Goal: Task Accomplishment & Management: Manage account settings

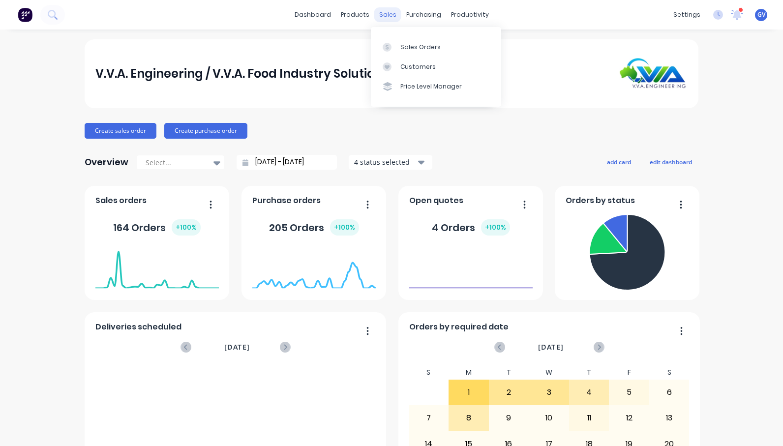
click at [383, 15] on div "sales" at bounding box center [387, 14] width 27 height 15
click at [419, 45] on div "Sales Orders" at bounding box center [420, 47] width 40 height 9
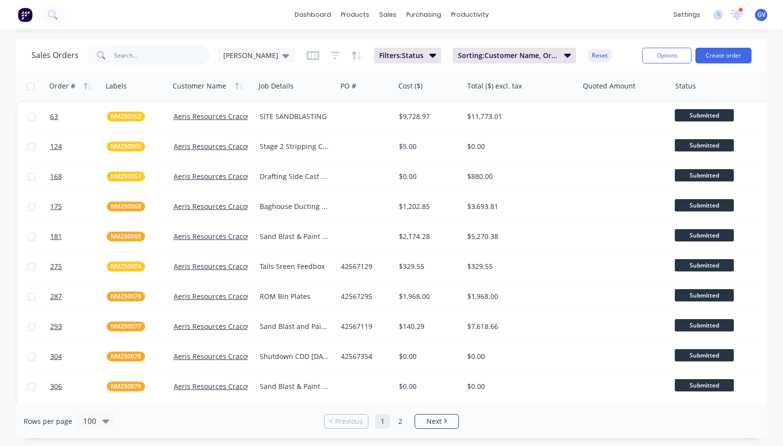
click at [126, 55] on input "text" at bounding box center [162, 56] width 96 height 20
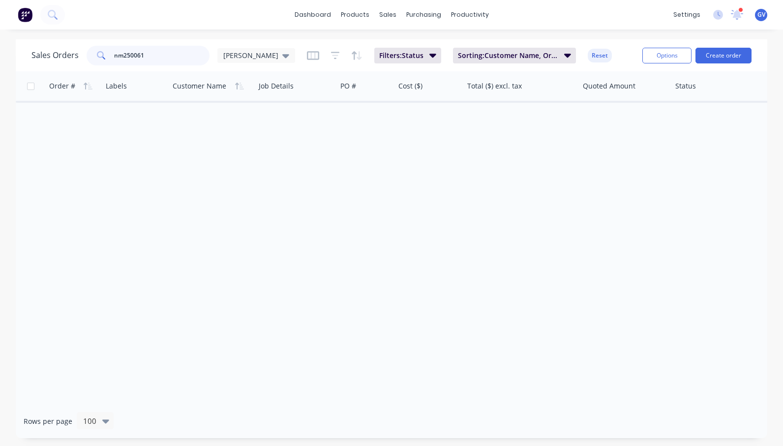
type input "nm250061"
click at [29, 87] on input "checkbox" at bounding box center [30, 86] width 7 height 7
click at [32, 88] on input "checkbox" at bounding box center [30, 86] width 7 height 7
checkbox input "false"
click at [429, 57] on icon "button" at bounding box center [432, 56] width 7 height 4
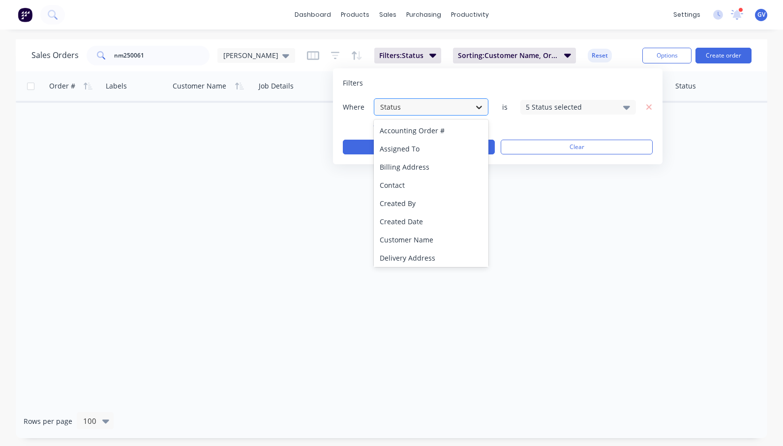
click at [480, 107] on icon at bounding box center [479, 107] width 10 height 10
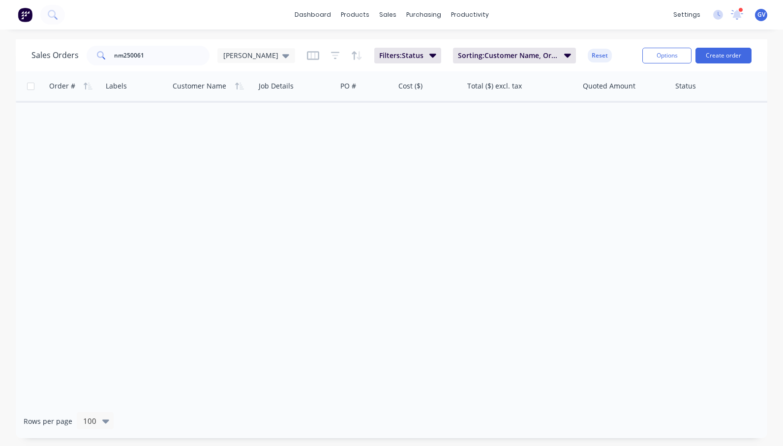
click at [319, 210] on div "Order # Labels Customer Name Job Details PO # Cost ($) Total ($) excl. tax Quot…" at bounding box center [392, 237] width 752 height 333
drag, startPoint x: 137, startPoint y: 55, endPoint x: 93, endPoint y: 57, distance: 43.8
click at [93, 57] on div "nm250061" at bounding box center [148, 56] width 123 height 20
click at [198, 90] on div at bounding box center [210, 86] width 74 height 20
click at [212, 87] on div at bounding box center [210, 86] width 74 height 20
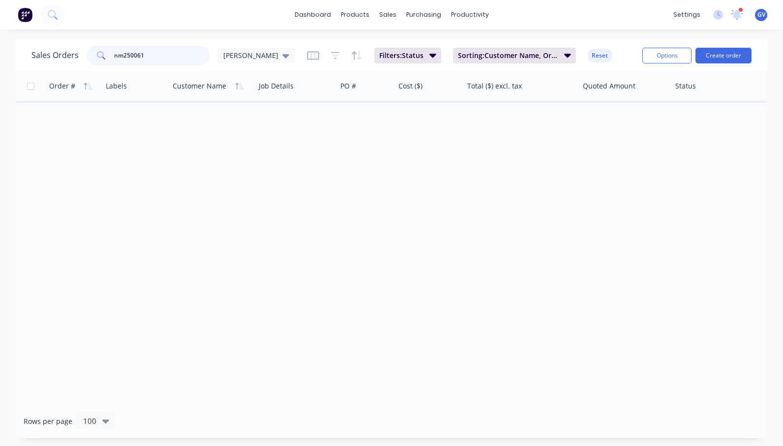
click at [147, 53] on input "nm250061" at bounding box center [162, 56] width 96 height 20
click at [429, 55] on icon "button" at bounding box center [432, 56] width 7 height 4
click at [408, 186] on div "Order # Labels Customer Name Job Details PO # Cost ($) Total ($) excl. tax Quot…" at bounding box center [392, 237] width 752 height 333
click at [666, 56] on button "Options" at bounding box center [666, 56] width 49 height 16
click at [570, 172] on div "Order # Labels Customer Name Job Details PO # Cost ($) Total ($) excl. tax Quot…" at bounding box center [392, 237] width 752 height 333
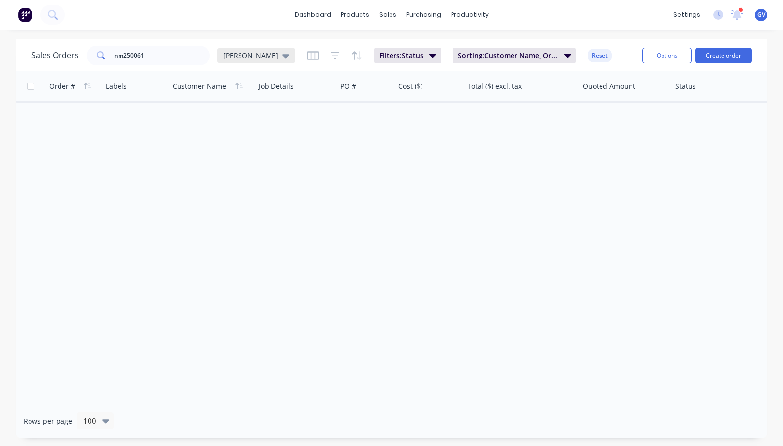
click at [282, 53] on icon at bounding box center [285, 55] width 7 height 11
click at [102, 53] on icon at bounding box center [100, 54] width 7 height 7
click at [99, 53] on icon at bounding box center [101, 55] width 9 height 9
click at [153, 55] on input "nm250061" at bounding box center [162, 56] width 96 height 20
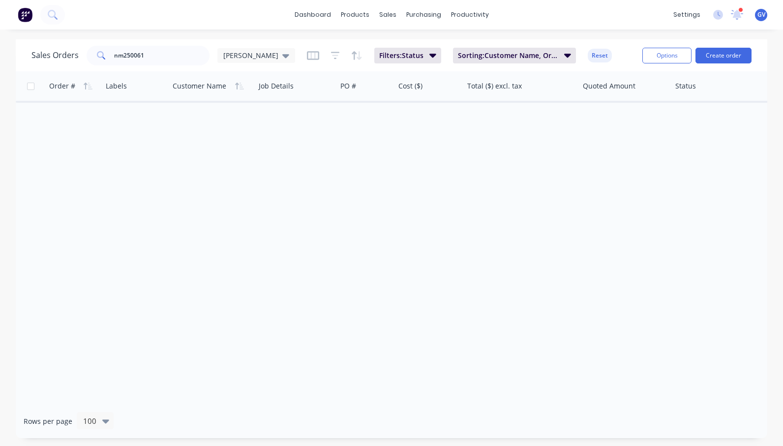
click at [348, 181] on div "Order # Labels Customer Name Job Details PO # Cost ($) Total ($) excl. tax Quot…" at bounding box center [392, 237] width 752 height 333
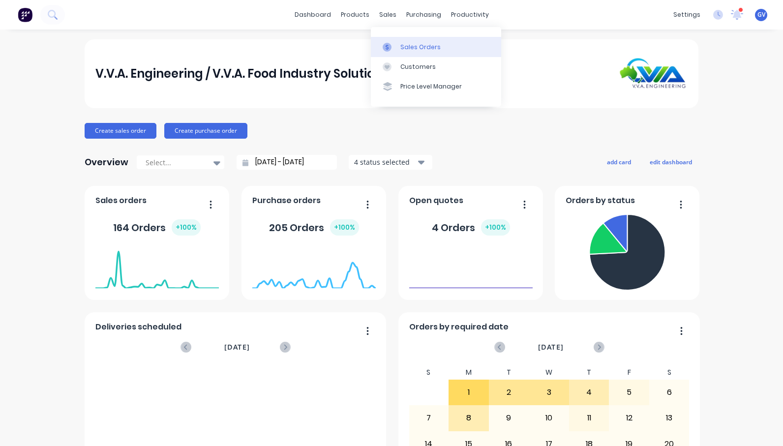
click at [417, 44] on div "Sales Orders" at bounding box center [420, 47] width 40 height 9
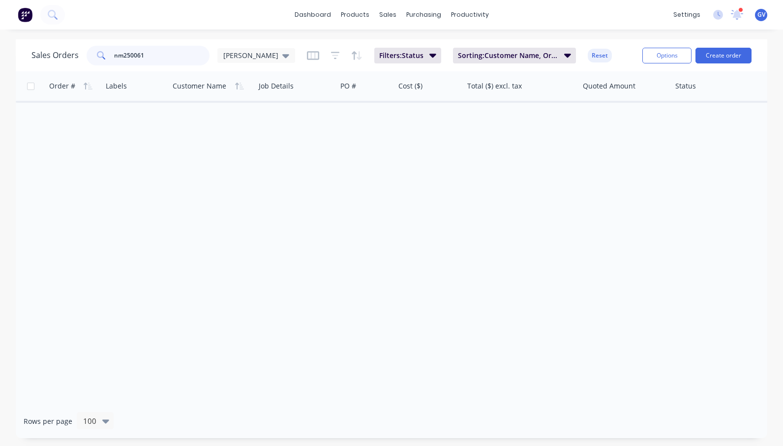
click at [152, 53] on input "nm250061" at bounding box center [162, 56] width 96 height 20
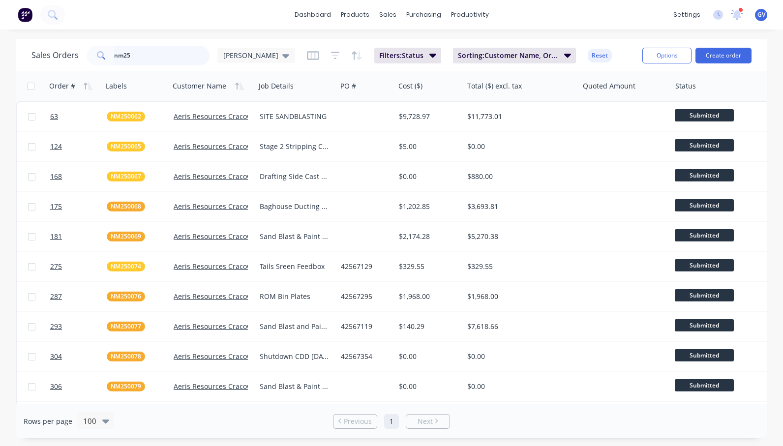
click at [138, 55] on input "nm25" at bounding box center [162, 56] width 96 height 20
type input "n"
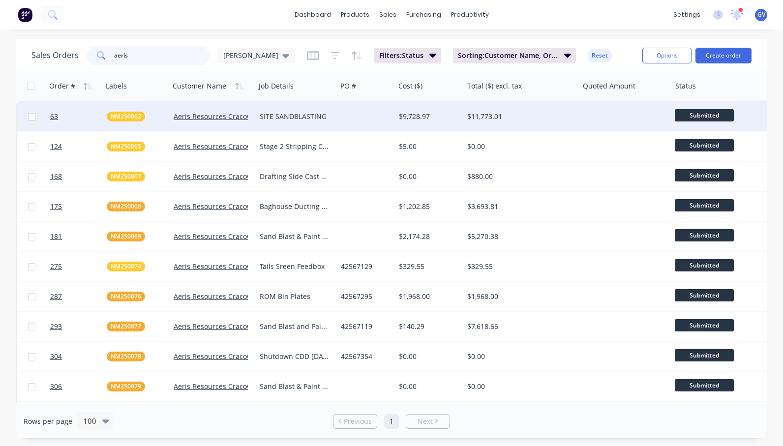
type input "aeris"
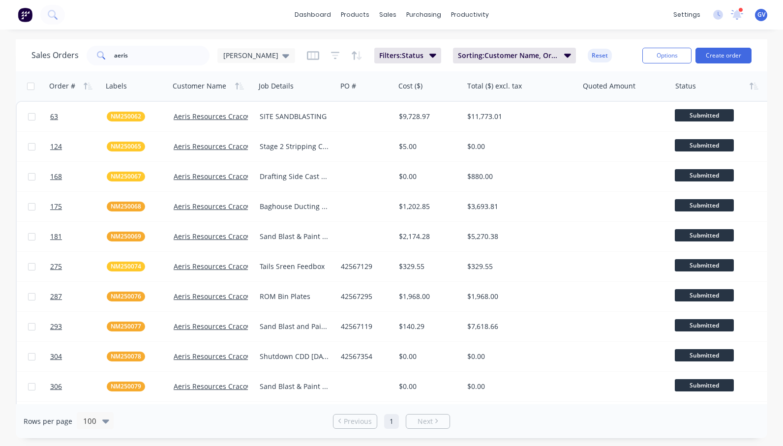
click at [692, 91] on div at bounding box center [718, 86] width 86 height 20
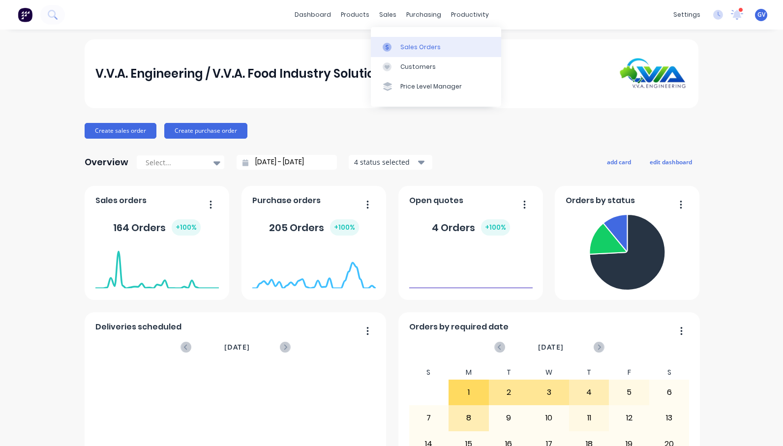
click at [415, 45] on div "Sales Orders" at bounding box center [420, 47] width 40 height 9
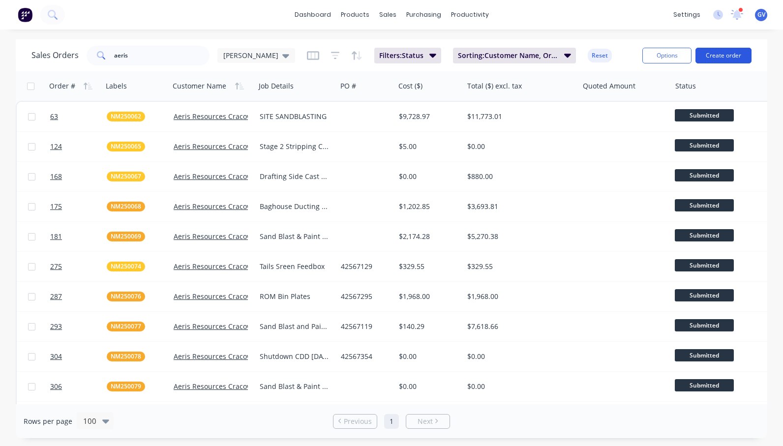
click at [727, 55] on button "Create order" at bounding box center [723, 56] width 56 height 16
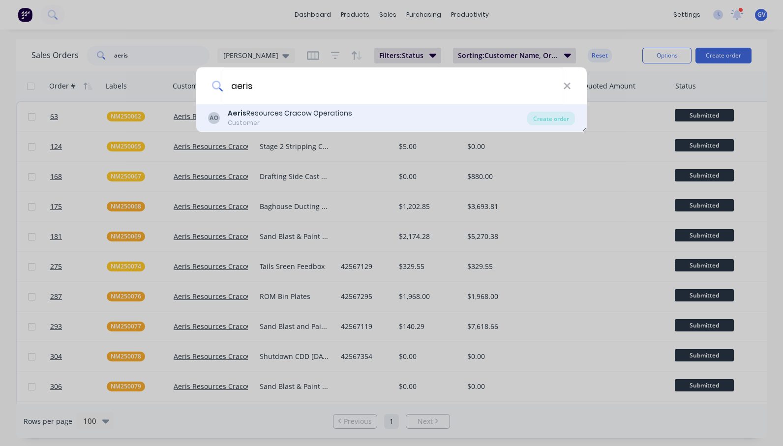
type input "aeris"
click at [274, 115] on div "Aeris Resources Cracow Operations" at bounding box center [290, 113] width 124 height 10
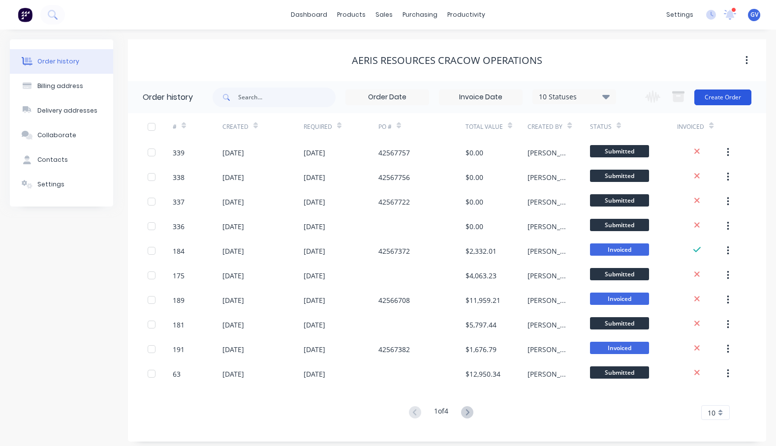
click at [720, 95] on button "Create Order" at bounding box center [722, 98] width 57 height 16
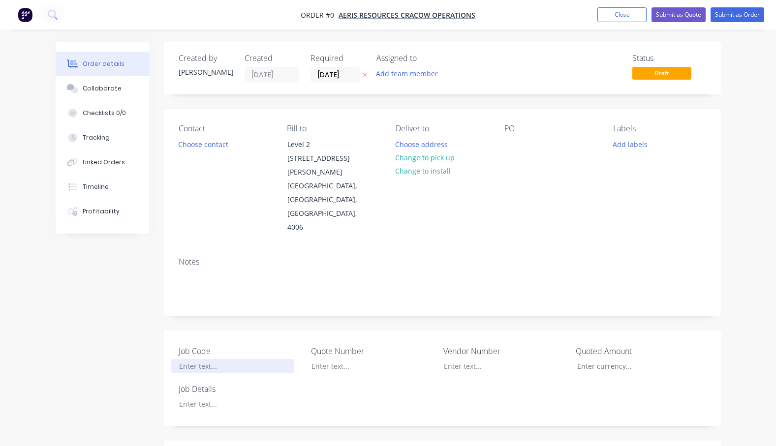
click at [198, 359] on div at bounding box center [232, 366] width 123 height 14
click at [207, 375] on div "Order details Collaborate Checklists 0/0 Tracking Linked Orders Timeline Profit…" at bounding box center [388, 401] width 685 height 718
drag, startPoint x: 222, startPoint y: 338, endPoint x: 165, endPoint y: 334, distance: 57.2
click at [165, 334] on div "Job Code NM250087 Quote Number Vendor Number Quoted Amount Job Details Hire of …" at bounding box center [442, 378] width 557 height 95
copy div "NM250087"
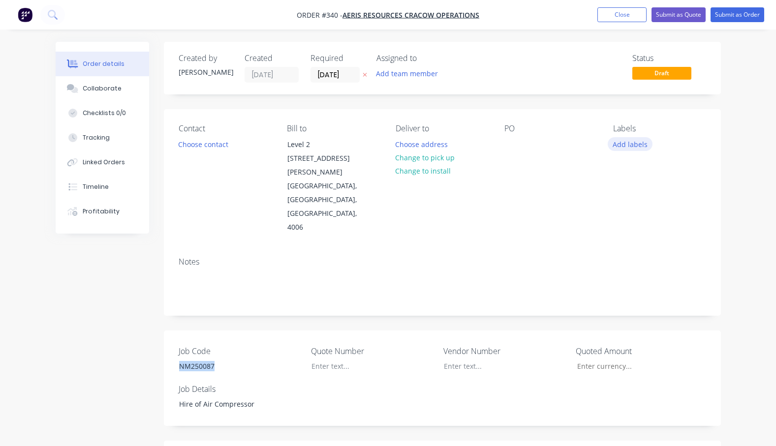
click at [628, 144] on button "Add labels" at bounding box center [629, 143] width 45 height 13
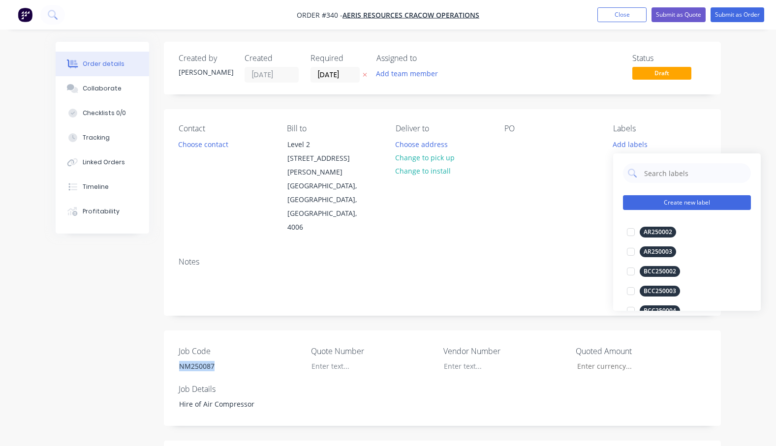
click at [658, 202] on button "Create new label" at bounding box center [687, 202] width 128 height 15
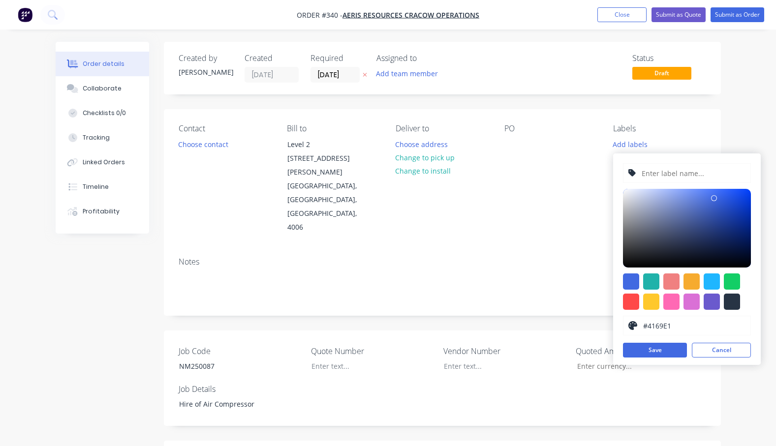
click at [652, 172] on input "text" at bounding box center [692, 173] width 105 height 19
paste input "NM250087"
type input "NM250087"
drag, startPoint x: 688, startPoint y: 276, endPoint x: 685, endPoint y: 312, distance: 36.0
click at [687, 276] on div at bounding box center [691, 281] width 16 height 16
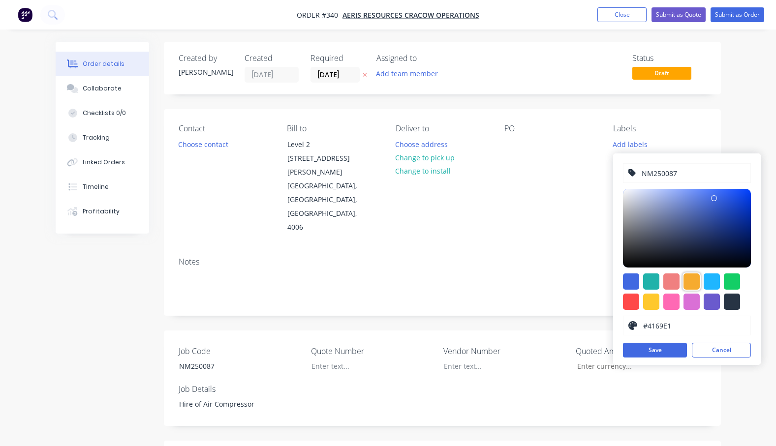
type input "#F6AB2F"
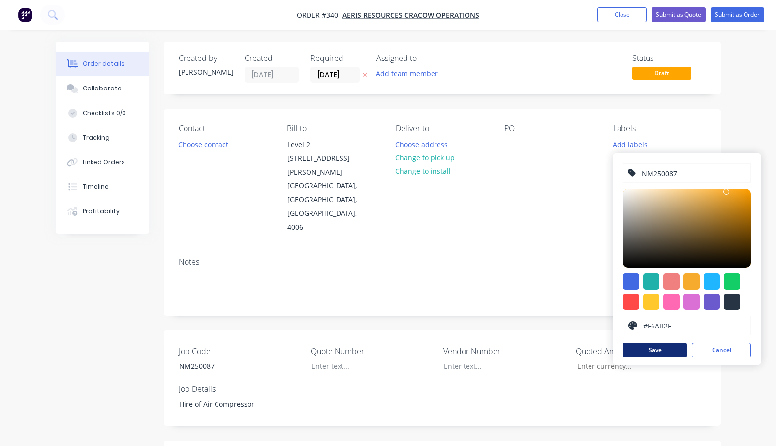
click at [667, 349] on button "Save" at bounding box center [655, 350] width 64 height 15
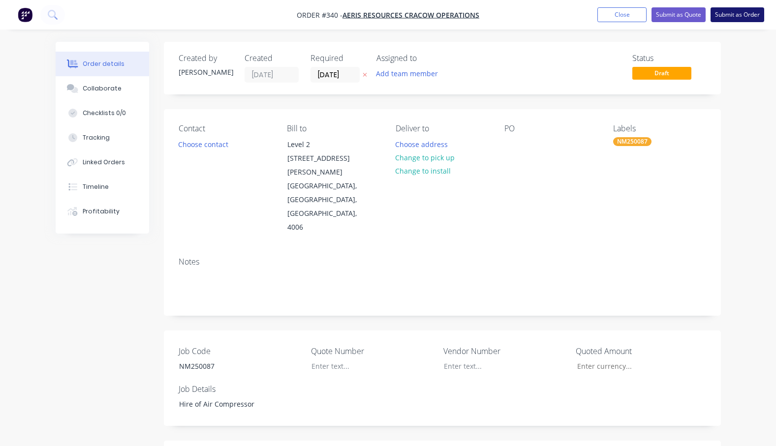
click at [733, 13] on button "Submit as Order" at bounding box center [737, 14] width 54 height 15
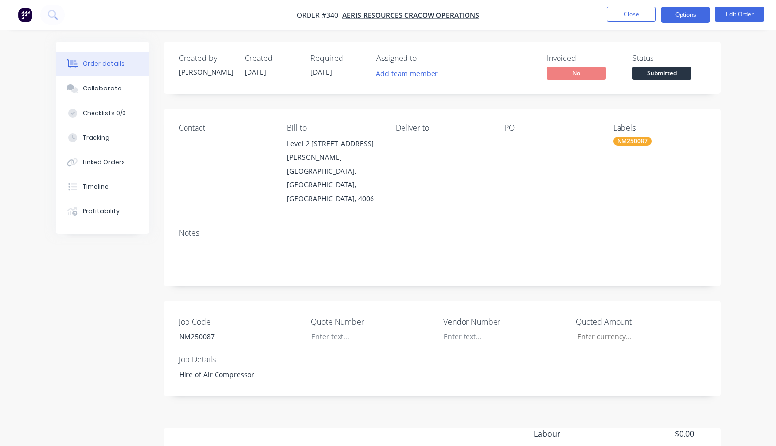
click at [691, 11] on button "Options" at bounding box center [685, 15] width 49 height 16
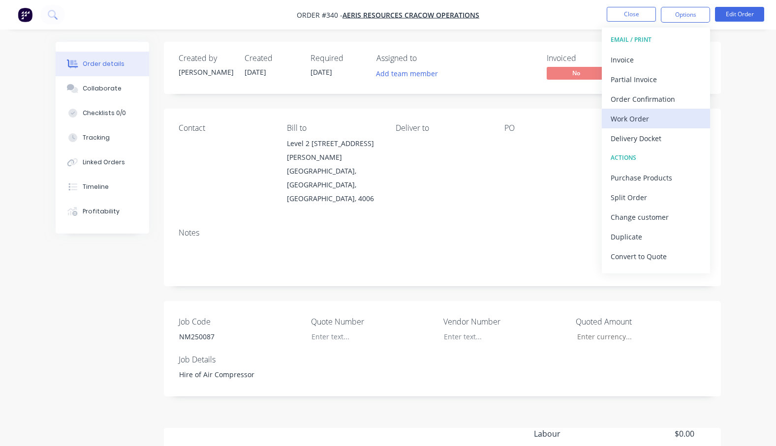
click at [632, 117] on div "Work Order" at bounding box center [655, 119] width 90 height 14
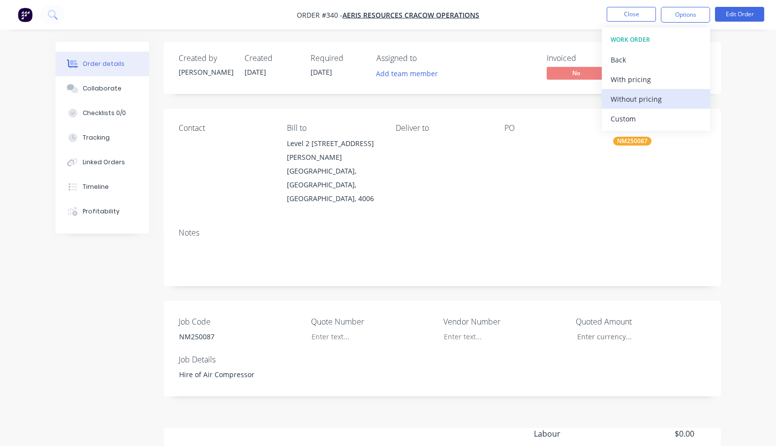
click at [642, 101] on div "Without pricing" at bounding box center [655, 99] width 90 height 14
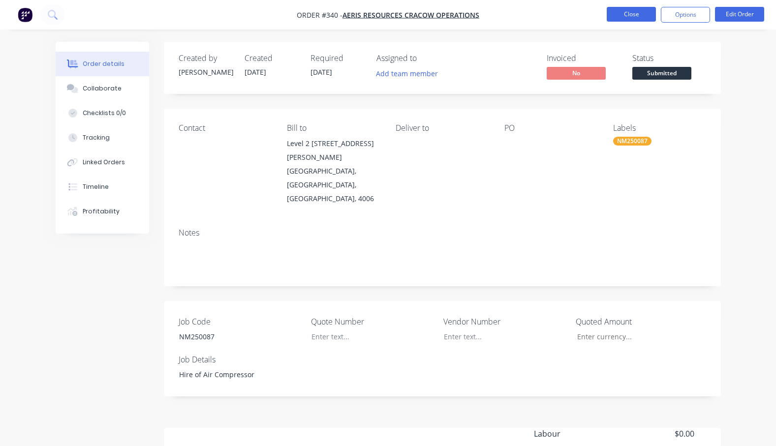
click at [634, 11] on button "Close" at bounding box center [630, 14] width 49 height 15
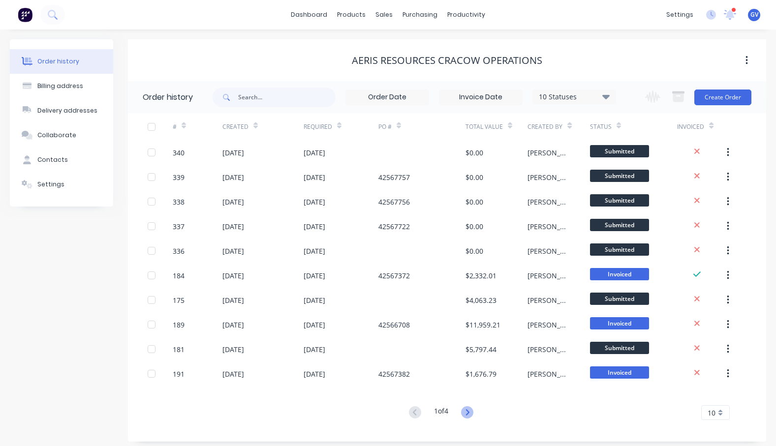
click at [467, 412] on icon at bounding box center [467, 412] width 12 height 12
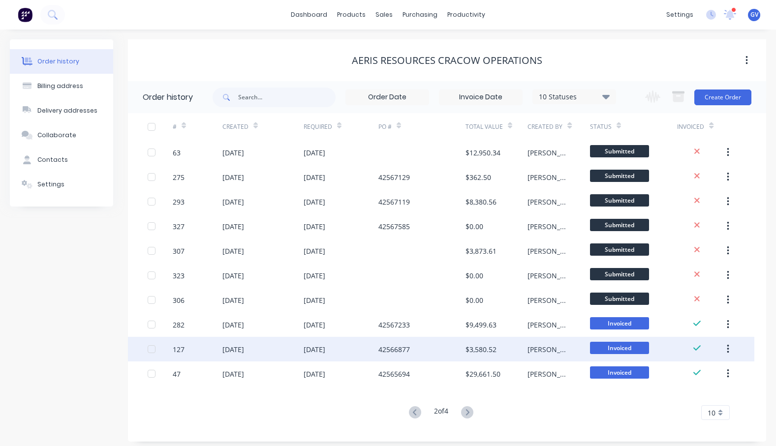
click at [325, 346] on div "29 Jul 2025" at bounding box center [314, 349] width 22 height 10
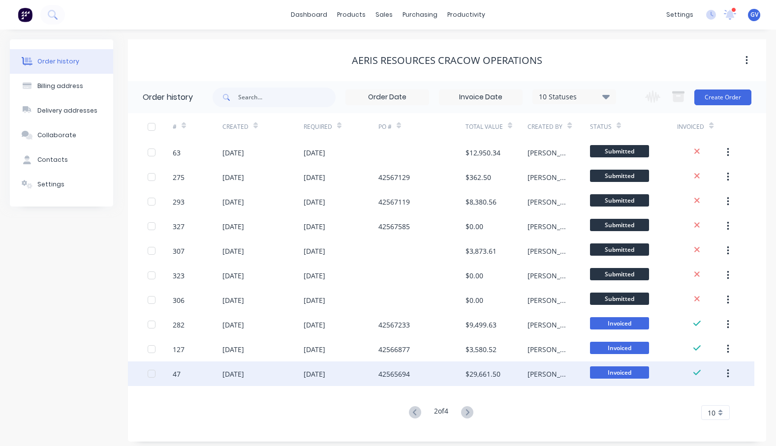
click at [405, 369] on div "42565694" at bounding box center [393, 374] width 31 height 10
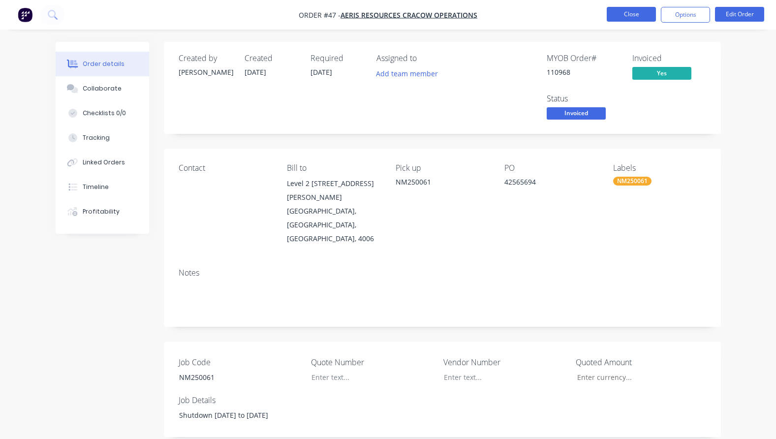
click at [620, 14] on button "Close" at bounding box center [630, 14] width 49 height 15
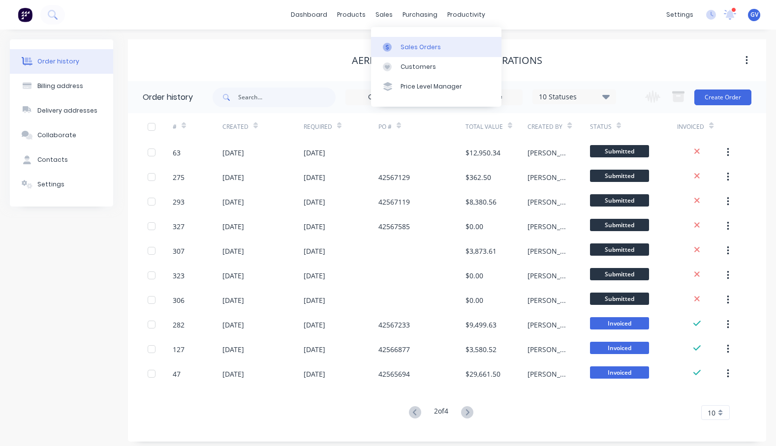
click at [407, 47] on div "Sales Orders" at bounding box center [420, 47] width 40 height 9
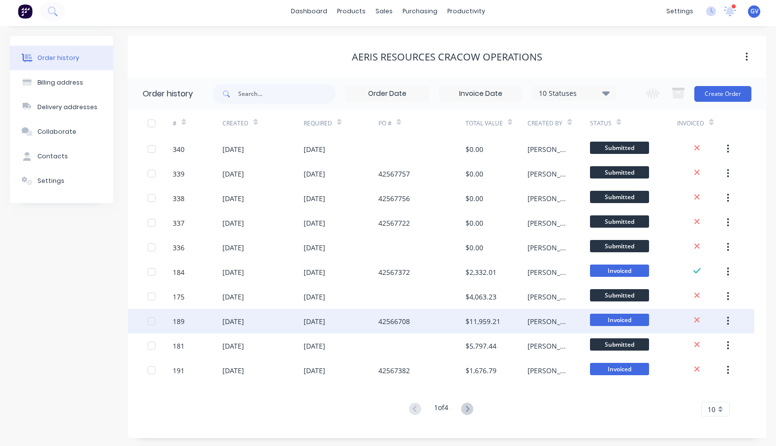
scroll to position [5, 0]
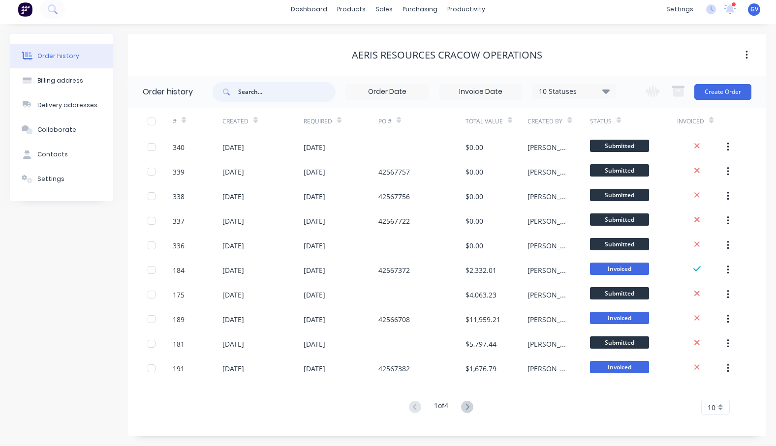
click at [253, 89] on input "text" at bounding box center [286, 92] width 97 height 20
type input "nm25"
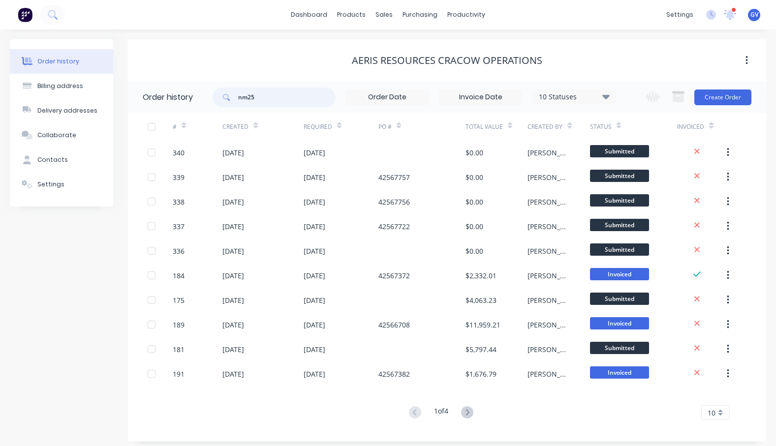
click at [264, 99] on input "nm25" at bounding box center [286, 98] width 97 height 20
type input "nm250061"
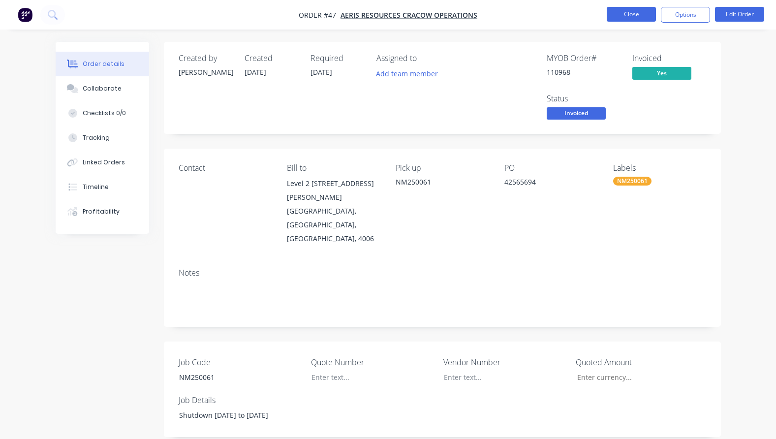
click at [637, 13] on button "Close" at bounding box center [630, 14] width 49 height 15
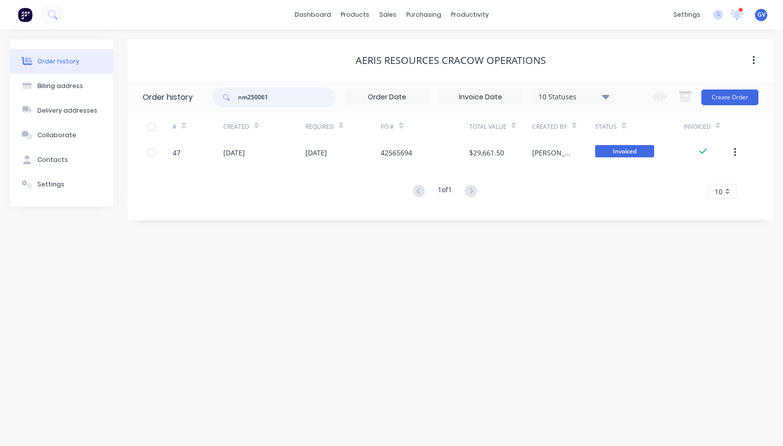
drag, startPoint x: 277, startPoint y: 96, endPoint x: 211, endPoint y: 95, distance: 66.9
click at [211, 95] on header "Order history nm250061 10 Statuses Invoice Status Invoiced Not Invoiced Partial…" at bounding box center [450, 97] width 645 height 32
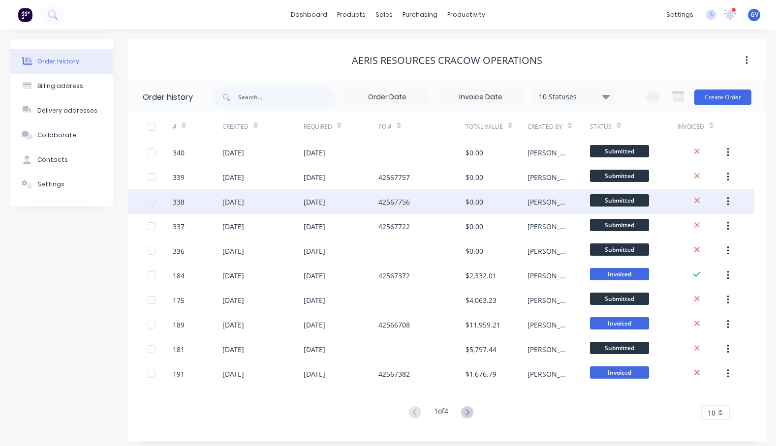
scroll to position [5, 0]
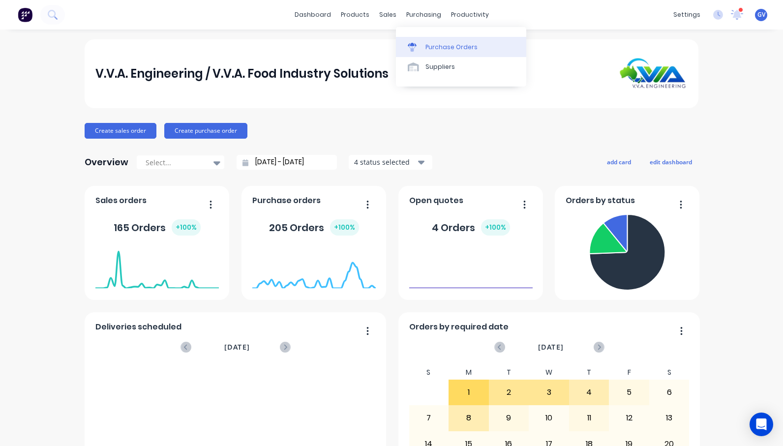
click at [446, 48] on div "Purchase Orders" at bounding box center [451, 47] width 52 height 9
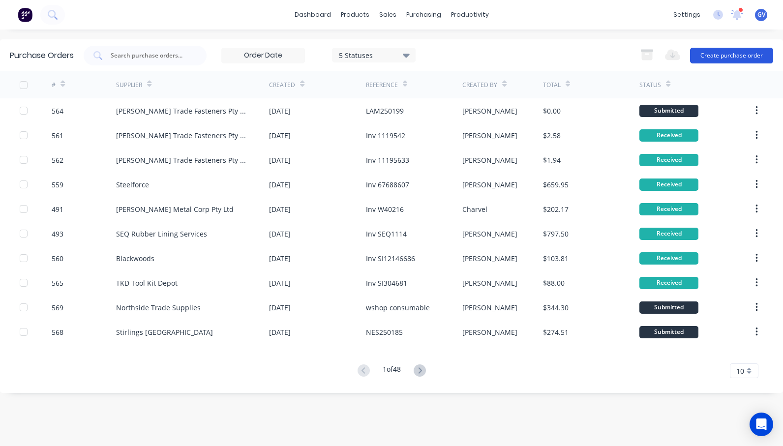
click at [734, 53] on button "Create purchase order" at bounding box center [731, 56] width 83 height 16
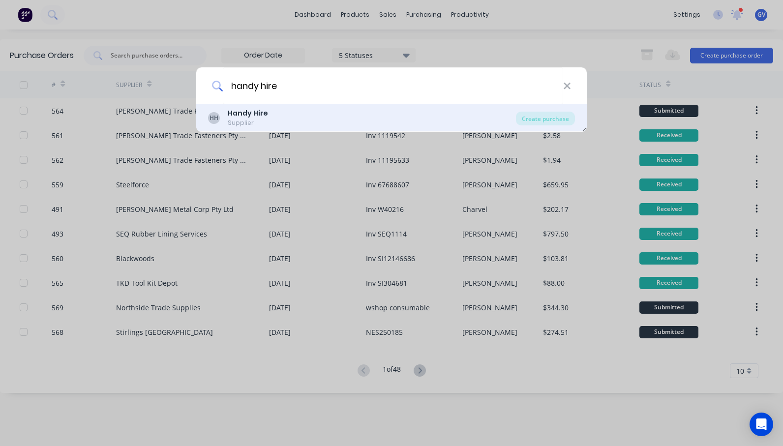
type input "handy hire"
click at [255, 114] on b "Handy Hire" at bounding box center [248, 113] width 40 height 10
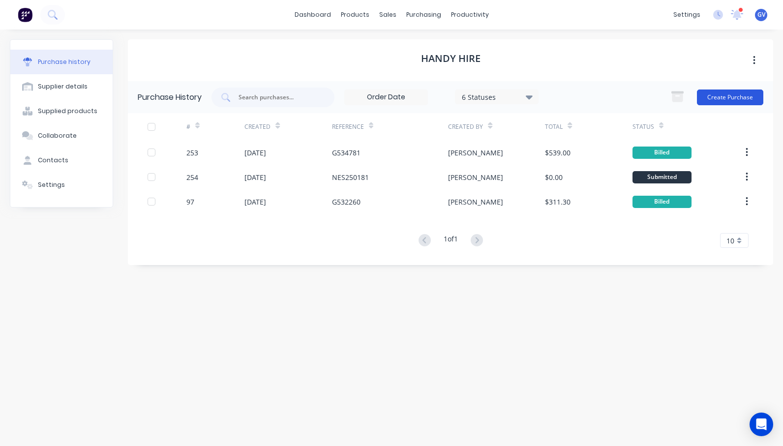
click at [731, 95] on button "Create Purchase" at bounding box center [730, 98] width 66 height 16
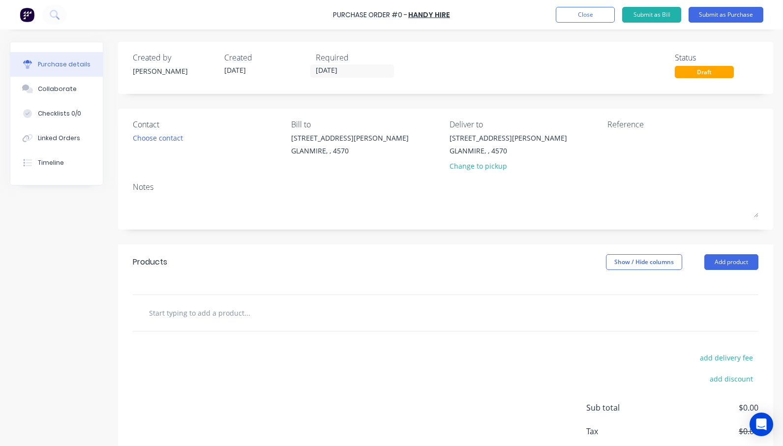
click at [183, 312] on input "text" at bounding box center [247, 313] width 197 height 20
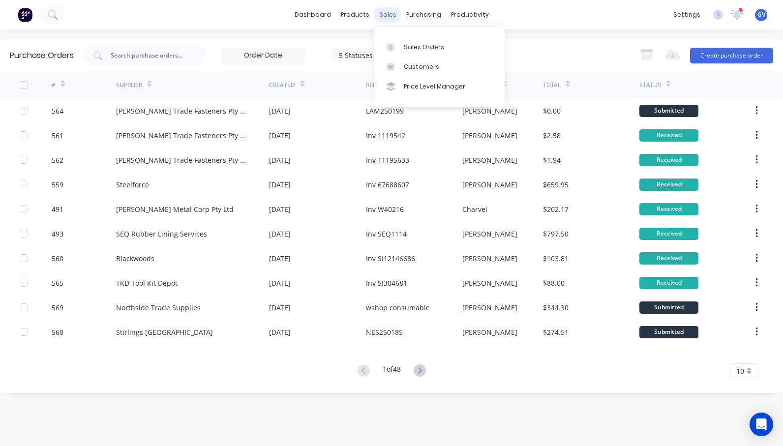
click at [387, 14] on div "sales" at bounding box center [387, 14] width 27 height 15
click at [412, 45] on div "Sales Orders" at bounding box center [424, 47] width 40 height 9
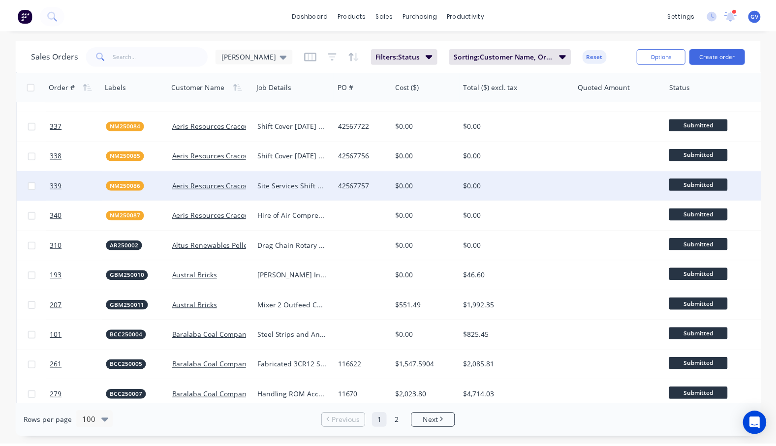
scroll to position [393, 0]
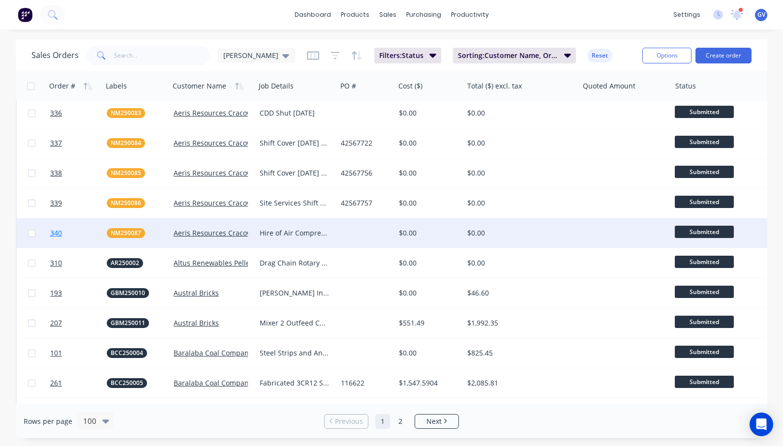
click at [91, 235] on link "340" at bounding box center [78, 233] width 57 height 30
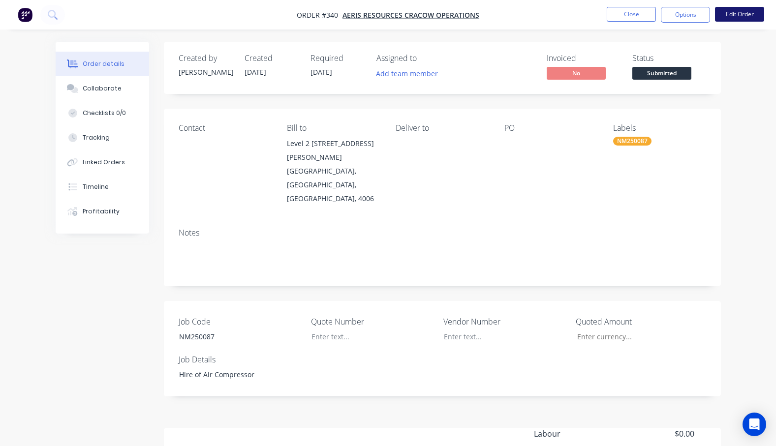
click at [745, 13] on button "Edit Order" at bounding box center [739, 14] width 49 height 15
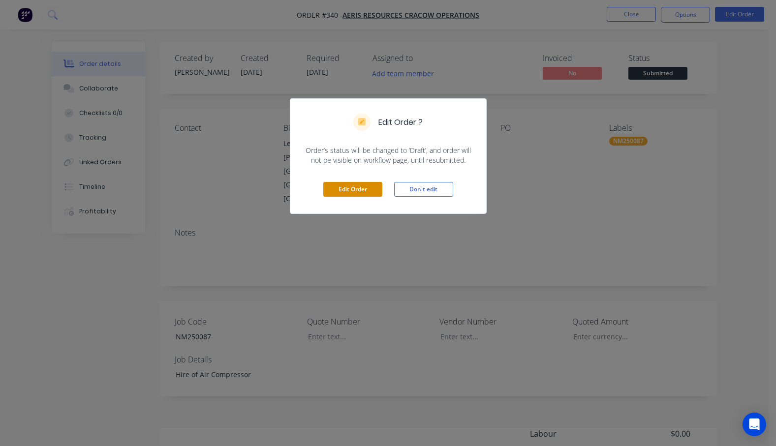
click at [359, 191] on button "Edit Order" at bounding box center [352, 189] width 59 height 15
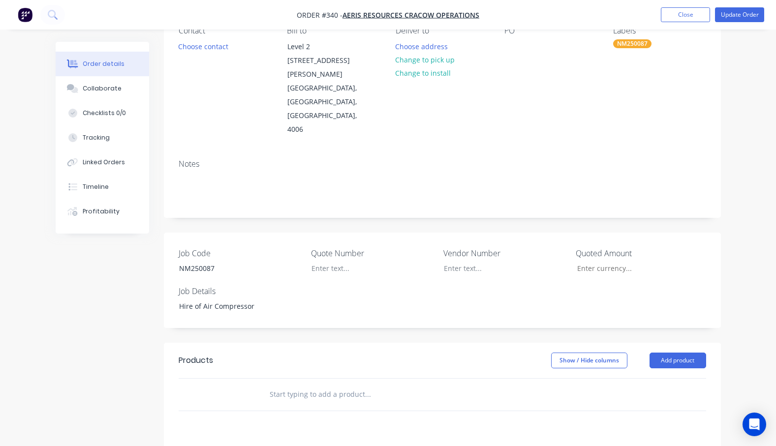
scroll to position [98, 0]
click at [680, 352] on button "Add product" at bounding box center [677, 360] width 57 height 16
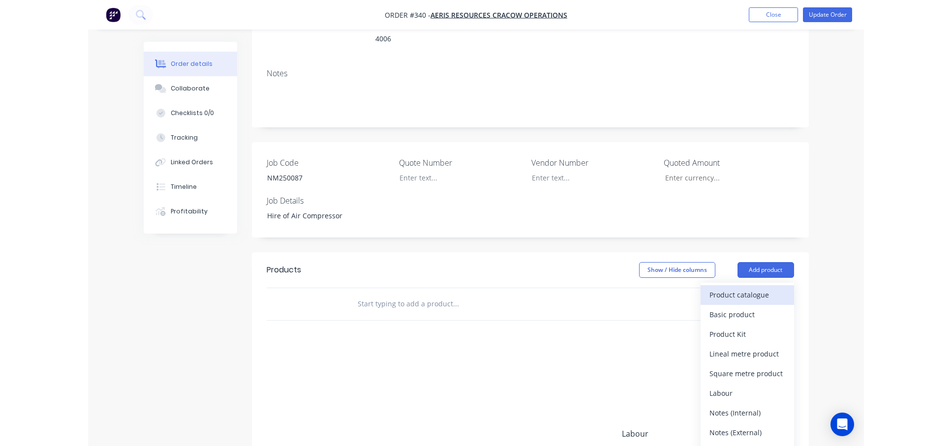
scroll to position [197, 0]
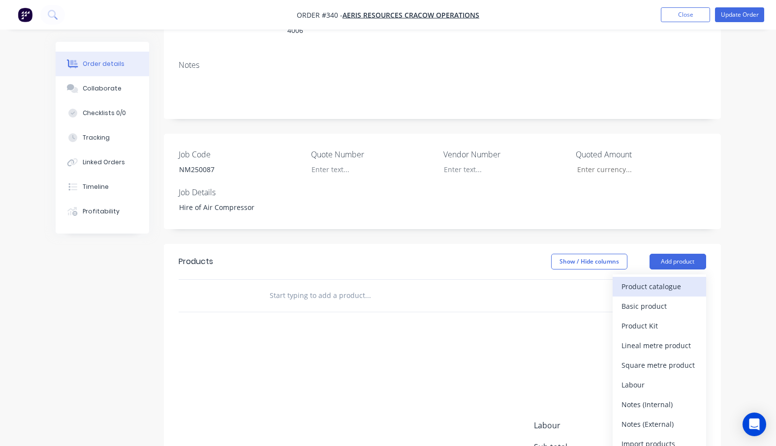
click at [662, 279] on div "Product catalogue" at bounding box center [659, 286] width 76 height 14
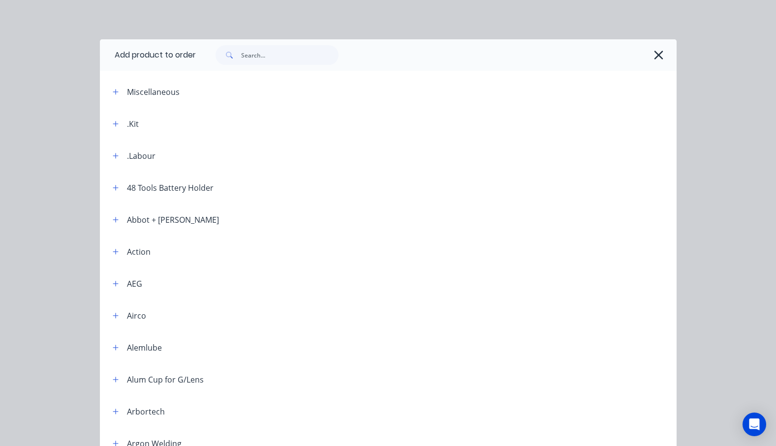
click at [139, 123] on div at bounding box center [408, 124] width 538 height 12
click at [115, 126] on button "button" at bounding box center [116, 124] width 12 height 12
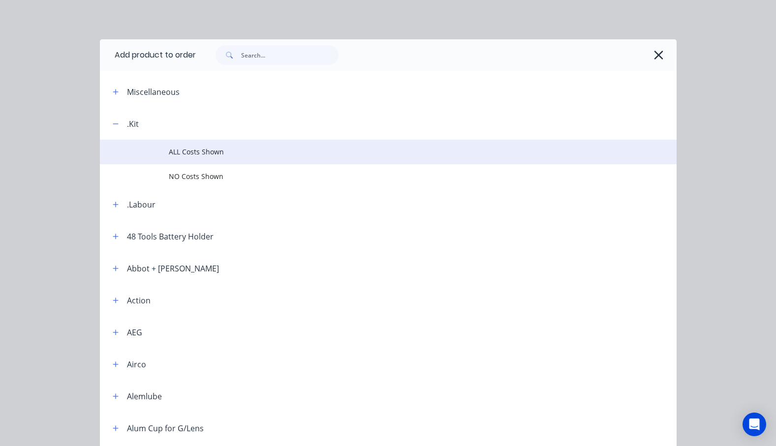
click at [203, 152] on span "ALL Costs Shown" at bounding box center [372, 152] width 406 height 10
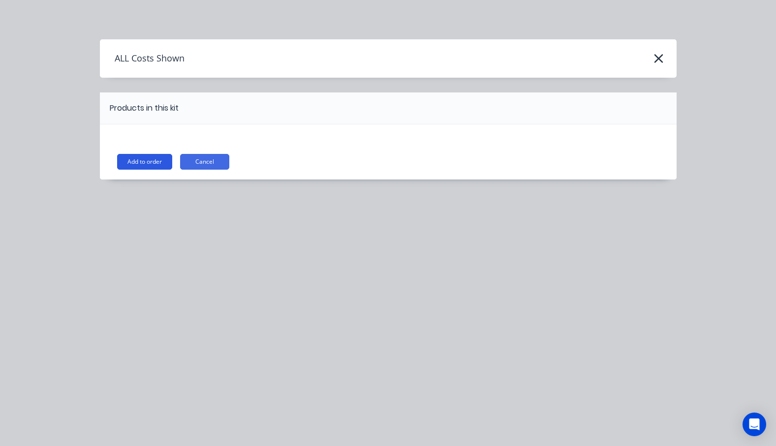
click at [146, 162] on button "Add to order" at bounding box center [144, 162] width 55 height 16
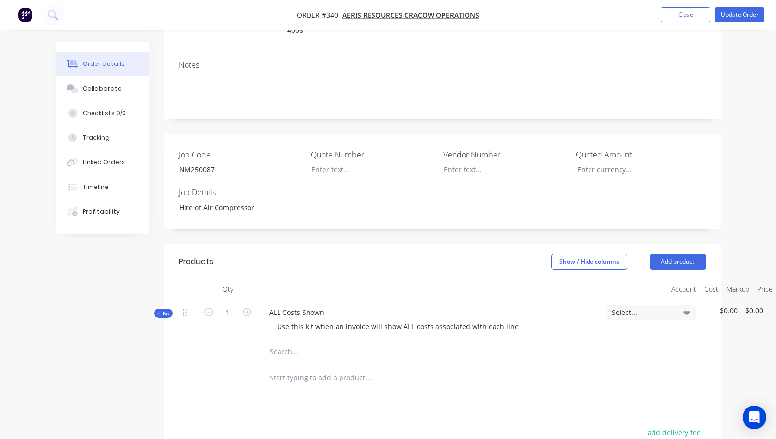
click at [303, 368] on input "text" at bounding box center [367, 378] width 197 height 20
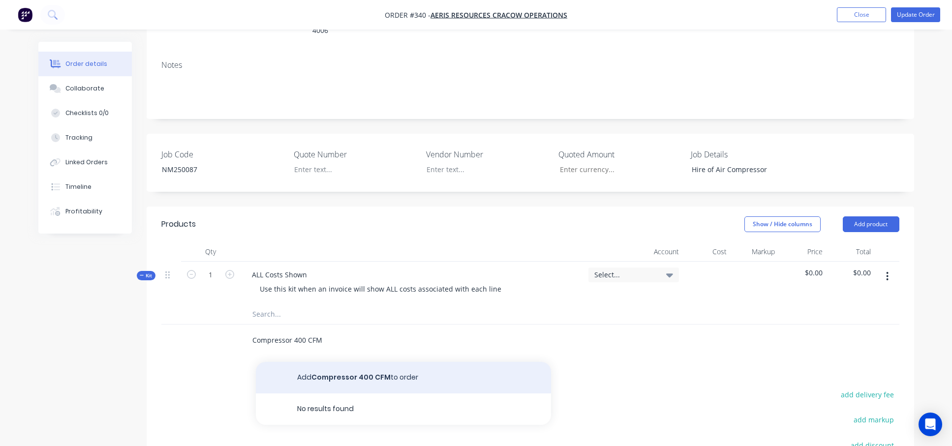
type input "Compressor 400 CFM"
click at [355, 362] on button "Add Compressor 400 CFM to order" at bounding box center [403, 377] width 295 height 31
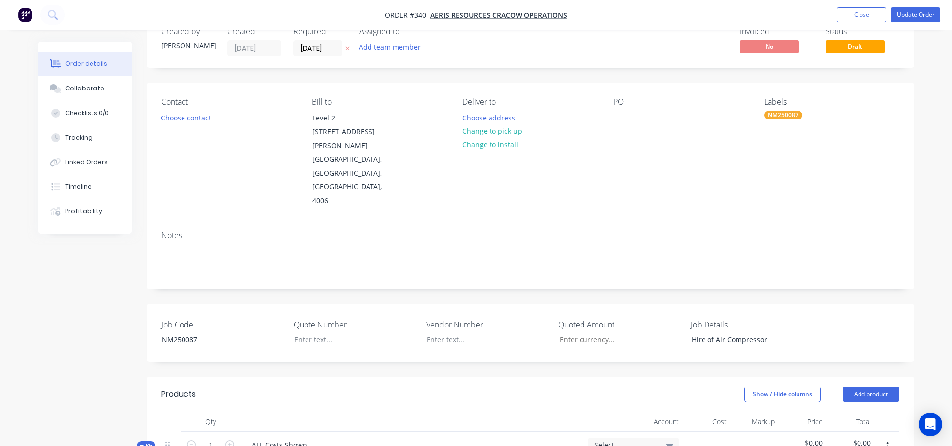
scroll to position [0, 0]
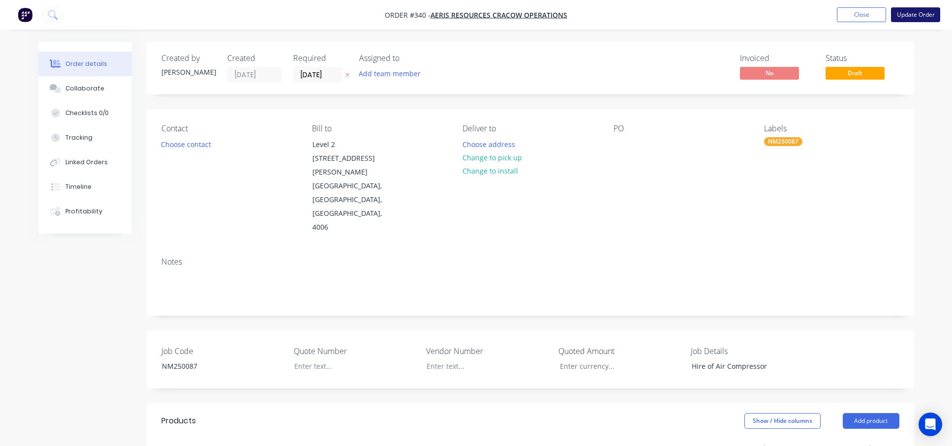
click at [783, 11] on button "Update Order" at bounding box center [915, 14] width 49 height 15
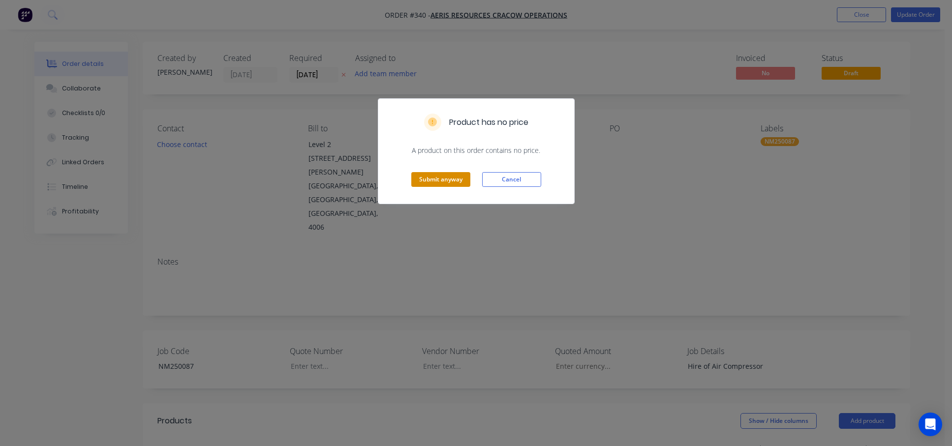
click at [446, 181] on button "Submit anyway" at bounding box center [440, 179] width 59 height 15
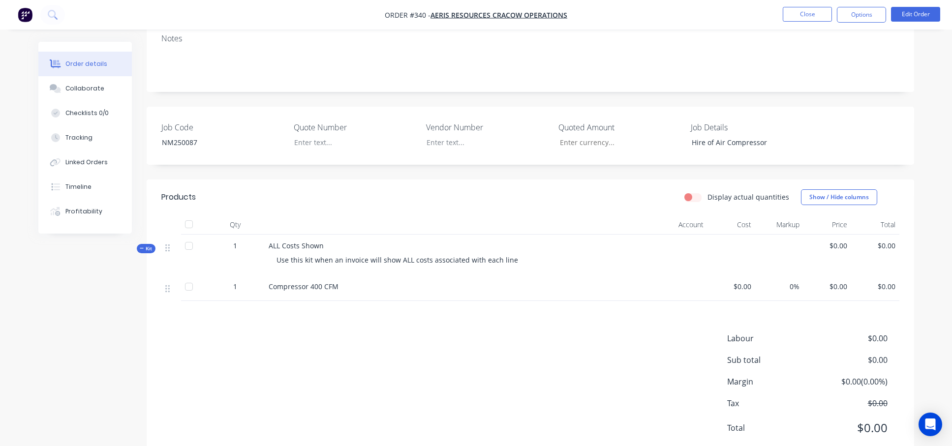
scroll to position [197, 0]
click at [89, 161] on div "Linked Orders" at bounding box center [86, 162] width 42 height 9
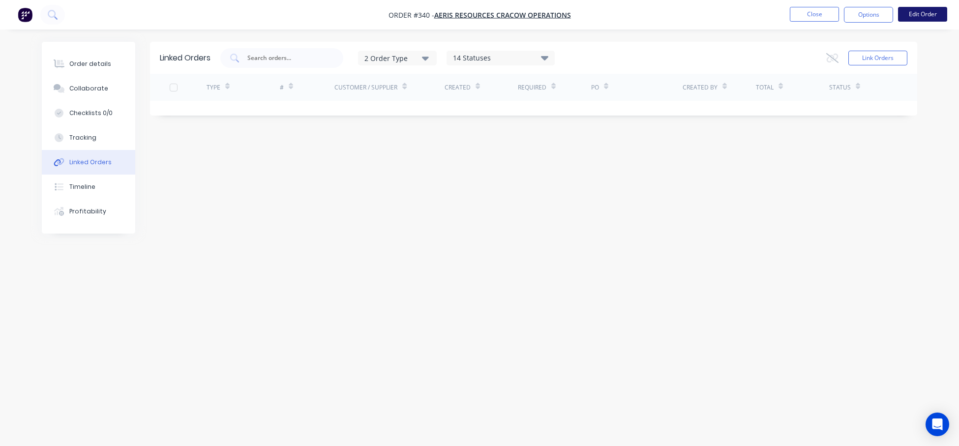
click at [783, 13] on button "Edit Order" at bounding box center [922, 14] width 49 height 15
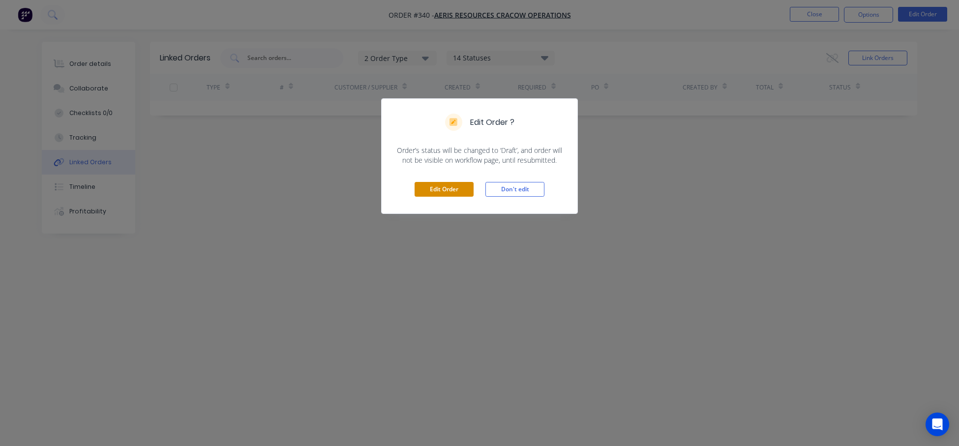
click at [445, 190] on button "Edit Order" at bounding box center [444, 189] width 59 height 15
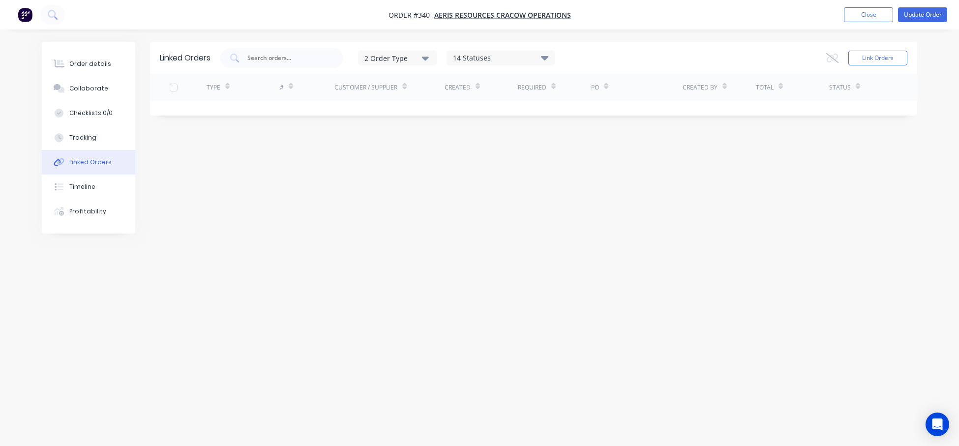
click at [91, 158] on div "Linked Orders" at bounding box center [90, 162] width 42 height 9
click at [89, 162] on div "Linked Orders" at bounding box center [90, 162] width 42 height 9
click at [274, 58] on input "text" at bounding box center [287, 58] width 82 height 10
click at [427, 56] on icon "button" at bounding box center [425, 58] width 7 height 11
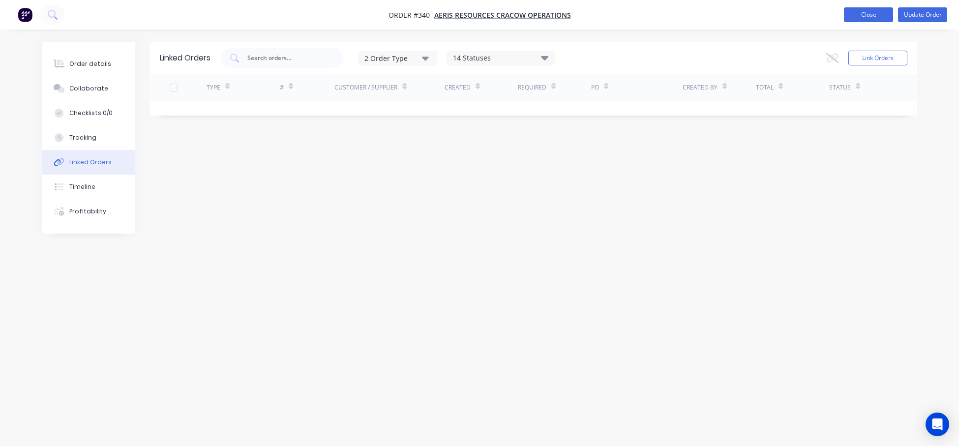
click at [783, 12] on button "Close" at bounding box center [868, 14] width 49 height 15
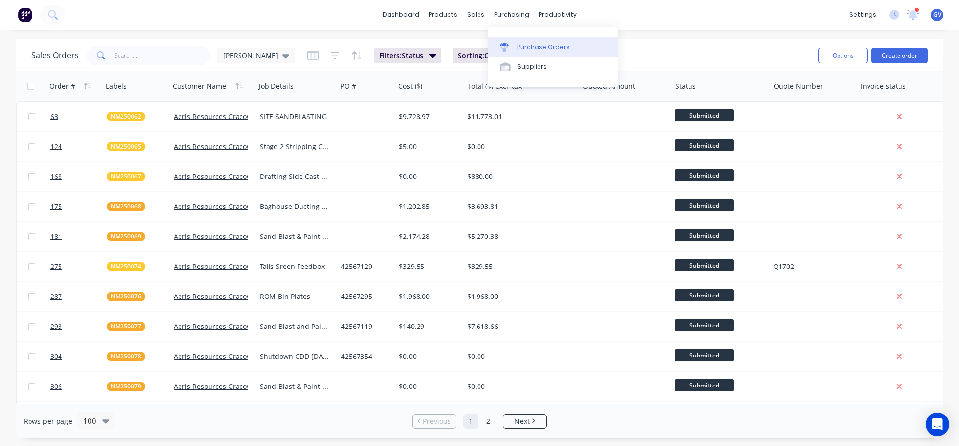
click at [533, 44] on div "Purchase Orders" at bounding box center [543, 47] width 52 height 9
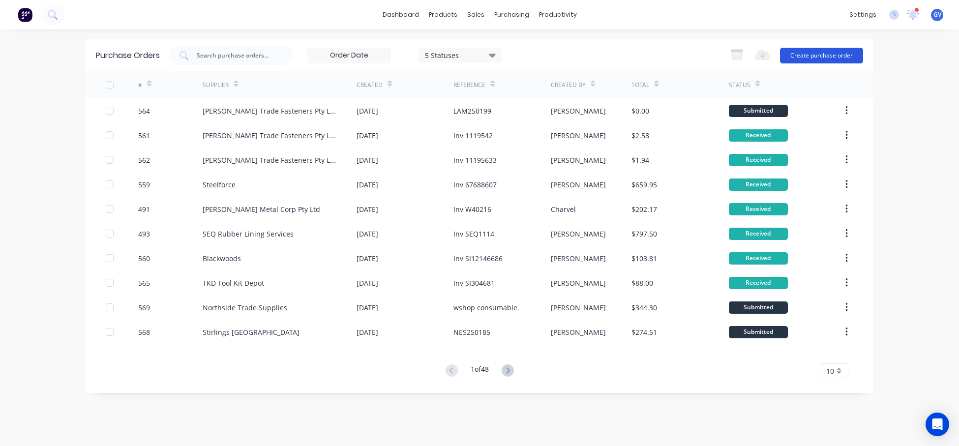
click at [783, 54] on button "Create purchase order" at bounding box center [821, 56] width 83 height 16
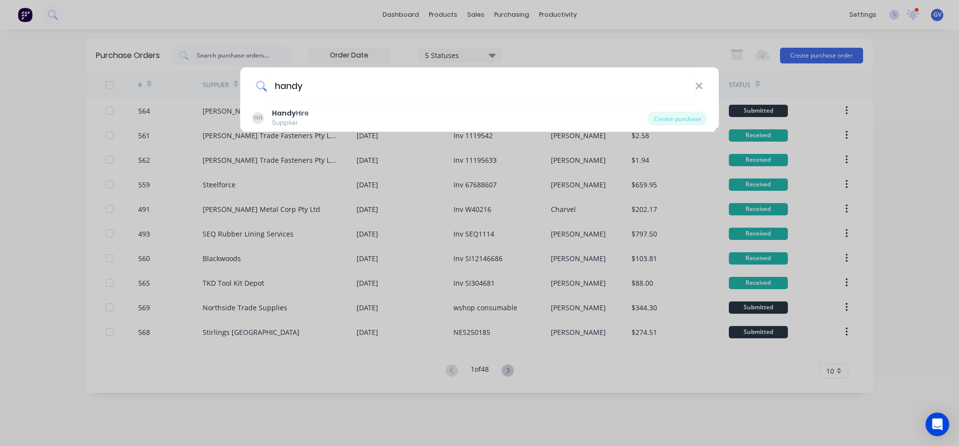
type input "handy hire"
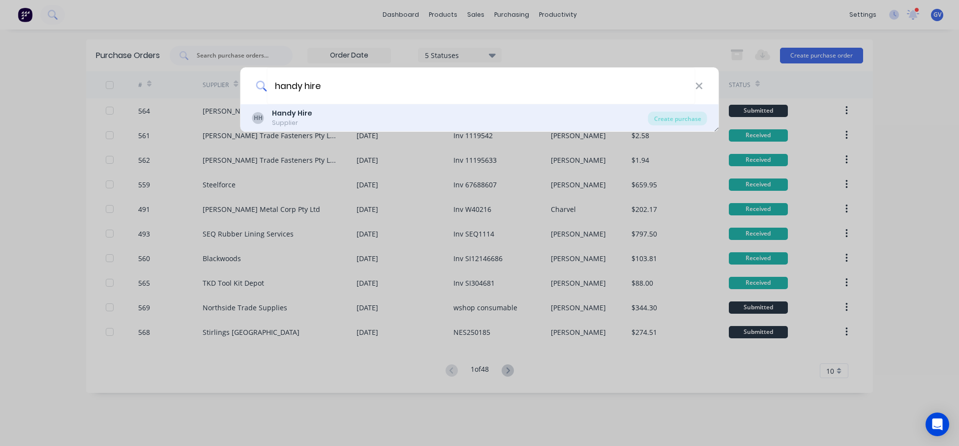
click at [298, 114] on b "Handy Hire" at bounding box center [292, 113] width 40 height 10
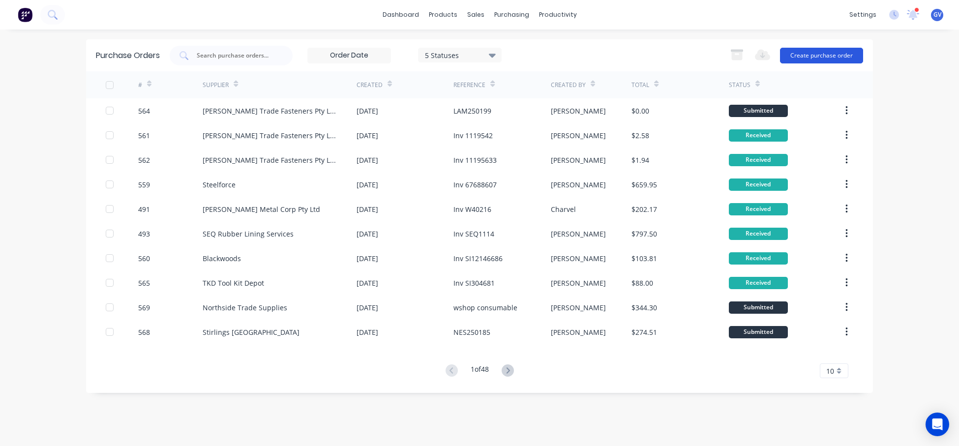
click at [783, 55] on button "Create purchase order" at bounding box center [821, 56] width 83 height 16
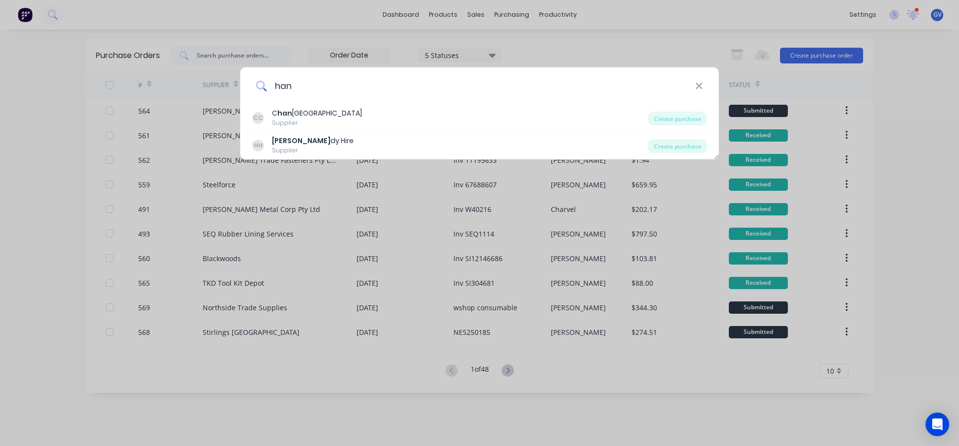
type input "handy hire"
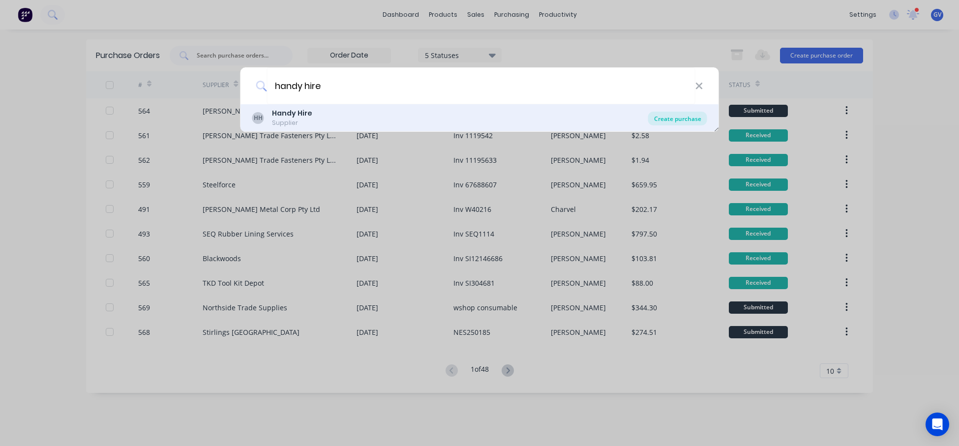
click at [671, 119] on div "Create purchase" at bounding box center [677, 119] width 59 height 14
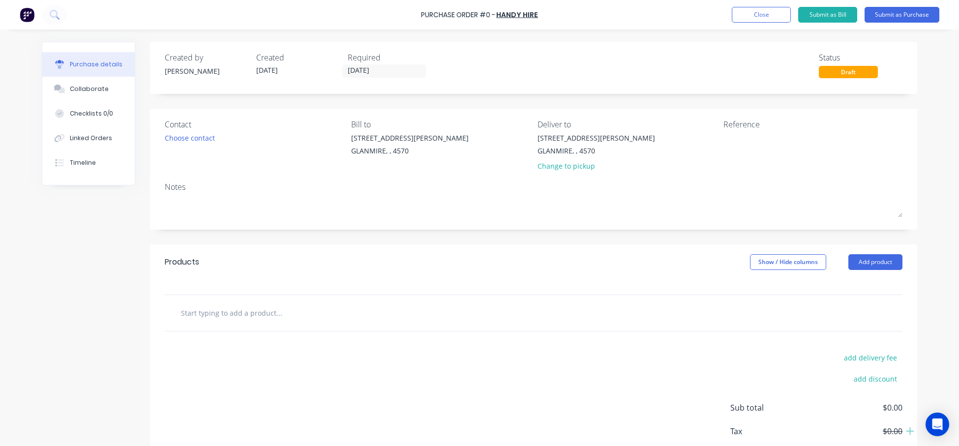
click at [209, 314] on input "text" at bounding box center [279, 313] width 197 height 20
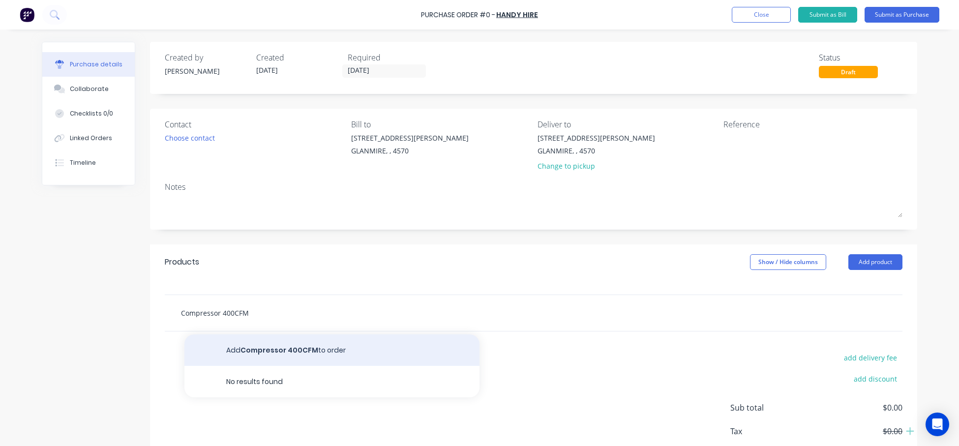
type input "Compressor 400CFM"
click at [291, 350] on button "Add Compressor 400CFM to order" at bounding box center [331, 349] width 295 height 31
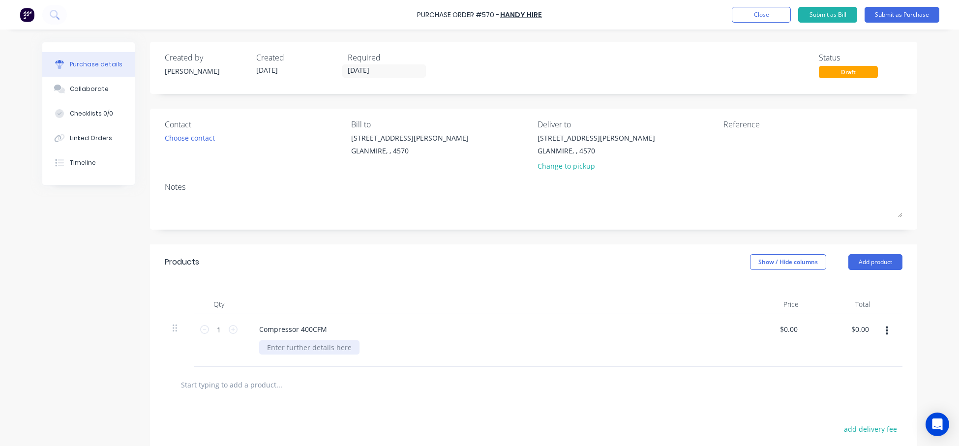
click at [289, 349] on div at bounding box center [309, 347] width 100 height 14
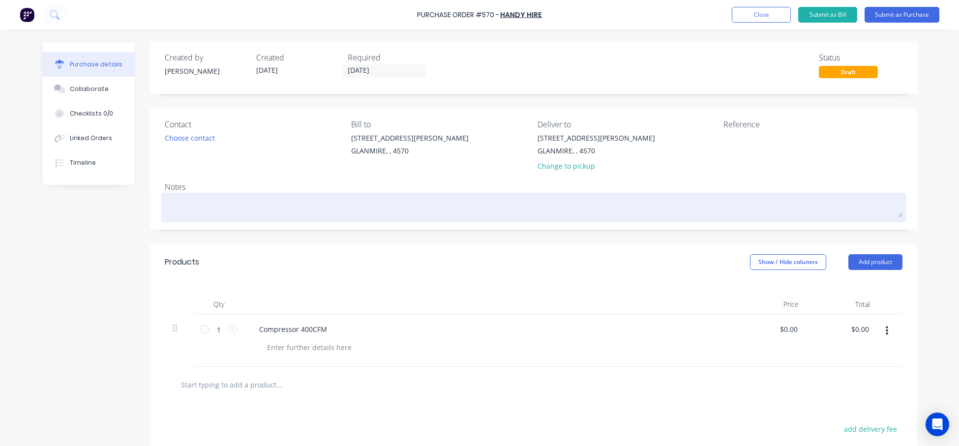
click at [191, 207] on textarea at bounding box center [534, 206] width 738 height 22
type textarea "x"
type textarea "N"
type textarea "x"
type textarea "NM"
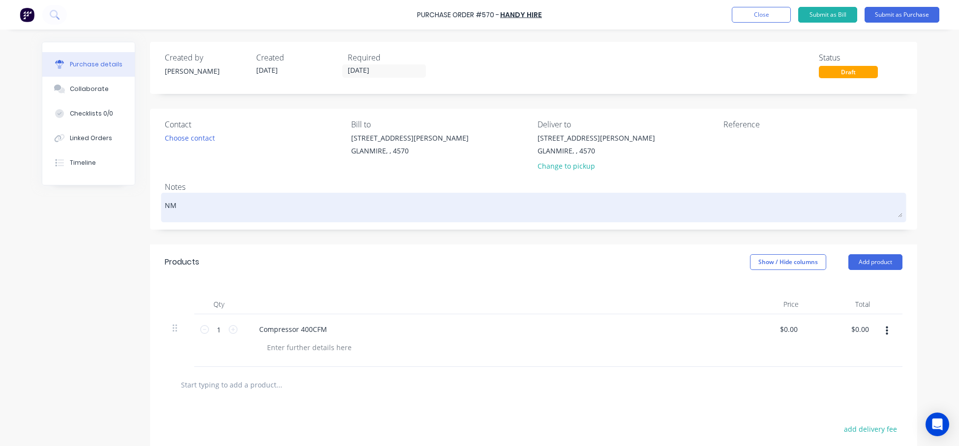
type textarea "x"
type textarea "NM2"
type textarea "x"
type textarea "NM25"
type textarea "x"
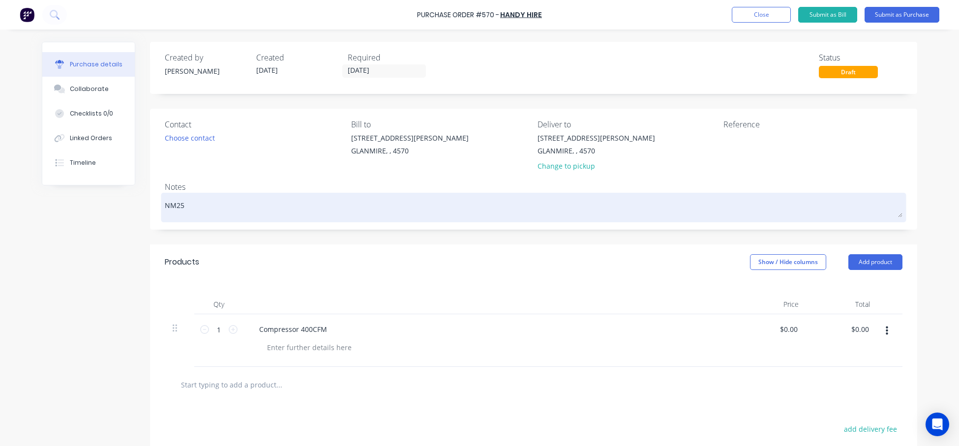
type textarea "NM250"
type textarea "x"
type textarea "NM2500"
type textarea "x"
type textarea "NM25008"
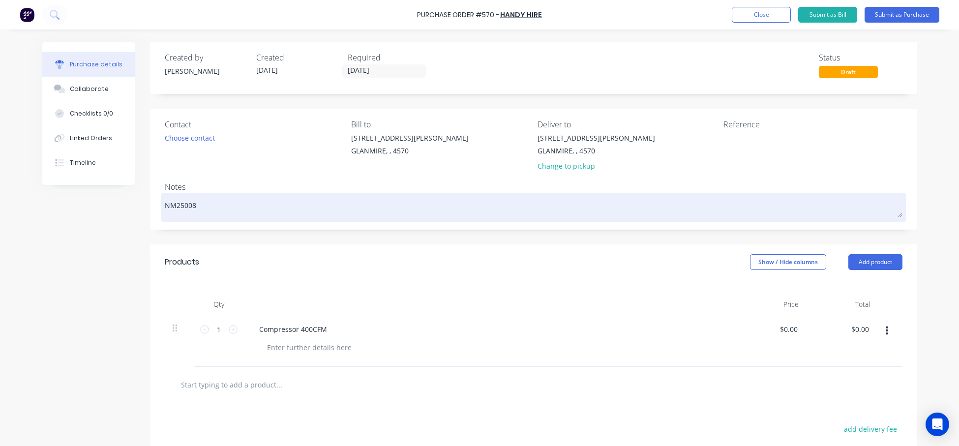
type textarea "x"
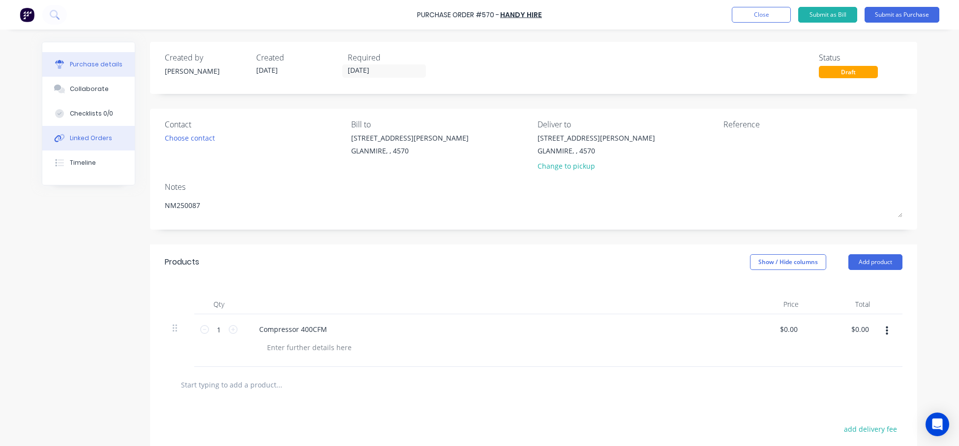
type textarea "NM250087"
type textarea "x"
type textarea "NM250087"
click at [90, 137] on div "Linked Orders" at bounding box center [91, 138] width 42 height 9
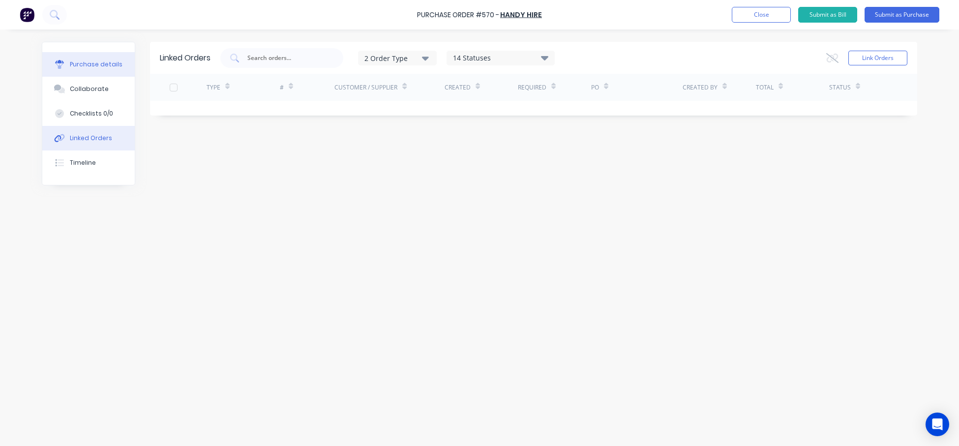
click at [101, 64] on div "Purchase details" at bounding box center [96, 64] width 53 height 9
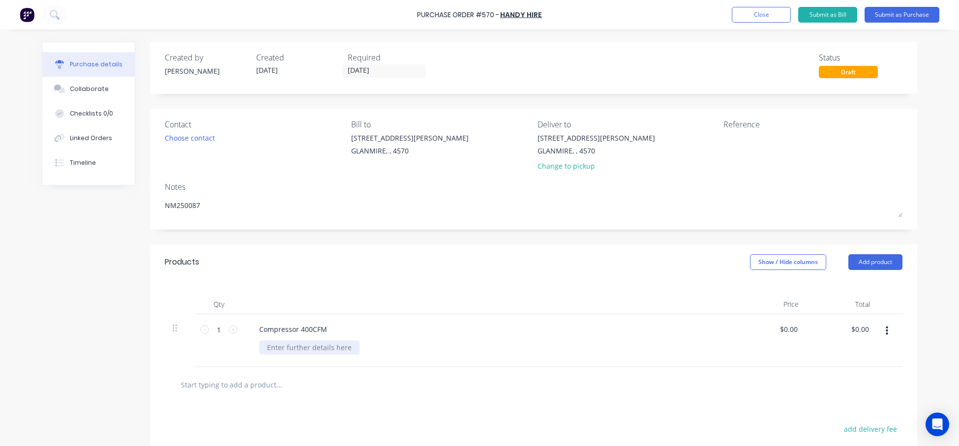
type textarea "x"
click at [288, 350] on div at bounding box center [309, 347] width 100 height 14
click at [298, 350] on div "Quote No> G379006" at bounding box center [300, 347] width 82 height 14
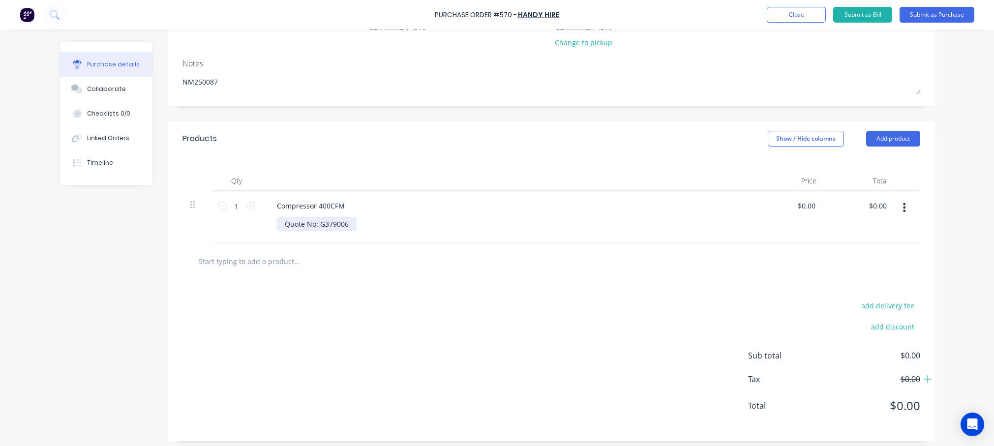
scroll to position [128, 0]
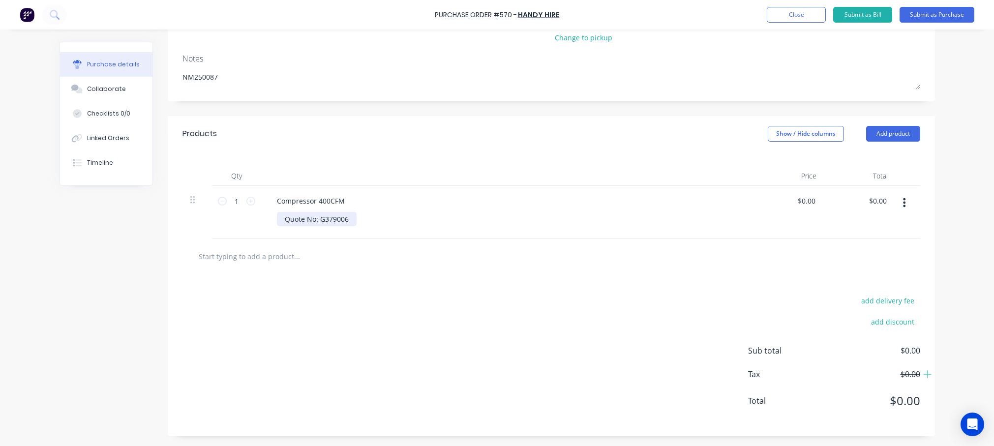
click at [346, 221] on div "Quote No: G379006" at bounding box center [317, 219] width 80 height 14
click at [311, 291] on div "add delivery fee add discount Sub total $0.00 Tax $0.00 Total $0.00" at bounding box center [551, 355] width 767 height 162
type textarea "x"
click at [783, 203] on input "0.0000" at bounding box center [804, 201] width 27 height 14
type input "00"
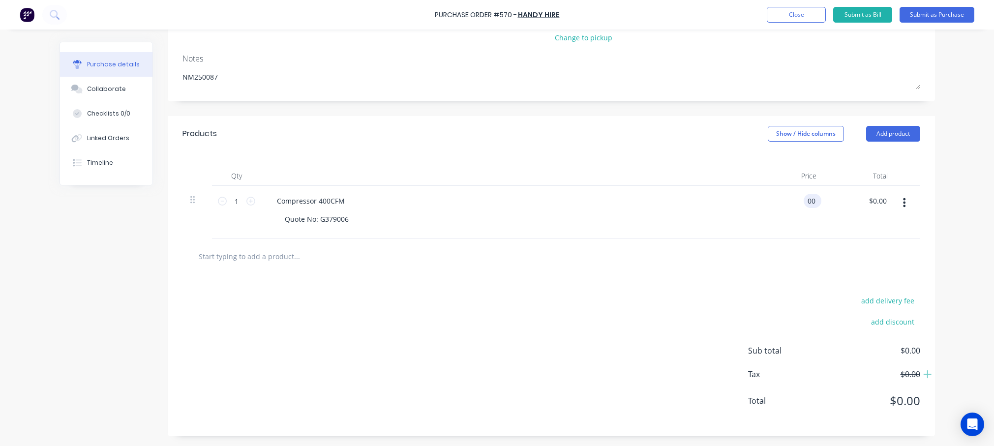
type textarea "x"
type input "$0.00"
click at [783, 200] on div "$0.00 $0.00" at bounding box center [808, 201] width 27 height 14
type textarea "x"
click at [347, 202] on div "Compressor 400CFM" at bounding box center [311, 201] width 84 height 14
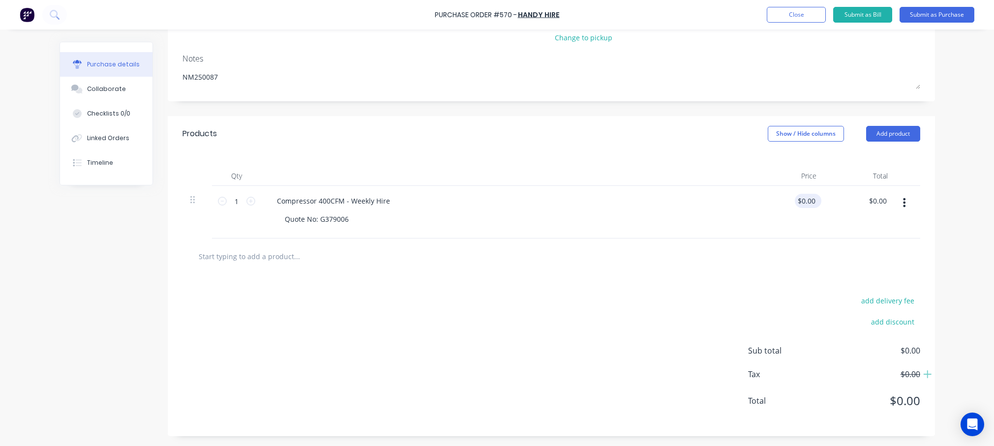
type textarea "x"
click at [783, 197] on input "0" at bounding box center [806, 201] width 23 height 14
type input "01500"
type textarea "x"
type input "$1,500.00"
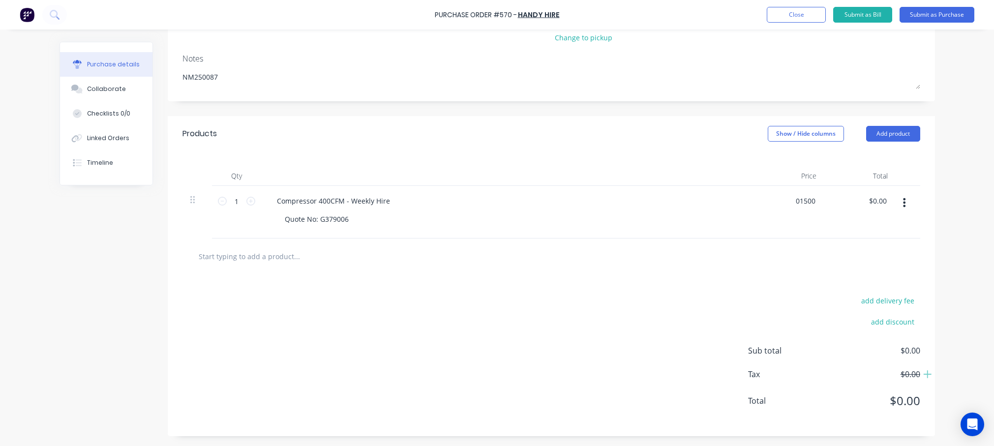
type input "1500.00"
type textarea "x"
type input "$1,500.00"
click at [783, 14] on button "Submit as Purchase" at bounding box center [937, 15] width 75 height 16
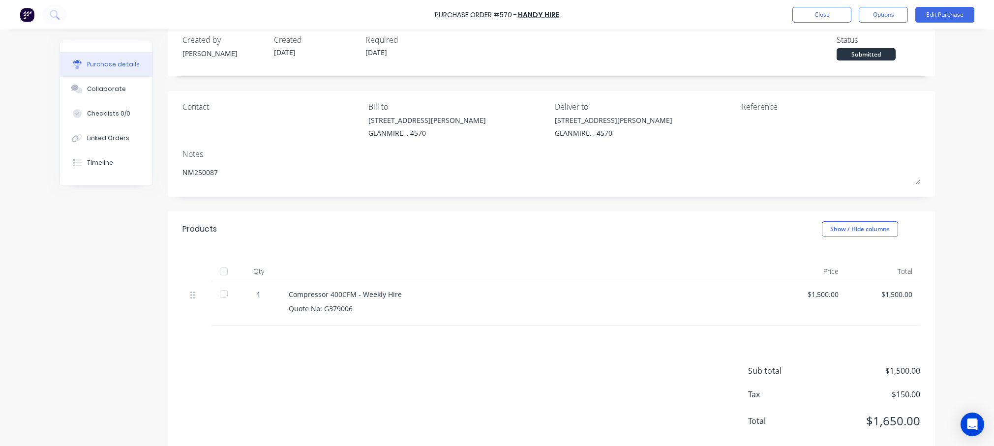
scroll to position [0, 0]
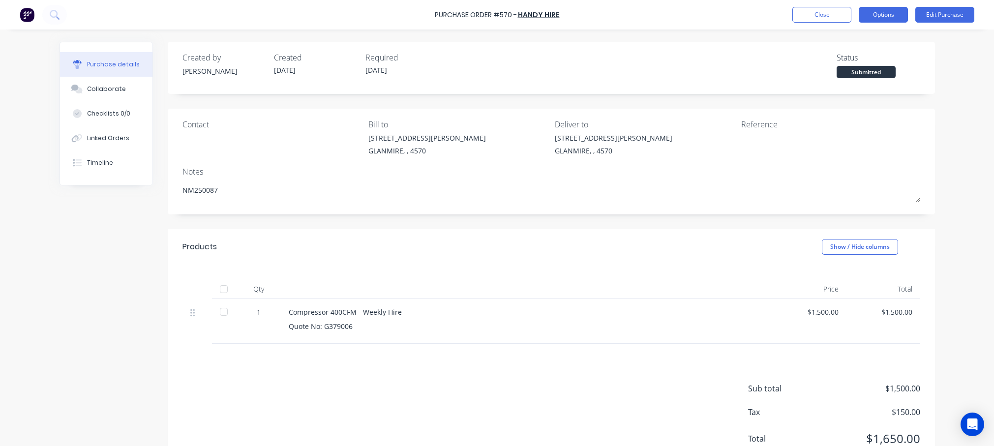
click at [783, 14] on button "Options" at bounding box center [883, 15] width 49 height 16
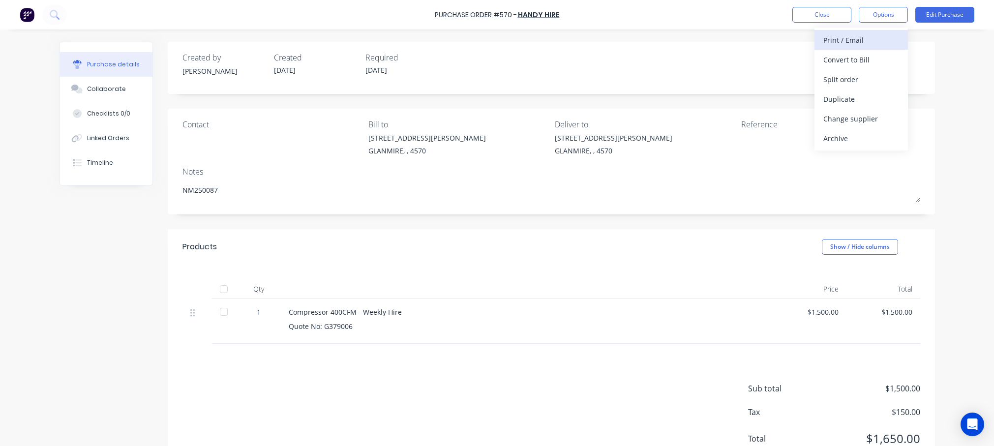
click at [783, 41] on div "Print / Email" at bounding box center [861, 40] width 76 height 14
click at [783, 59] on div "With pricing" at bounding box center [861, 60] width 76 height 14
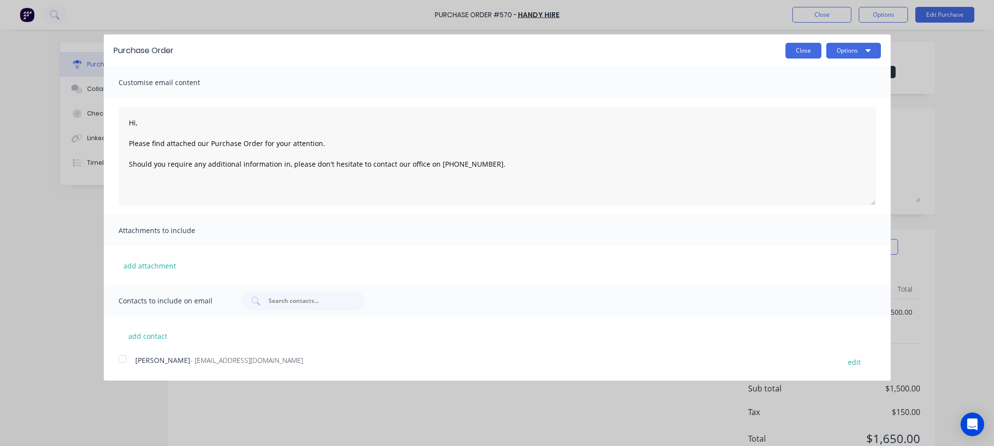
click at [783, 48] on button "Close" at bounding box center [803, 51] width 36 height 16
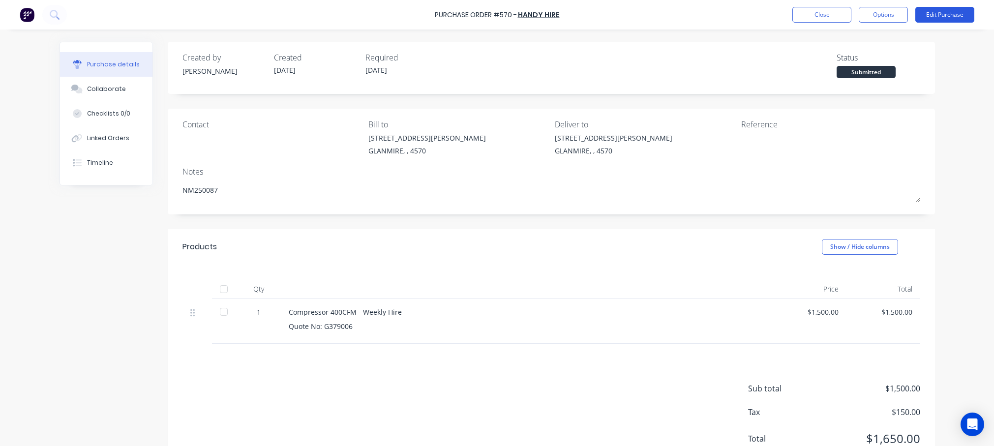
click at [783, 15] on button "Edit Purchase" at bounding box center [944, 15] width 59 height 16
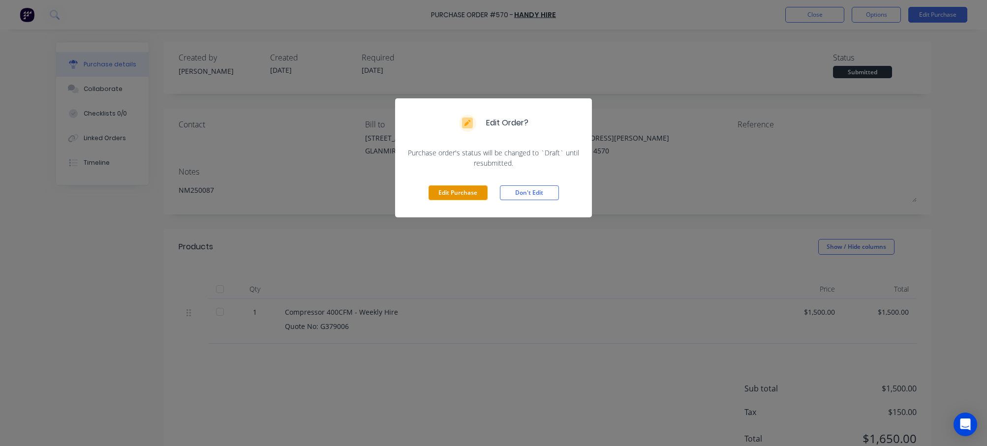
click at [455, 192] on button "Edit Purchase" at bounding box center [457, 192] width 59 height 15
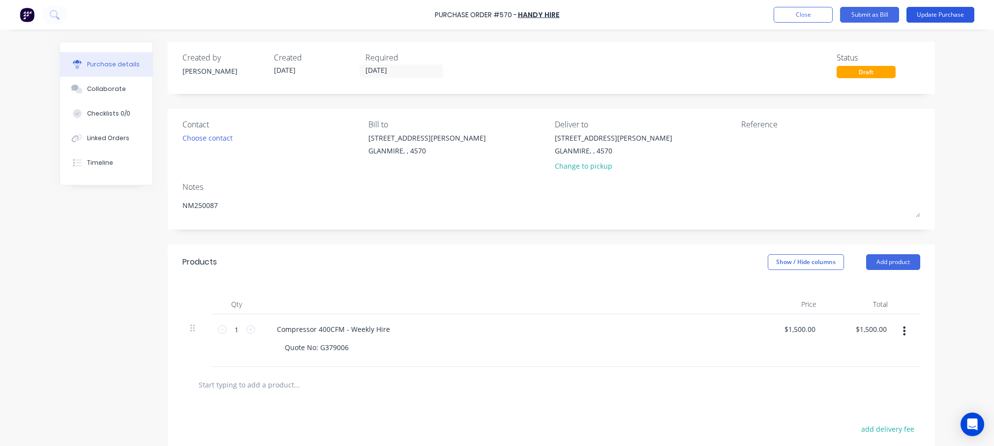
click at [783, 15] on button "Update Purchase" at bounding box center [940, 15] width 68 height 16
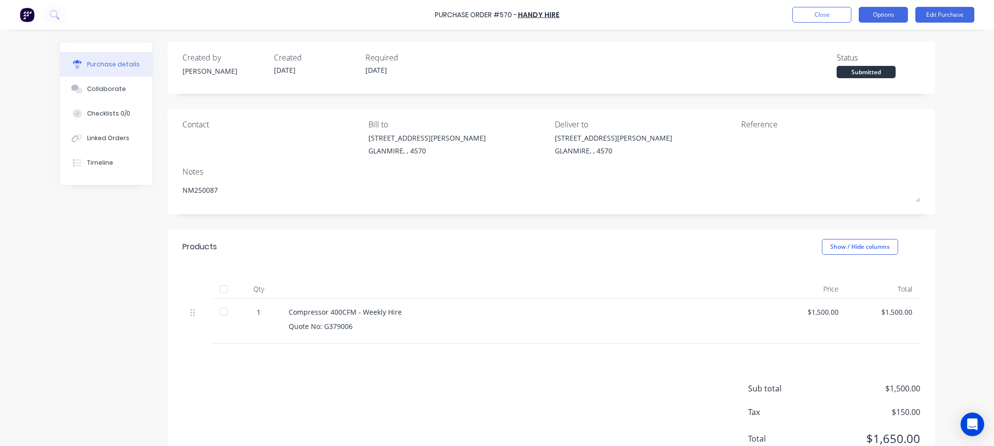
click at [783, 11] on button "Options" at bounding box center [883, 15] width 49 height 16
click at [783, 89] on div "Purchase Order #570 - Handy Hire Close Options Edit Purchase Purchase details C…" at bounding box center [497, 223] width 994 height 446
click at [783, 11] on button "Edit Purchase" at bounding box center [944, 15] width 59 height 16
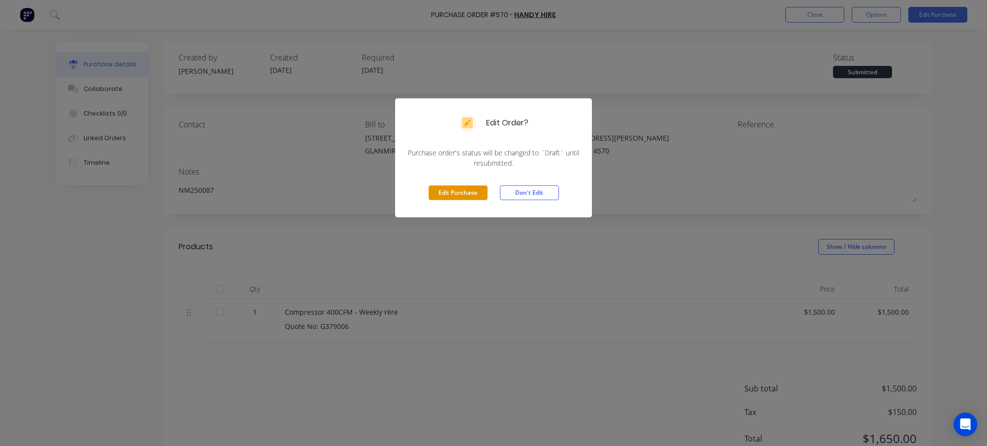
click at [449, 194] on button "Edit Purchase" at bounding box center [457, 192] width 59 height 15
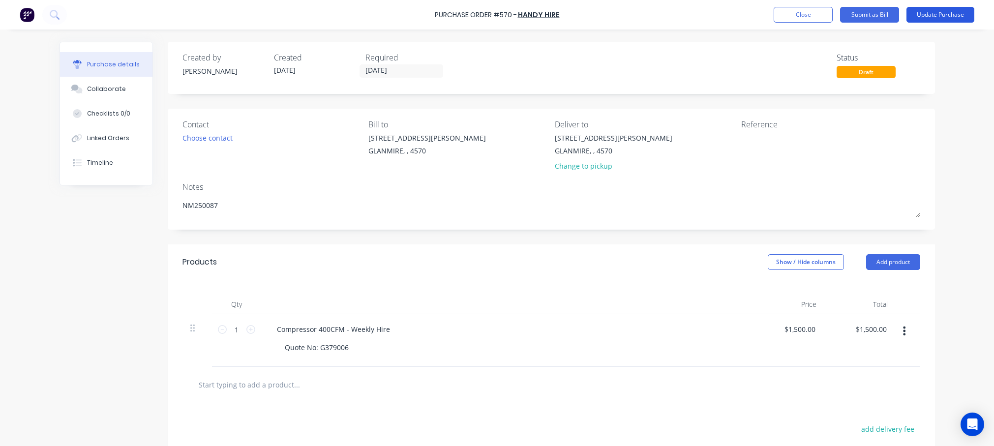
click at [783, 15] on button "Update Purchase" at bounding box center [940, 15] width 68 height 16
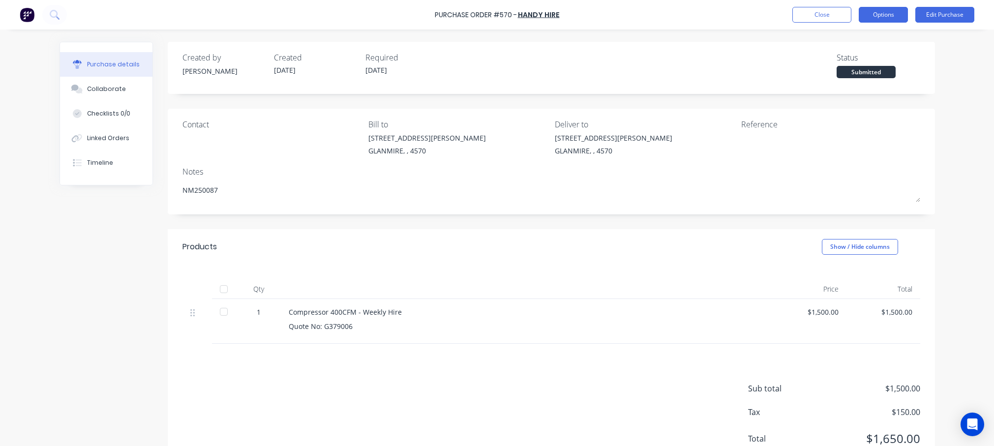
click at [783, 12] on button "Options" at bounding box center [883, 15] width 49 height 16
click at [783, 128] on div "Purchase Order #570 - Handy Hire Close Options Edit Purchase Purchase details C…" at bounding box center [497, 223] width 994 height 446
click at [783, 313] on div "$1,500.00" at bounding box center [810, 312] width 58 height 10
click at [783, 314] on div "$1,500.00" at bounding box center [810, 321] width 74 height 45
click at [783, 313] on div "$1,500.00" at bounding box center [810, 312] width 58 height 10
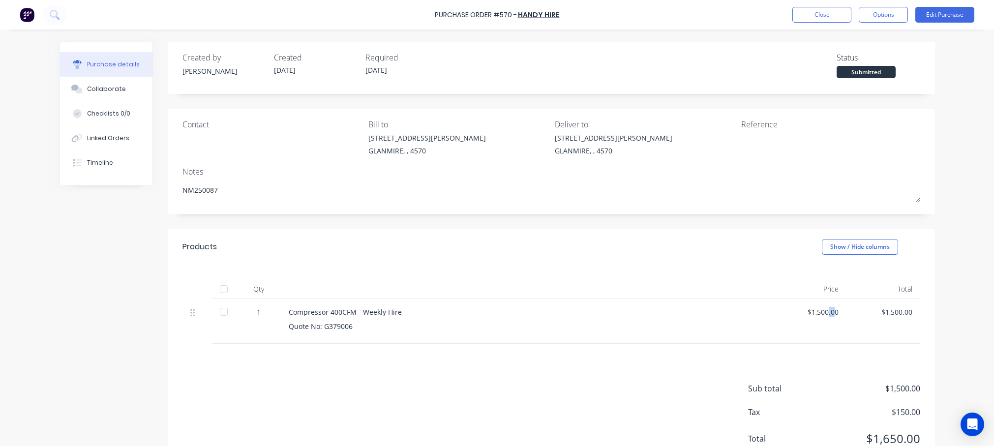
click at [783, 313] on div "$1,500.00" at bounding box center [810, 312] width 58 height 10
click at [783, 12] on button "Edit Purchase" at bounding box center [944, 15] width 59 height 16
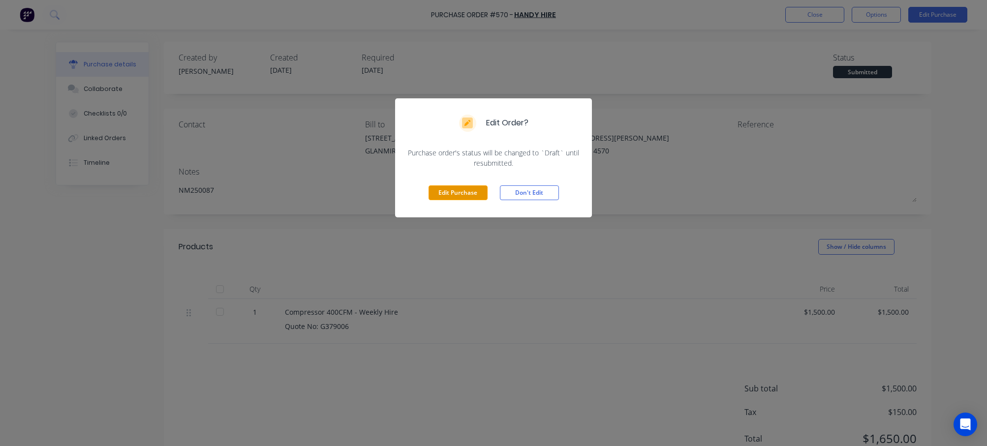
click at [456, 191] on button "Edit Purchase" at bounding box center [457, 192] width 59 height 15
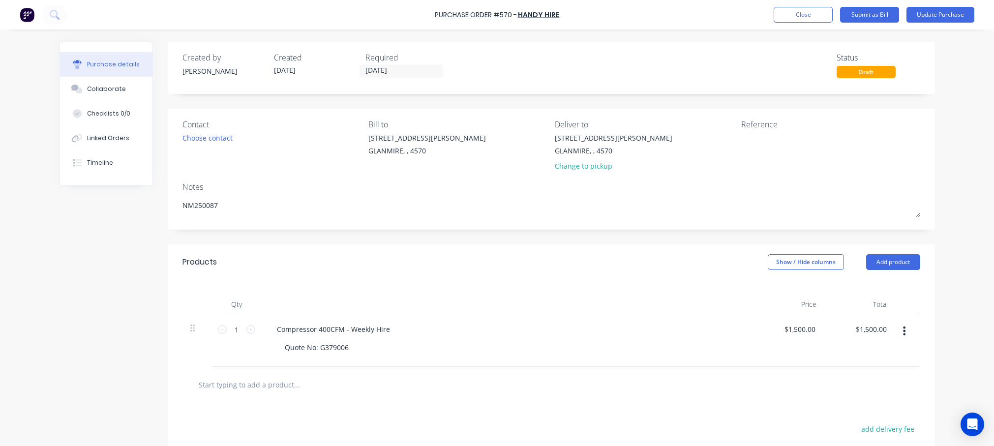
drag, startPoint x: 816, startPoint y: 331, endPoint x: 769, endPoint y: 323, distance: 47.9
click at [769, 323] on div "$1,500.00 $1,500.00" at bounding box center [788, 340] width 71 height 53
type textarea "x"
drag, startPoint x: 769, startPoint y: 323, endPoint x: 804, endPoint y: 337, distance: 37.1
click at [783, 331] on input "1500.0000" at bounding box center [800, 329] width 36 height 14
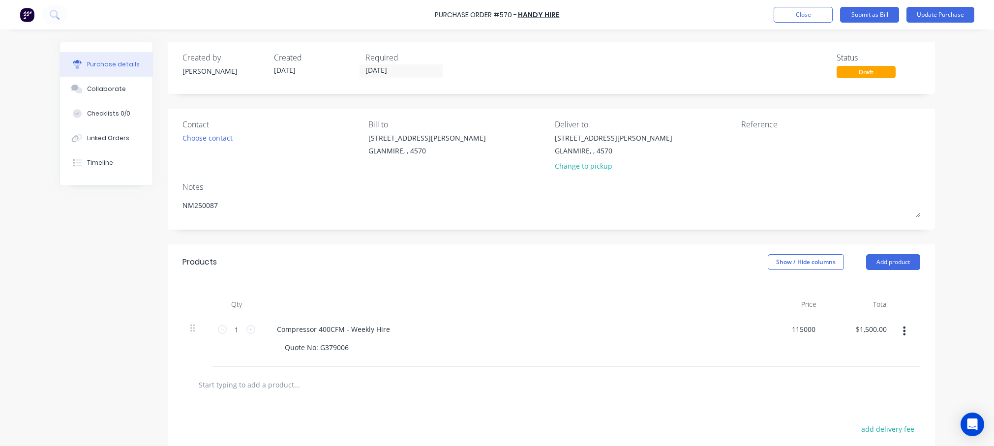
type input "115000"
type textarea "x"
type input "$115,000.00"
type input "115000.00"
type textarea "x"
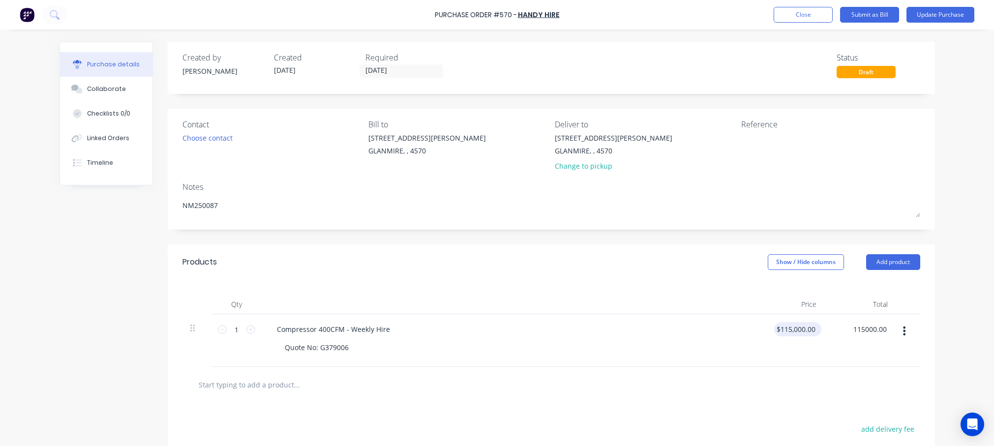
type input "115000.0000"
type input "$115,000.00"
click at [783, 329] on input "115000.0000" at bounding box center [795, 329] width 43 height 14
type textarea "x"
click at [783, 330] on input "115000.0000" at bounding box center [795, 329] width 43 height 14
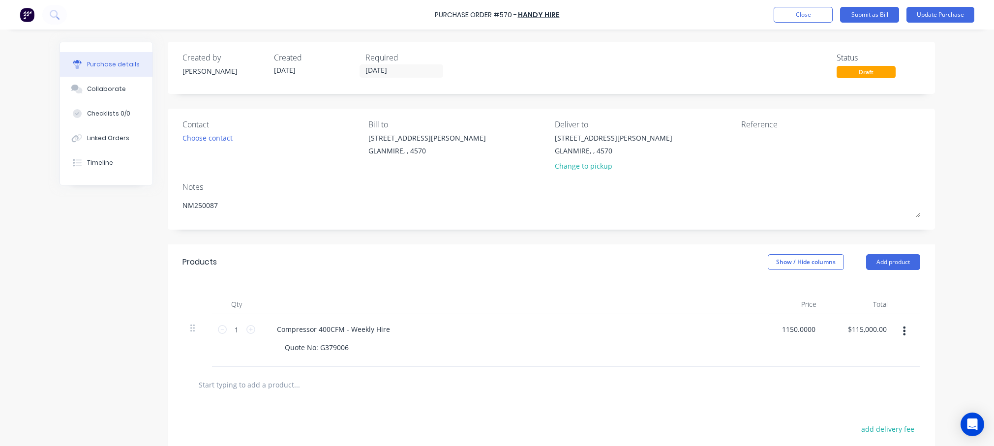
type input "1150.0000"
type textarea "x"
type input "$1,150.00"
type input "1150.00"
type textarea "x"
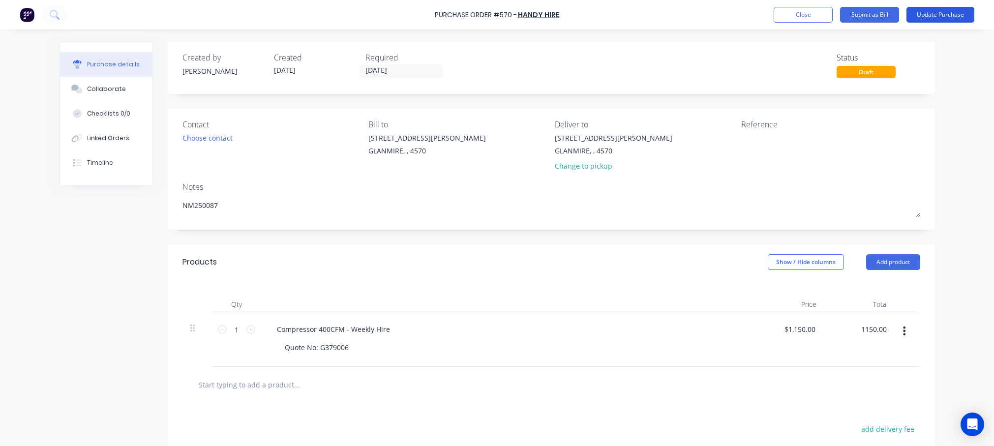
type input "$1,150.00"
click at [783, 13] on button "Update Purchase" at bounding box center [940, 15] width 68 height 16
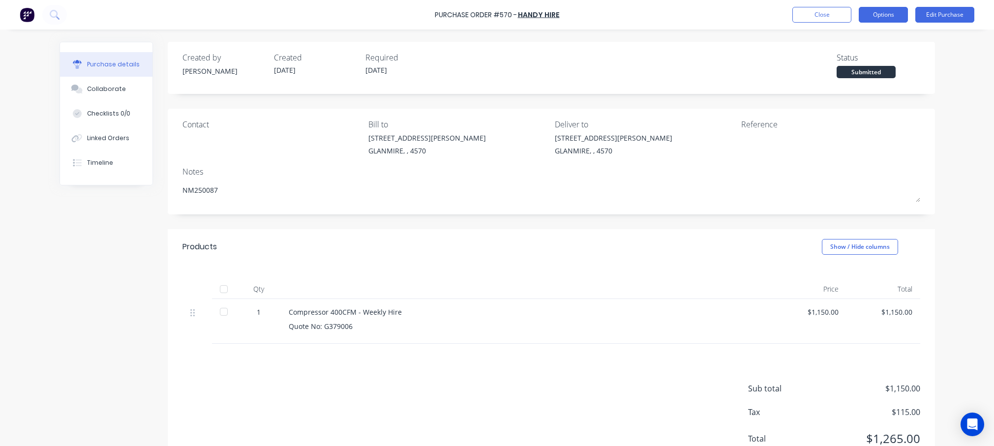
click at [783, 15] on button "Options" at bounding box center [883, 15] width 49 height 16
click at [783, 73] on div "Purchase Order #570 - Handy Hire Close Options Print / Email Convert to Bill Sp…" at bounding box center [497, 223] width 994 height 446
click at [783, 16] on button "Edit Purchase" at bounding box center [944, 15] width 59 height 16
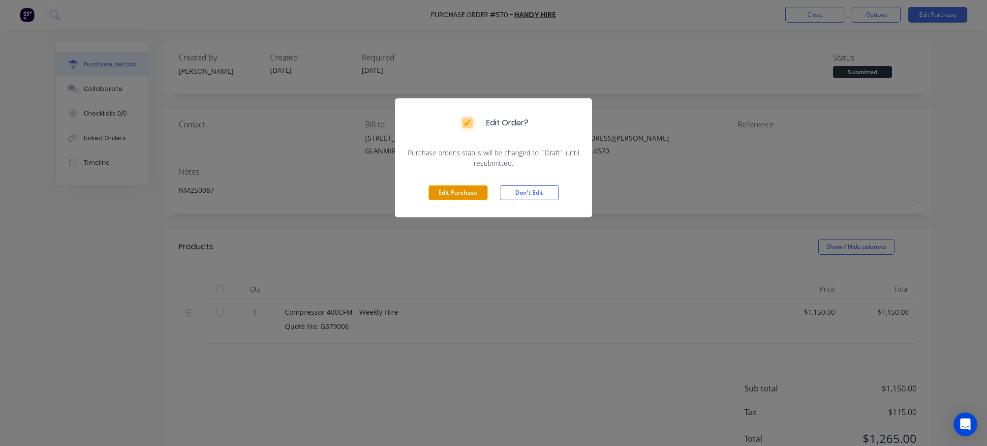
click at [462, 192] on button "Edit Purchase" at bounding box center [457, 192] width 59 height 15
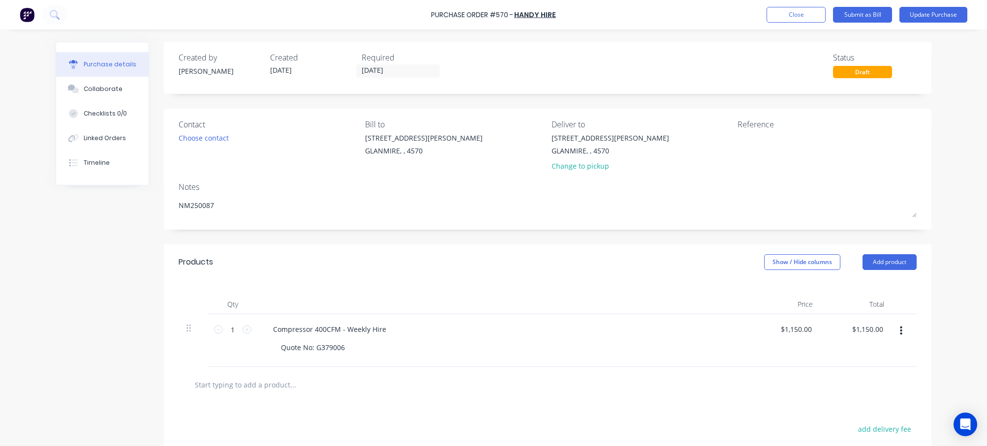
type textarea "x"
click at [761, 141] on textarea at bounding box center [802, 144] width 123 height 22
type textarea "NM25"
type textarea "x"
type textarea "NM250"
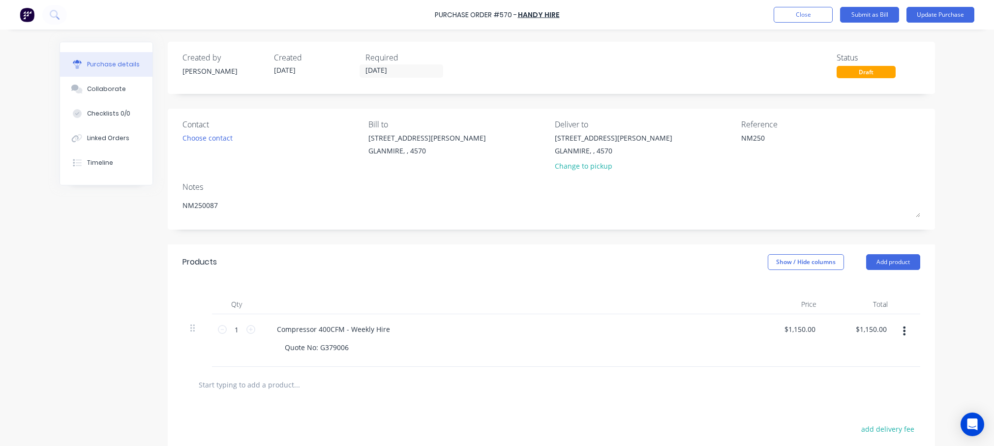
type textarea "x"
type textarea "NM2500"
type textarea "x"
type textarea "NM25008"
type textarea "x"
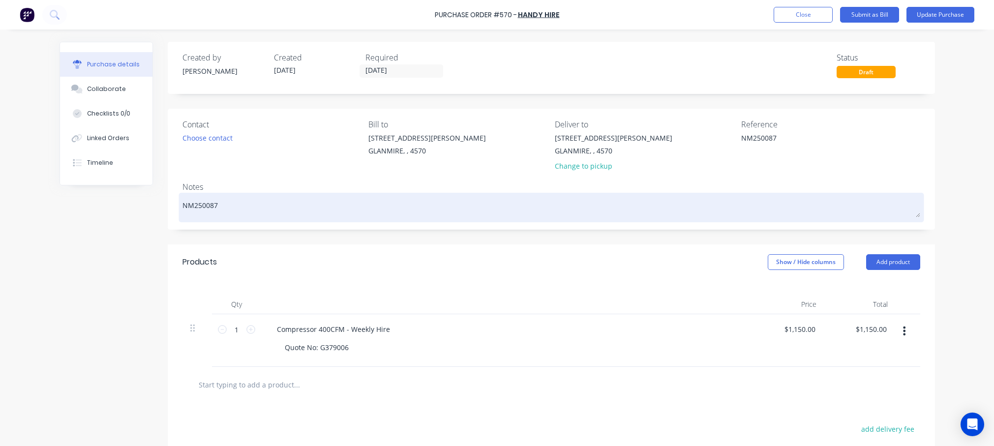
type textarea "NM250087"
type textarea "x"
type textarea "NM250087"
click at [218, 205] on textarea "NM250087" at bounding box center [551, 206] width 738 height 22
type textarea "x"
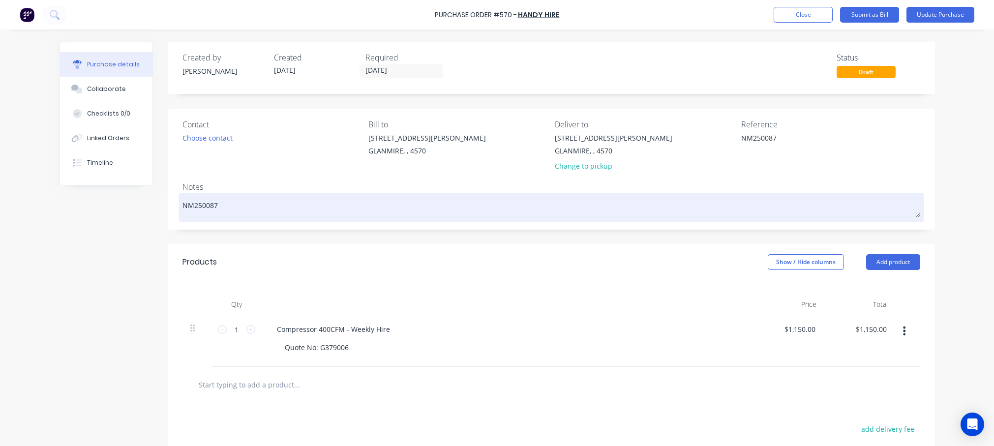
type textarea "NM25008"
type textarea "x"
type textarea "NM2500"
type textarea "x"
type textarea "NM250"
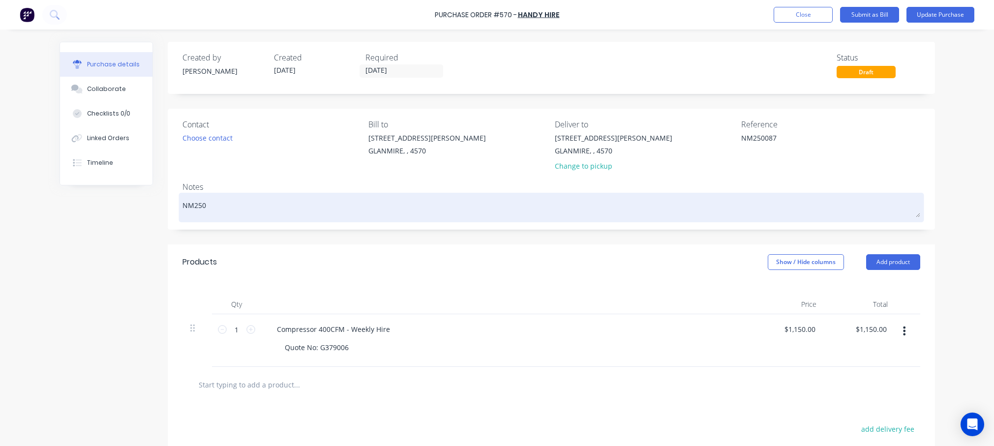
type textarea "x"
type textarea "NM25"
type textarea "x"
type textarea "NM2"
type textarea "x"
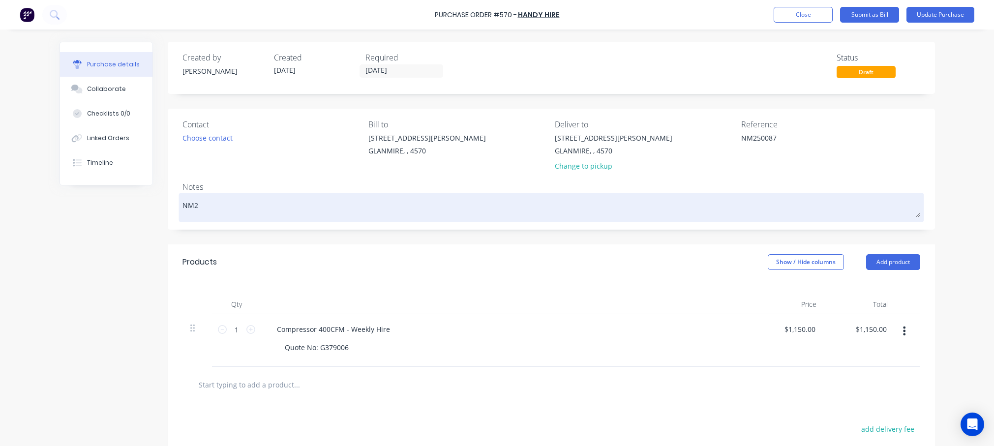
type textarea "NM"
type textarea "x"
type textarea "N"
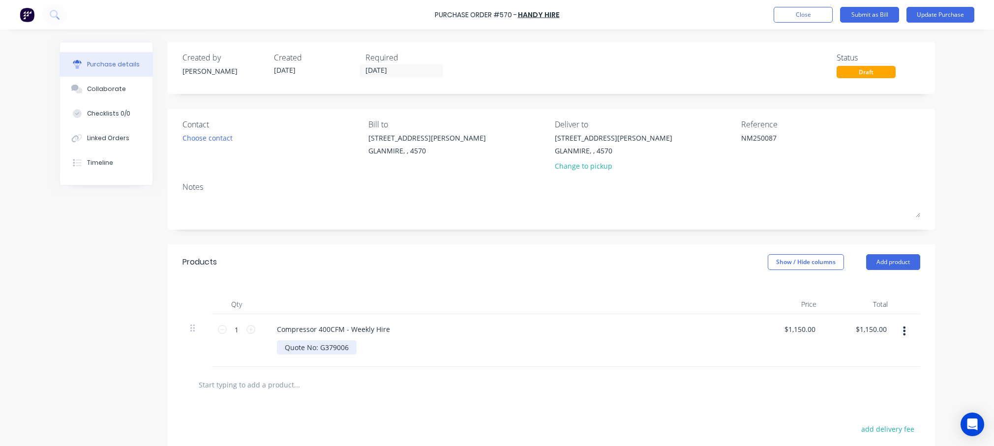
type textarea "x"
click at [349, 351] on div "Quote No: G379006" at bounding box center [317, 347] width 80 height 14
drag, startPoint x: 349, startPoint y: 351, endPoint x: 269, endPoint y: 348, distance: 80.7
click at [269, 348] on div "Compressor 400CFM - Weekly Hire Quote No: G379006" at bounding box center [507, 340] width 492 height 53
type textarea "x"
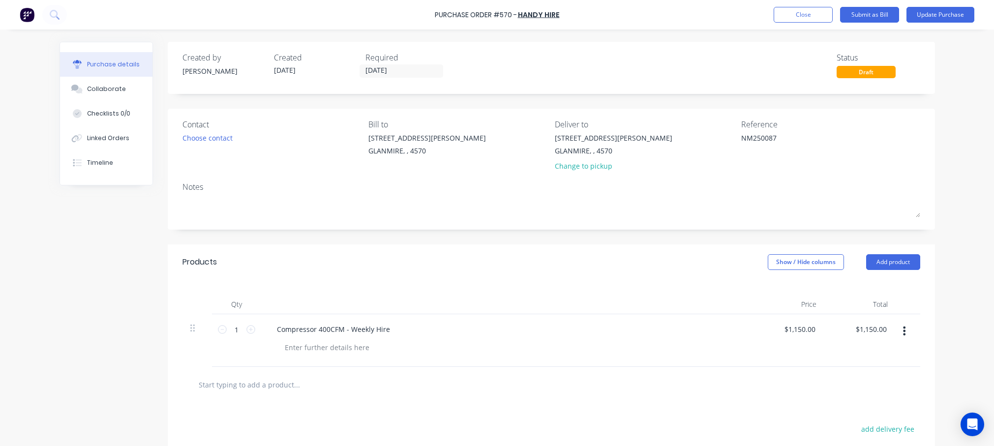
click at [208, 190] on div "Notes" at bounding box center [551, 187] width 738 height 12
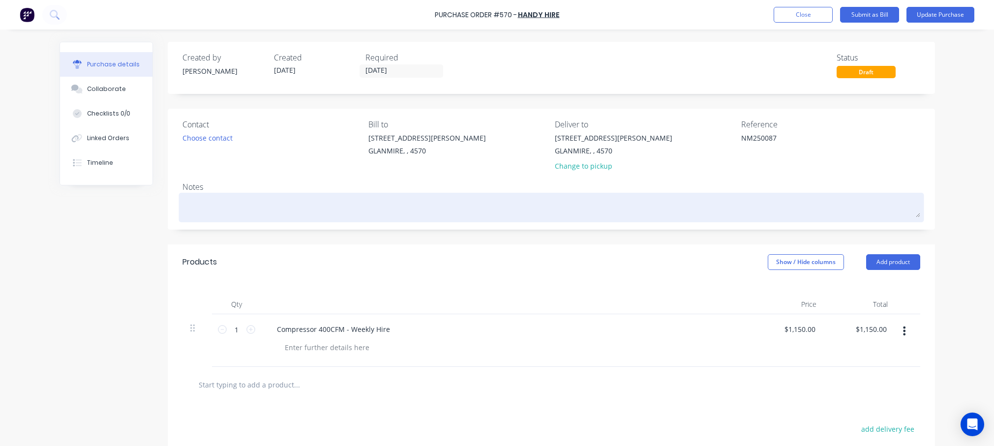
click at [187, 196] on textarea at bounding box center [551, 206] width 738 height 22
paste textarea "Quote No: G379006"
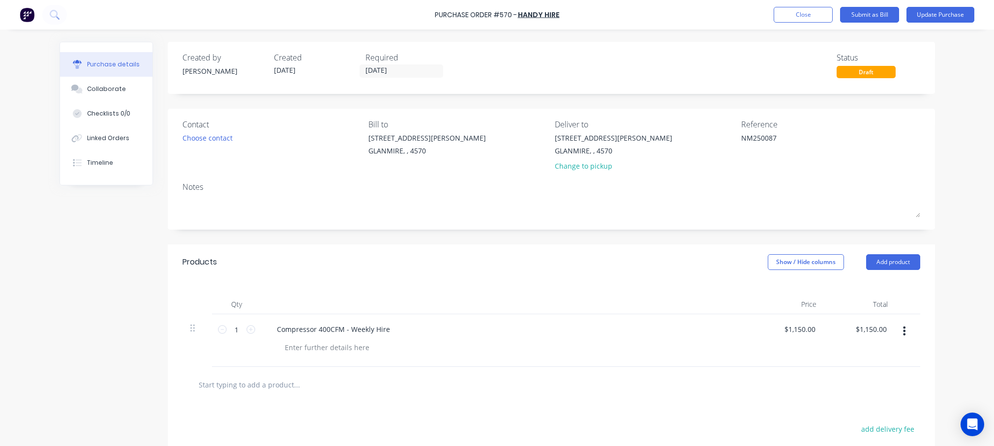
type textarea "x"
type textarea "Quote No: G379006"
type textarea "x"
type textarea "Quote No: G379006"
click at [783, 12] on button "Update Purchase" at bounding box center [940, 15] width 68 height 16
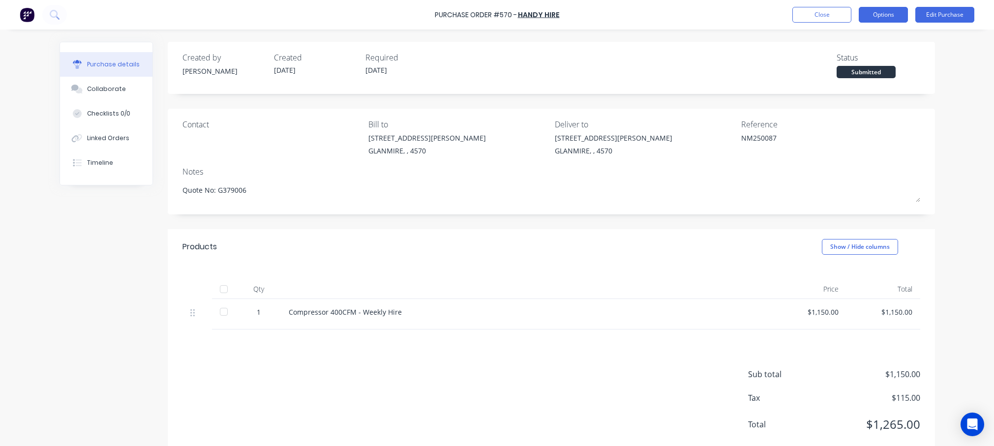
click at [783, 16] on button "Options" at bounding box center [883, 15] width 49 height 16
click at [783, 14] on button "Edit Purchase" at bounding box center [944, 15] width 59 height 16
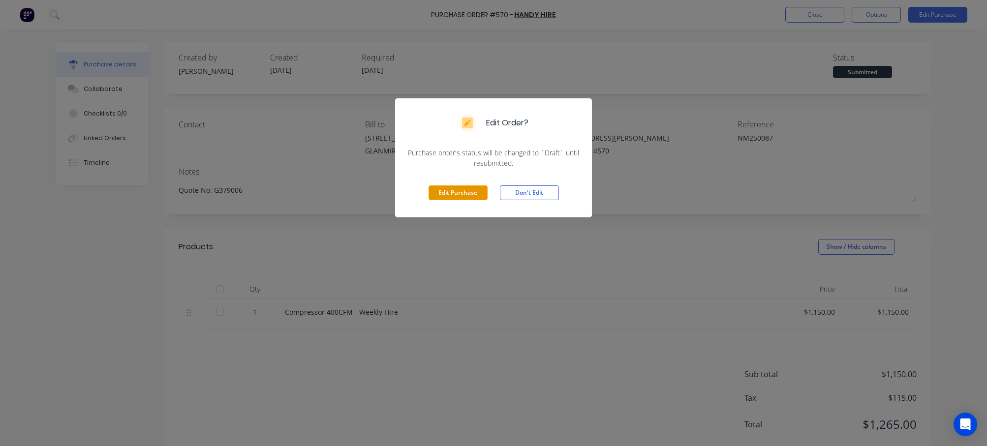
click at [467, 193] on button "Edit Purchase" at bounding box center [457, 192] width 59 height 15
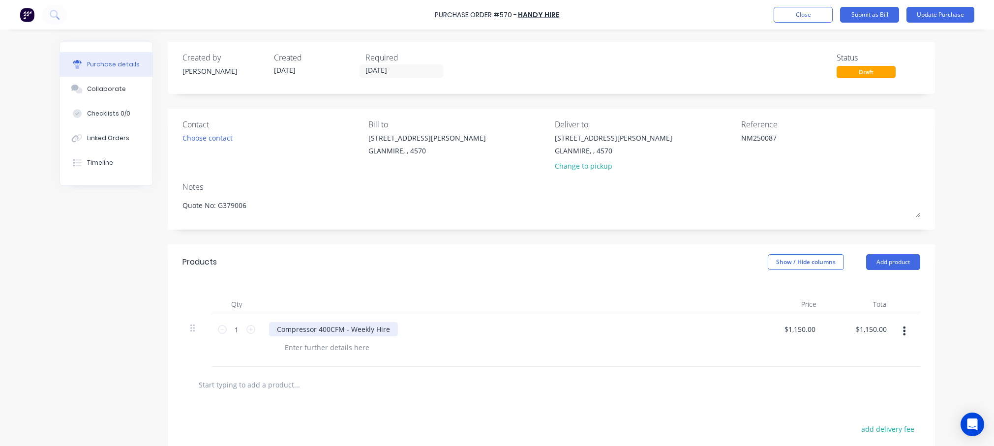
type textarea "x"
click at [273, 329] on div "Compressor 400CFM - Weekly Hire" at bounding box center [333, 329] width 129 height 14
click at [783, 14] on button "Update Purchase" at bounding box center [940, 15] width 68 height 16
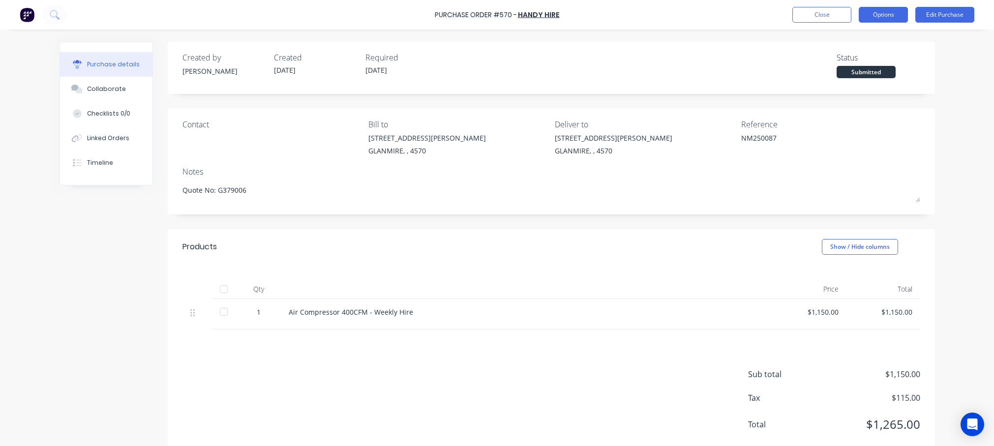
click at [783, 16] on button "Options" at bounding box center [883, 15] width 49 height 16
click at [783, 14] on button "Edit Purchase" at bounding box center [944, 15] width 59 height 16
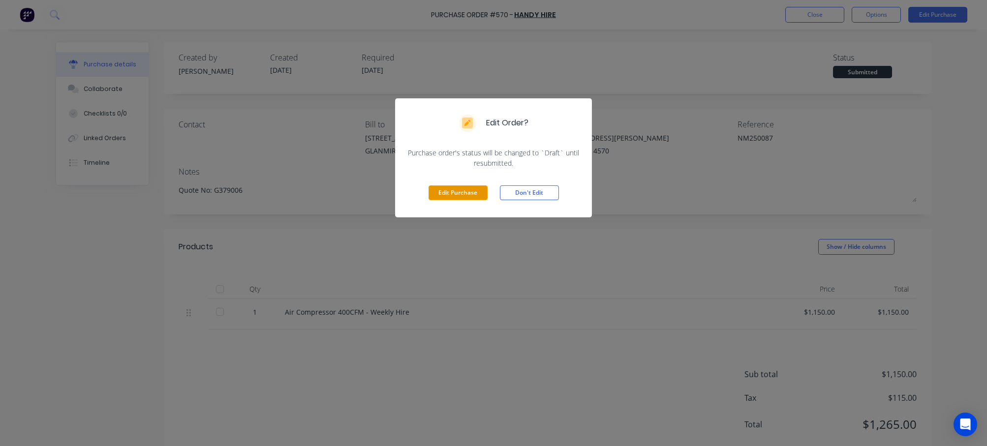
click at [457, 188] on button "Edit Purchase" at bounding box center [457, 192] width 59 height 15
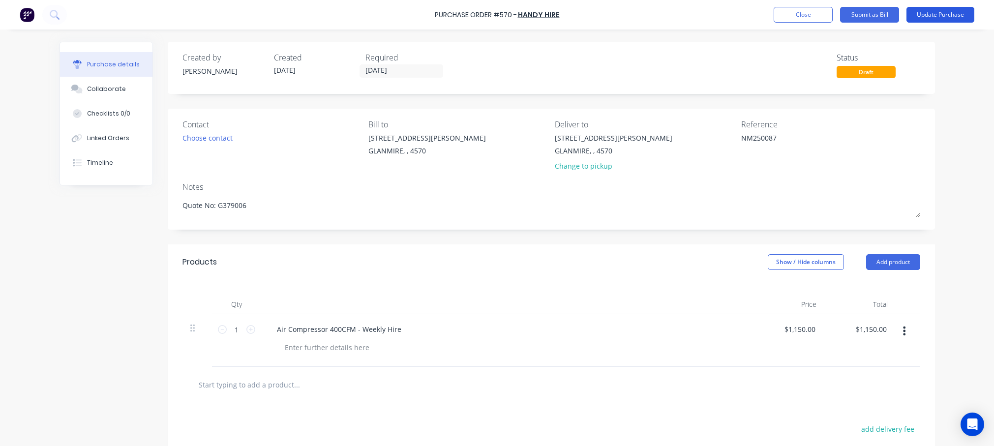
click at [783, 15] on button "Update Purchase" at bounding box center [940, 15] width 68 height 16
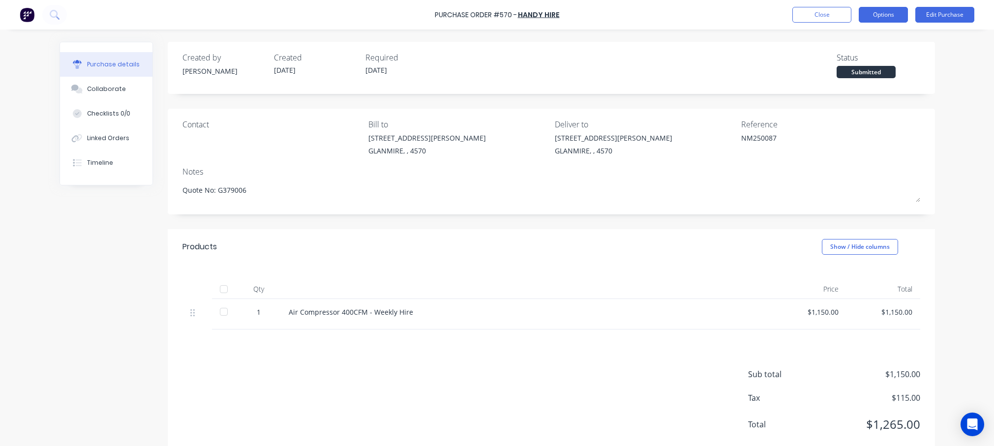
click at [783, 12] on button "Options" at bounding box center [883, 15] width 49 height 16
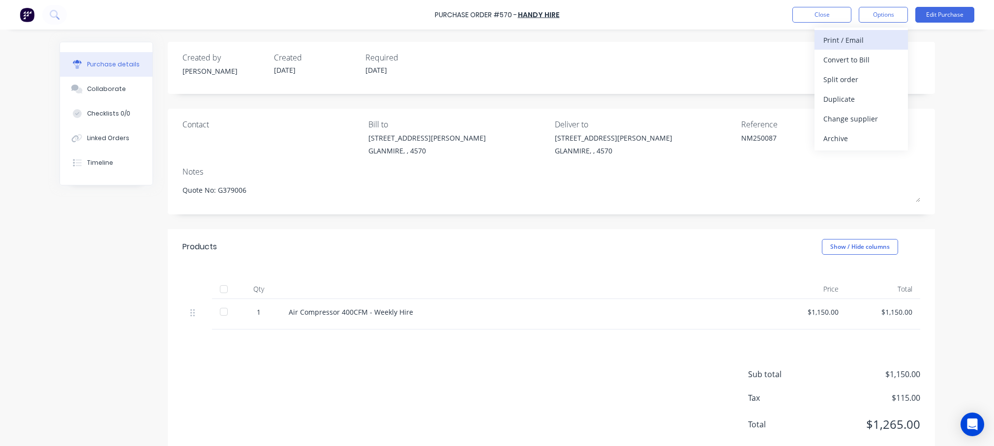
click at [783, 40] on div "Print / Email" at bounding box center [861, 40] width 76 height 14
click at [783, 81] on div "Without pricing" at bounding box center [861, 79] width 76 height 14
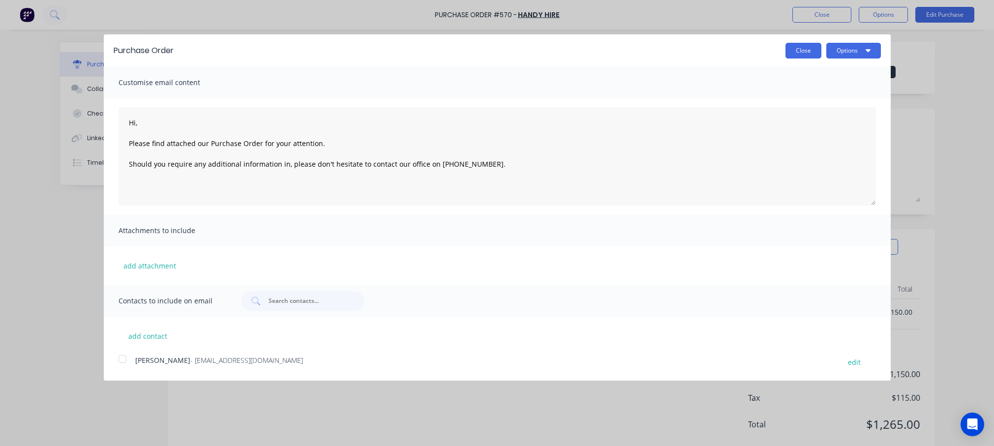
click at [783, 48] on button "Close" at bounding box center [803, 51] width 36 height 16
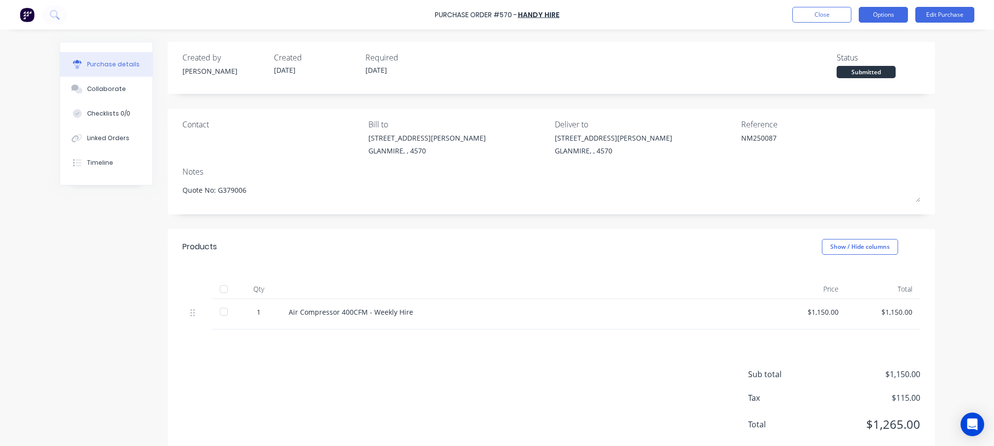
click at [783, 13] on button "Options" at bounding box center [883, 15] width 49 height 16
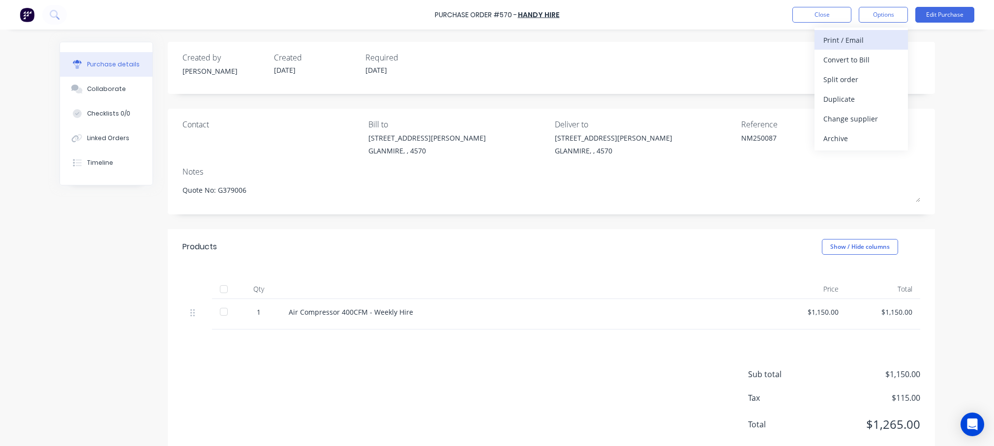
click at [783, 40] on div "Print / Email" at bounding box center [861, 40] width 76 height 14
click at [783, 60] on div "With pricing" at bounding box center [861, 60] width 76 height 14
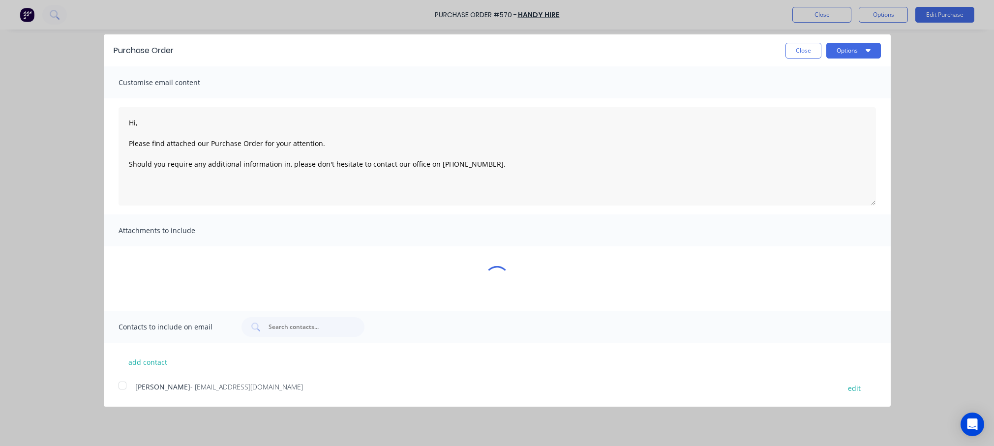
type textarea "x"
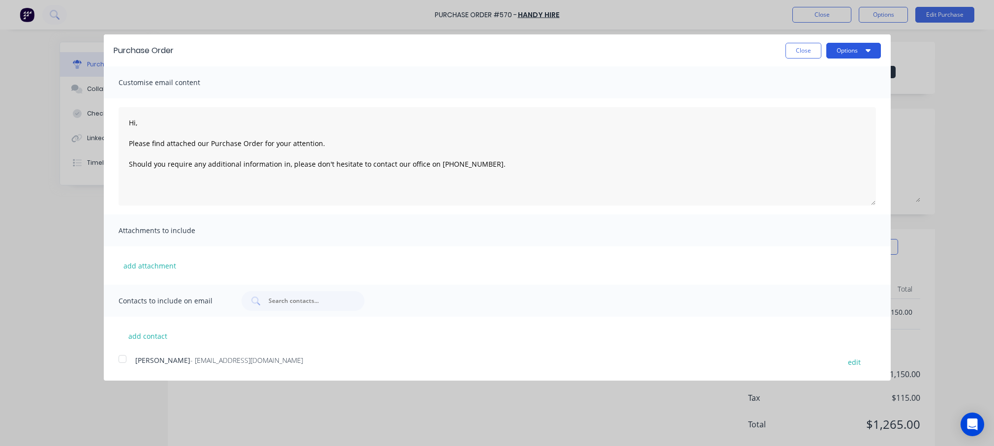
click at [783, 52] on button "Options" at bounding box center [853, 51] width 55 height 16
click at [783, 73] on div "Print" at bounding box center [834, 75] width 76 height 14
type textarea "Hi, Please find attached our Purchase Order for your attention. Should you requ…"
type textarea "x"
type textarea "Hi, Please find attached our Purchase Order for your attention. Should you requ…"
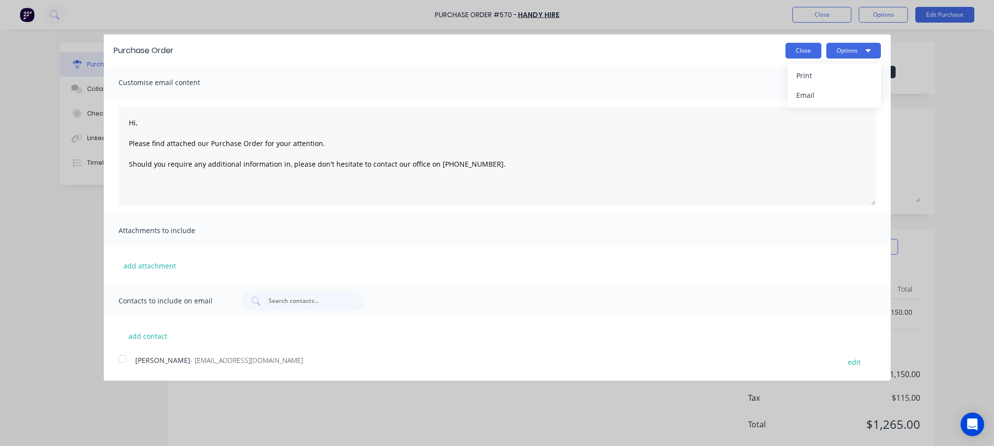
click at [783, 48] on button "Close" at bounding box center [803, 51] width 36 height 16
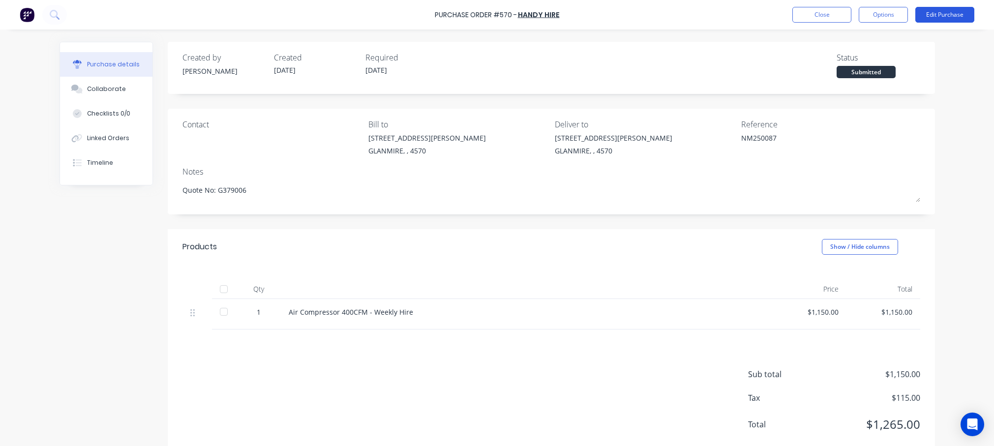
click at [783, 12] on button "Edit Purchase" at bounding box center [944, 15] width 59 height 16
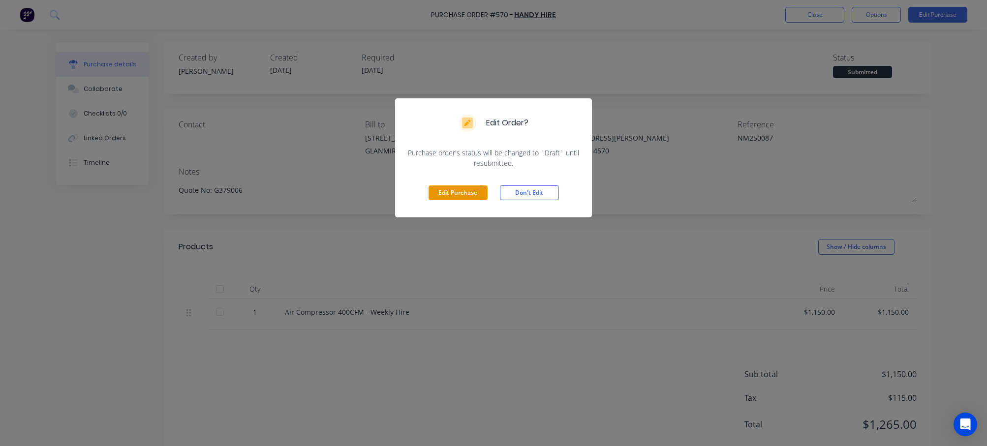
click at [465, 193] on button "Edit Purchase" at bounding box center [457, 192] width 59 height 15
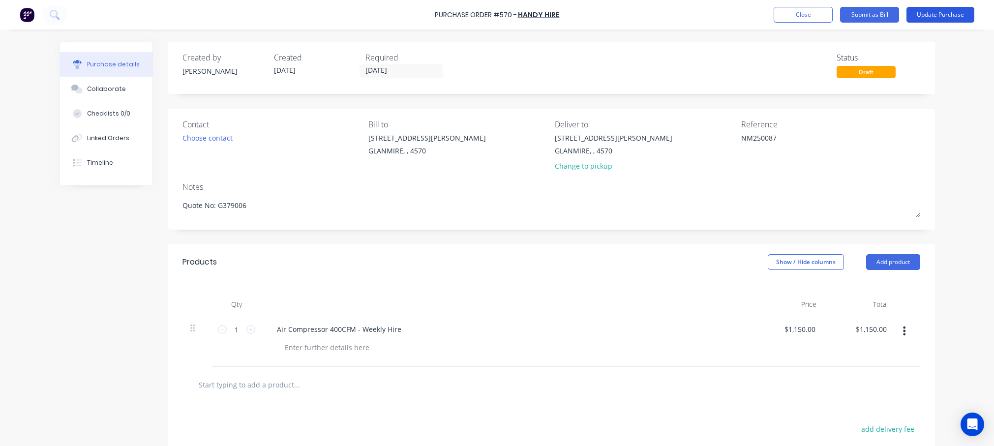
click at [783, 12] on button "Update Purchase" at bounding box center [940, 15] width 68 height 16
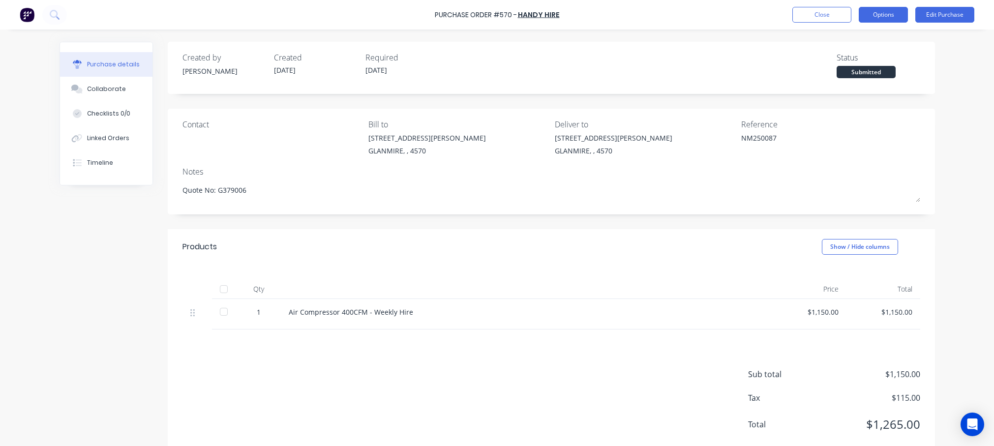
click at [783, 13] on button "Options" at bounding box center [883, 15] width 49 height 16
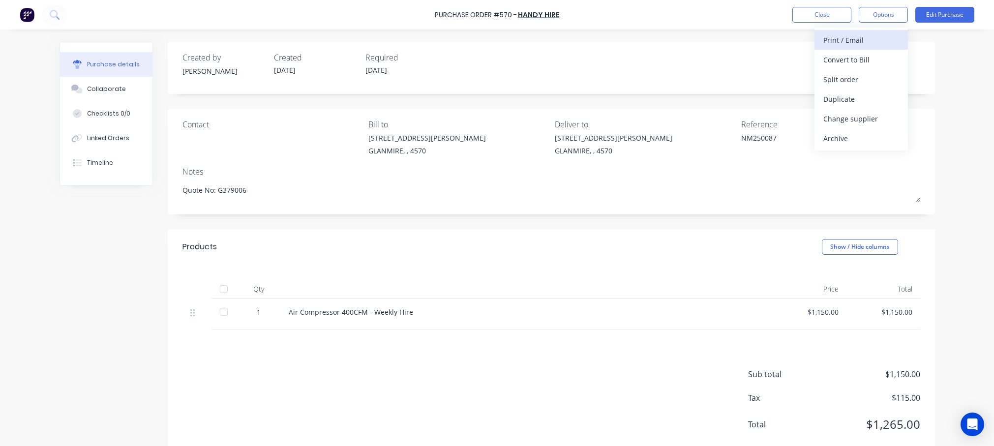
click at [783, 38] on div "Print / Email" at bounding box center [861, 40] width 76 height 14
click at [783, 60] on div "With pricing" at bounding box center [861, 60] width 76 height 14
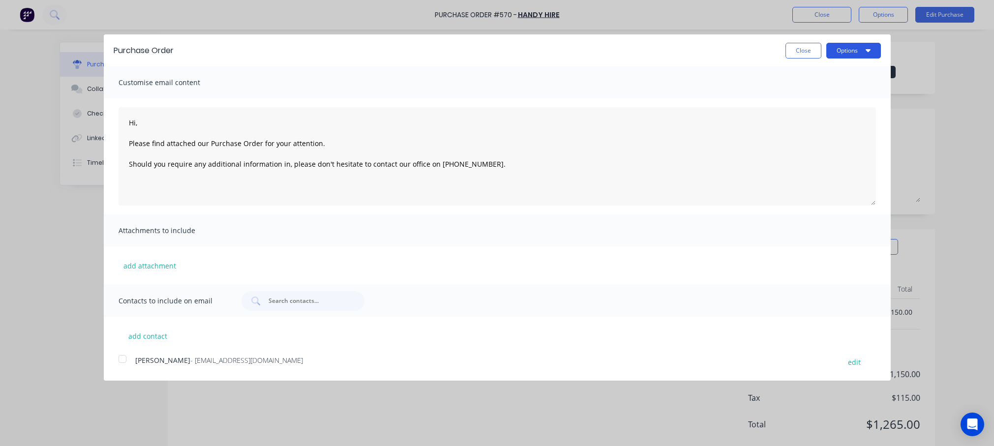
click at [783, 45] on button "Options" at bounding box center [853, 51] width 55 height 16
click at [783, 50] on button "Close" at bounding box center [803, 51] width 36 height 16
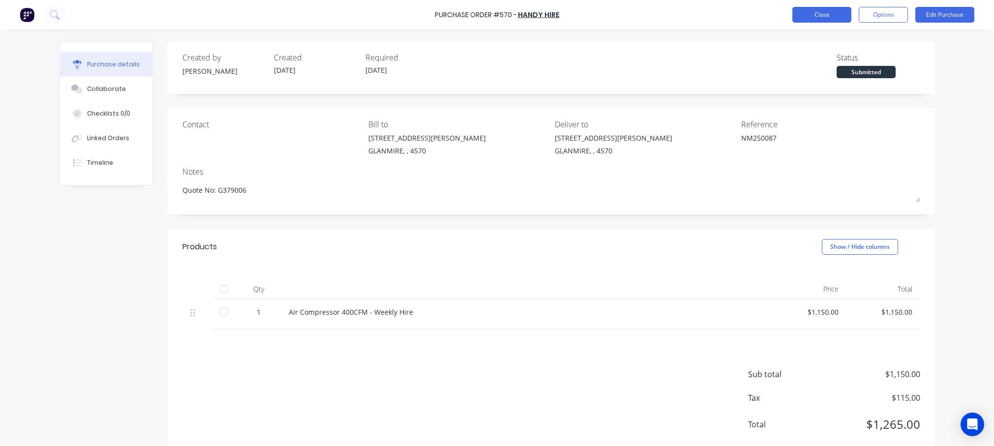
click at [783, 17] on button "Close" at bounding box center [821, 15] width 59 height 16
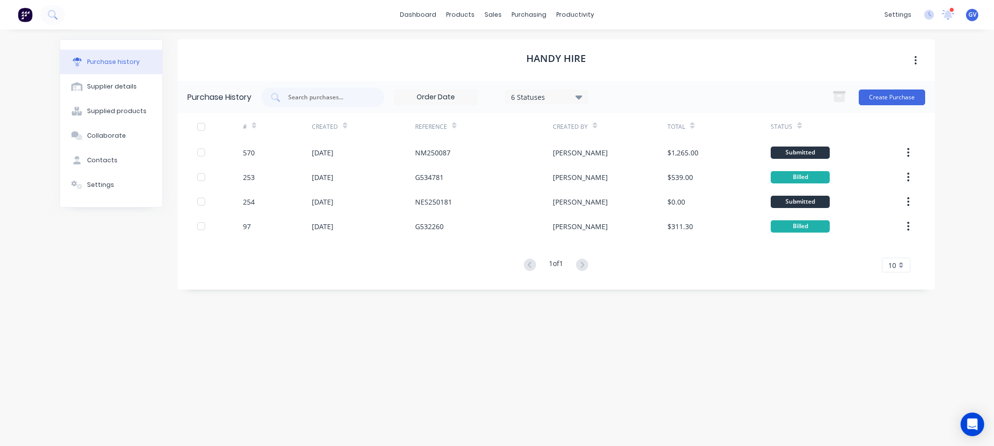
type textarea "x"
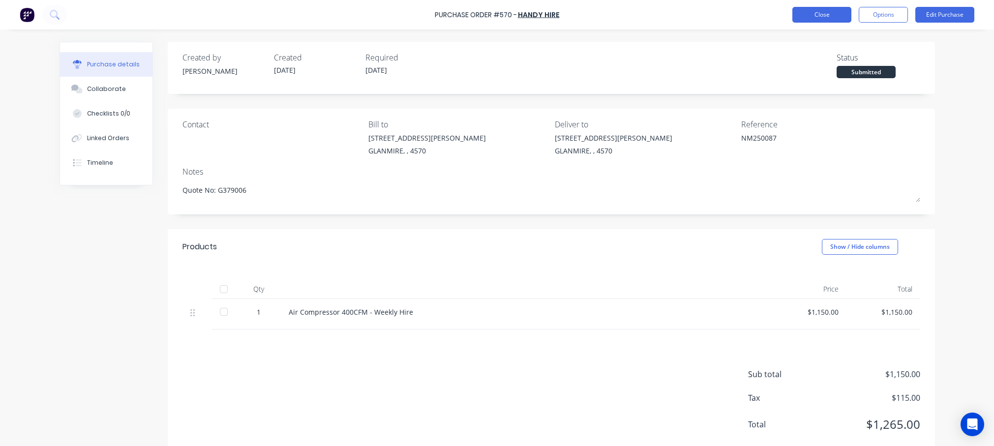
click at [783, 10] on button "Close" at bounding box center [821, 15] width 59 height 16
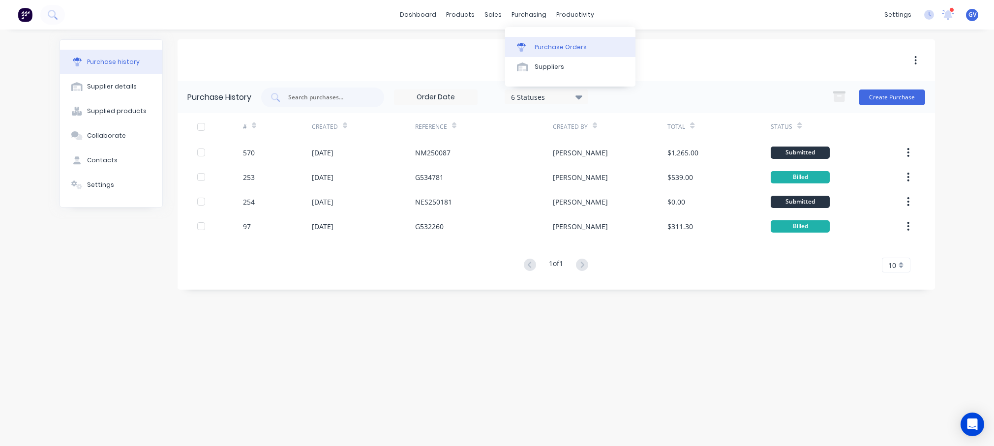
click at [557, 48] on div "Purchase Orders" at bounding box center [561, 47] width 52 height 9
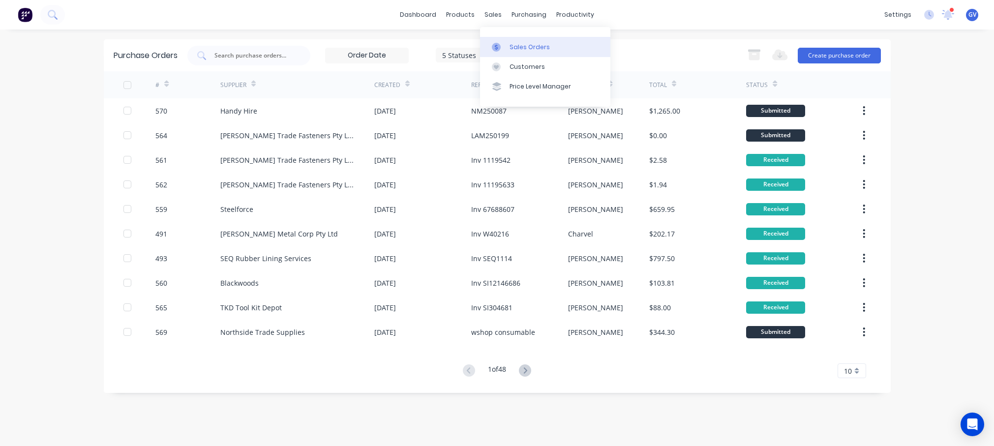
click at [523, 48] on div "Sales Orders" at bounding box center [530, 47] width 40 height 9
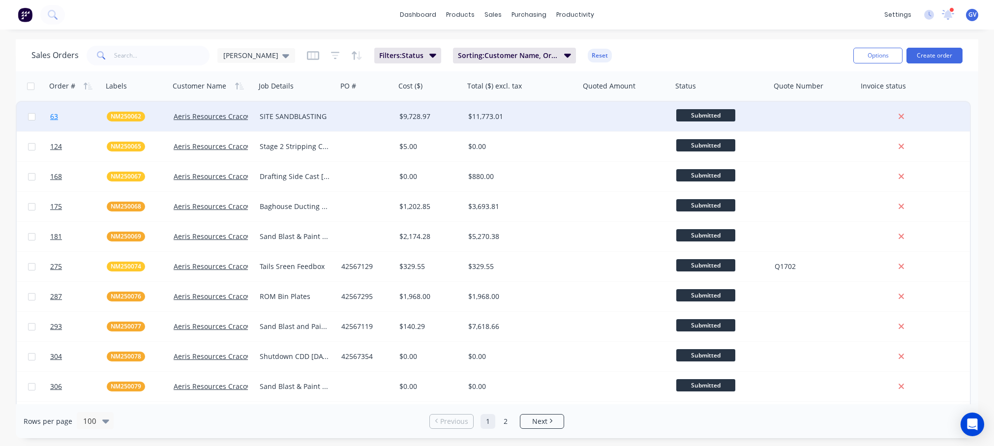
click at [78, 116] on link "63" at bounding box center [78, 117] width 57 height 30
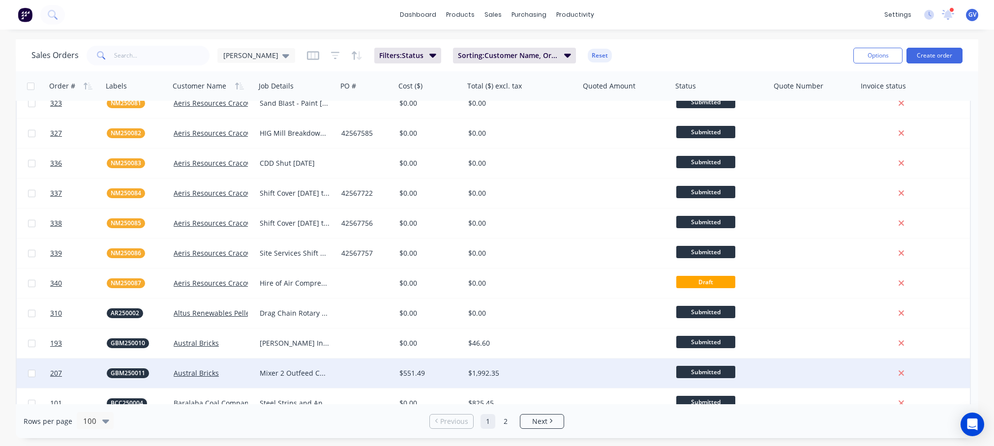
scroll to position [344, 0]
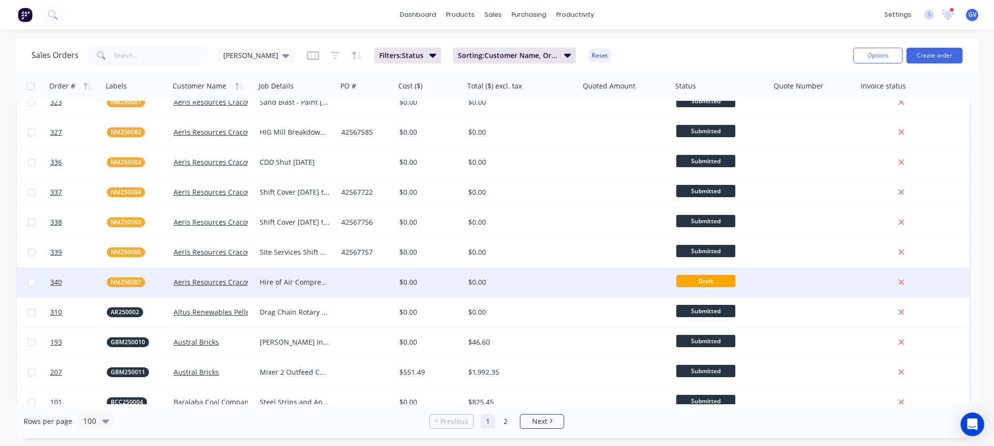
click at [154, 283] on div "NM250087" at bounding box center [135, 282] width 56 height 10
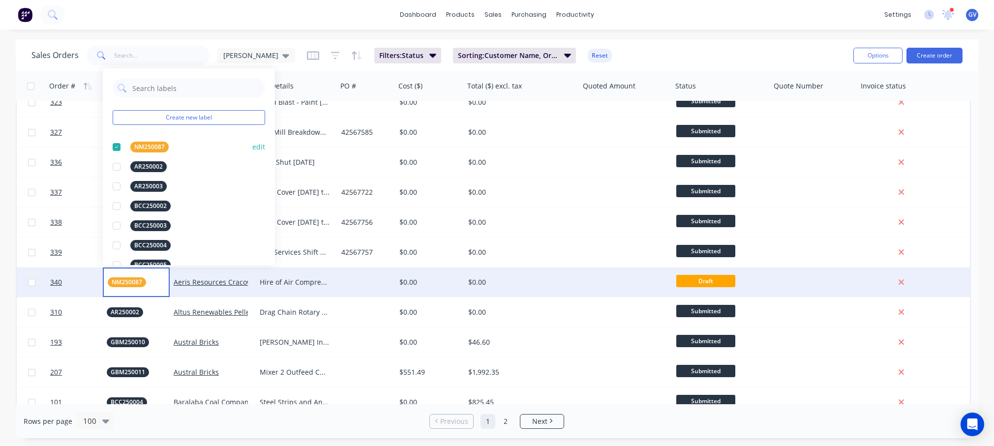
click at [156, 145] on div "NM250087" at bounding box center [149, 147] width 38 height 11
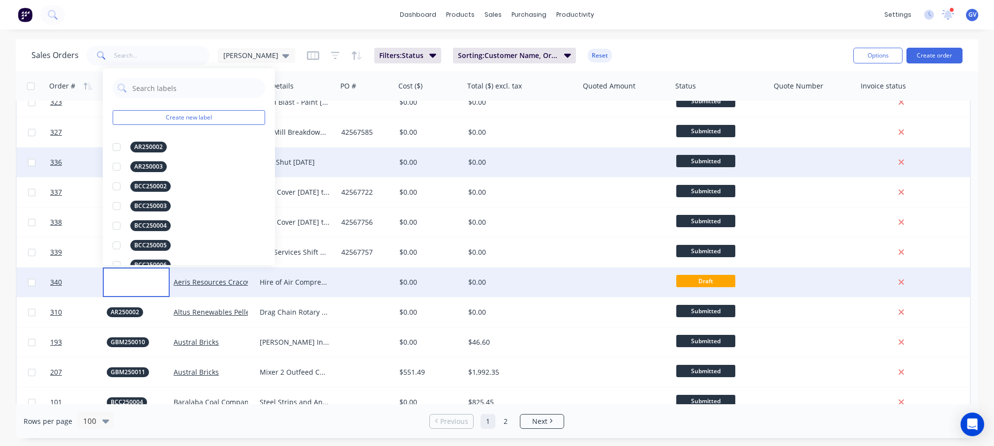
click at [538, 170] on div "$0.00" at bounding box center [522, 163] width 116 height 30
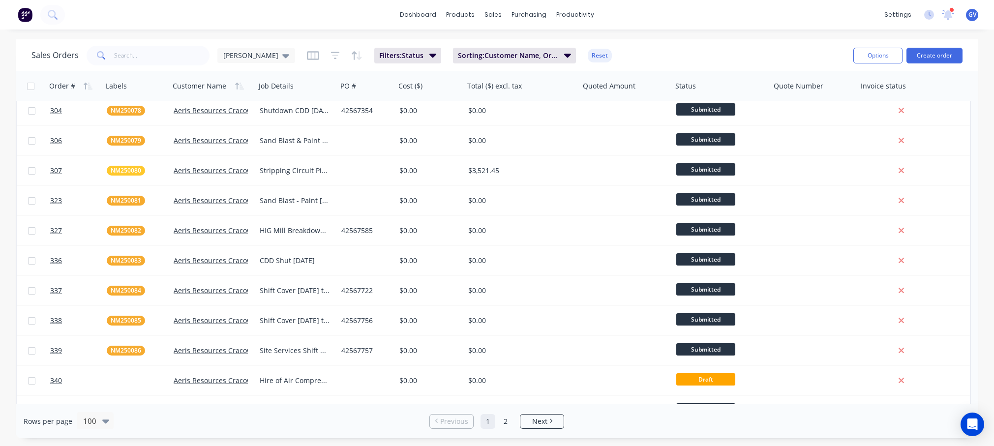
scroll to position [295, 0]
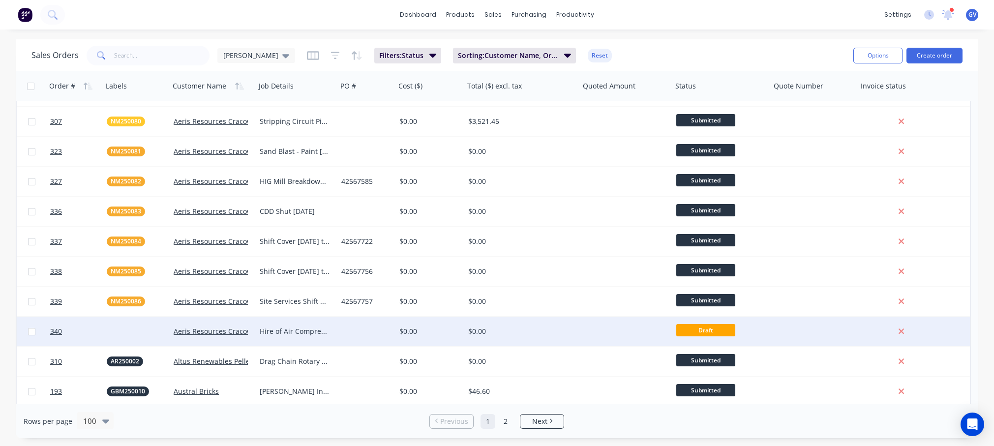
click at [347, 331] on div at bounding box center [366, 332] width 58 height 30
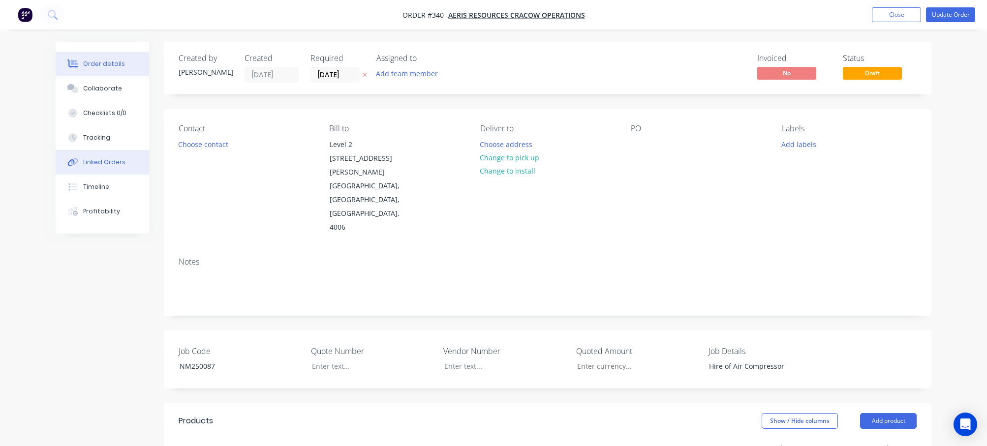
click at [101, 163] on div "Linked Orders" at bounding box center [104, 162] width 42 height 9
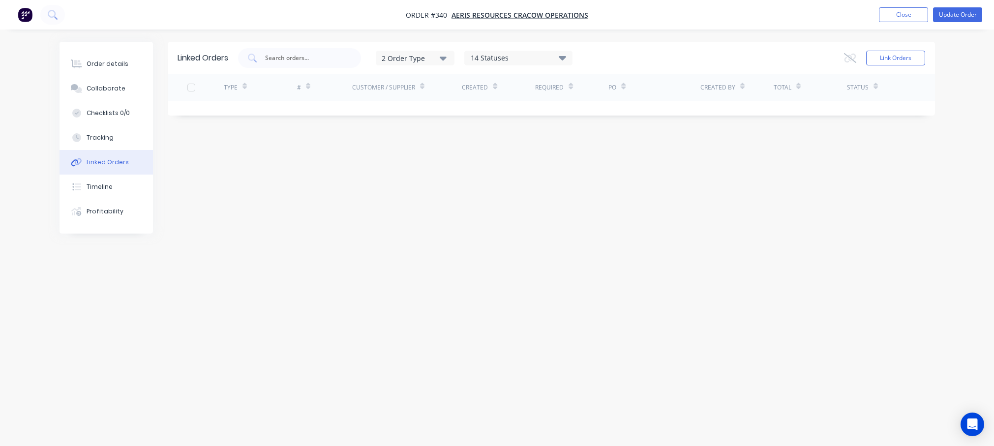
click at [191, 87] on div at bounding box center [191, 88] width 20 height 20
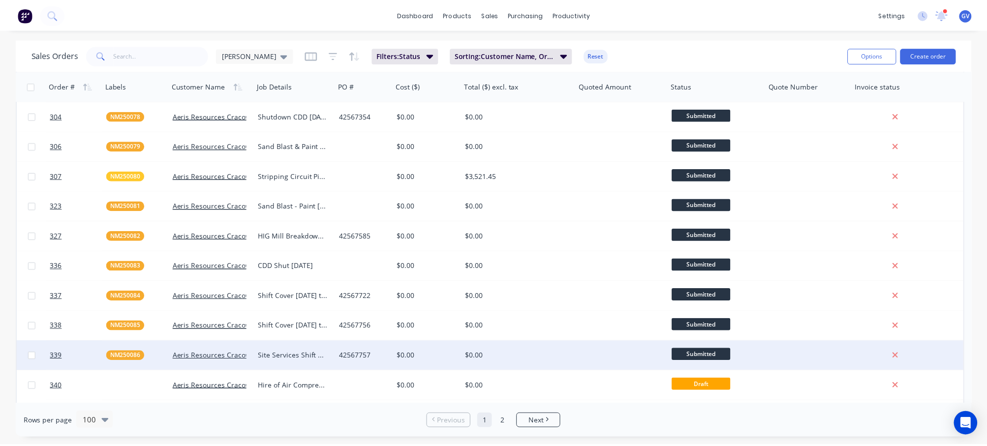
scroll to position [246, 0]
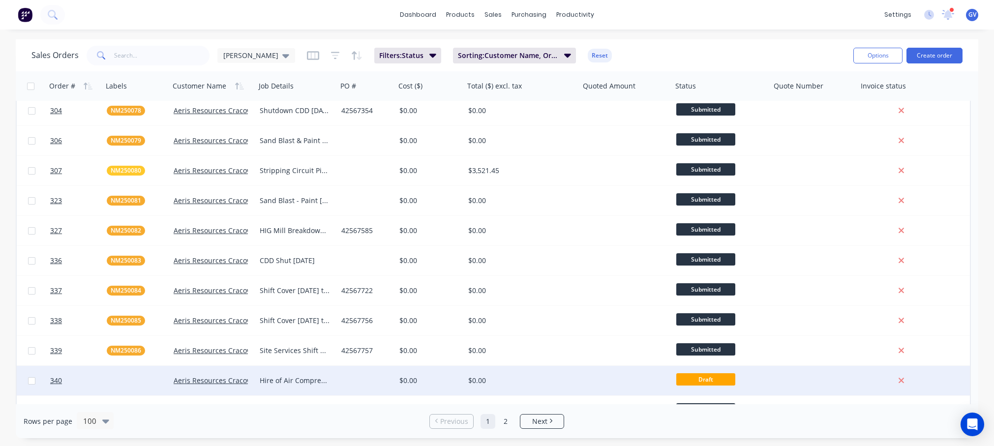
click at [692, 382] on span "Draft" at bounding box center [705, 379] width 59 height 12
click at [507, 377] on div "$0.00" at bounding box center [519, 381] width 102 height 10
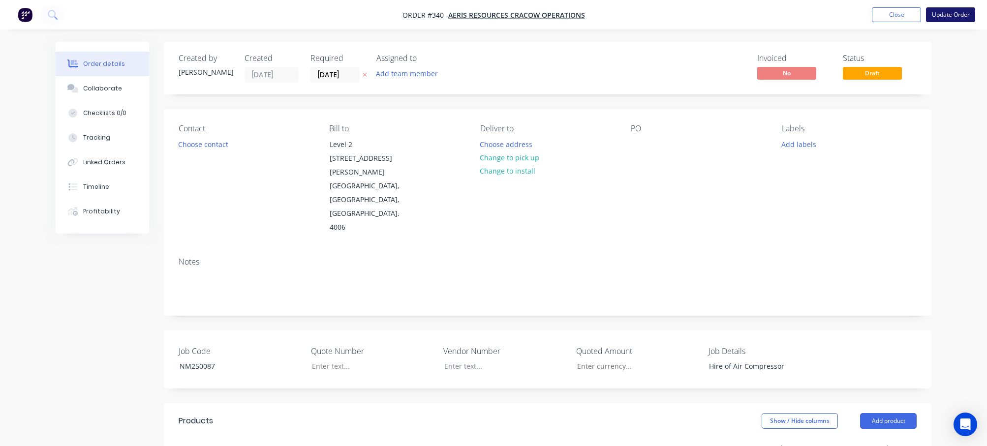
click at [783, 12] on button "Update Order" at bounding box center [950, 14] width 49 height 15
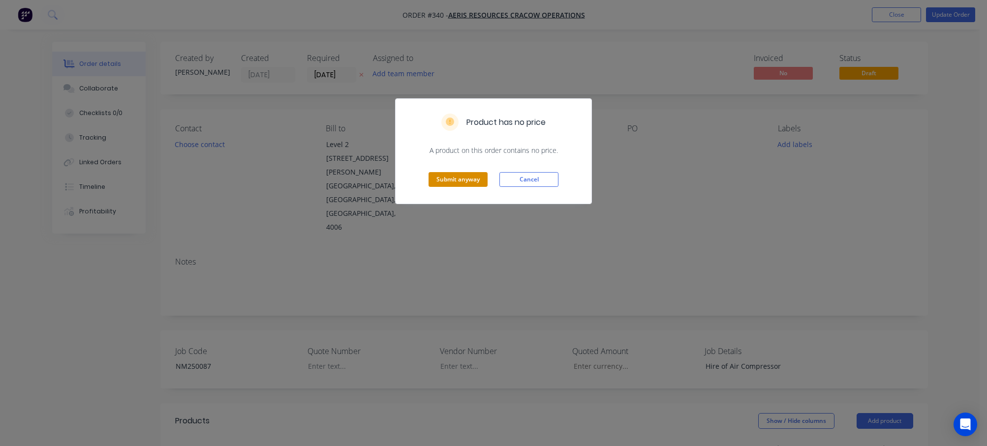
click at [465, 180] on button "Submit anyway" at bounding box center [457, 179] width 59 height 15
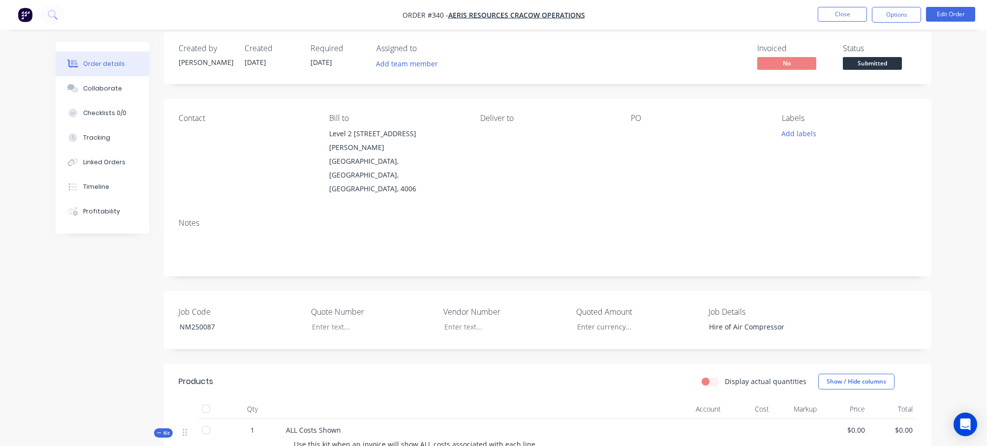
scroll to position [49, 0]
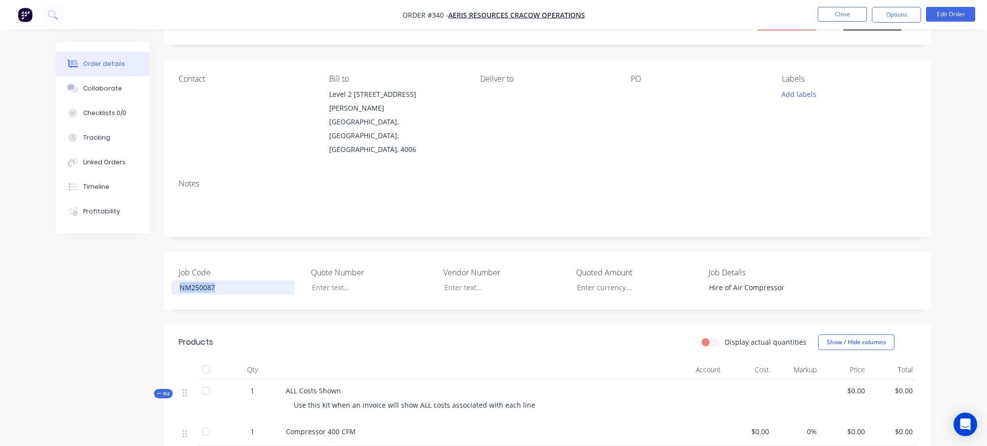
drag, startPoint x: 217, startPoint y: 262, endPoint x: 165, endPoint y: 261, distance: 52.6
click at [165, 261] on div "Job Code NM250087 Quote Number Vendor Number Quoted Amount Job Details Hire of …" at bounding box center [547, 281] width 767 height 58
copy div "NM250087"
click at [783, 95] on button "Add labels" at bounding box center [798, 94] width 45 height 13
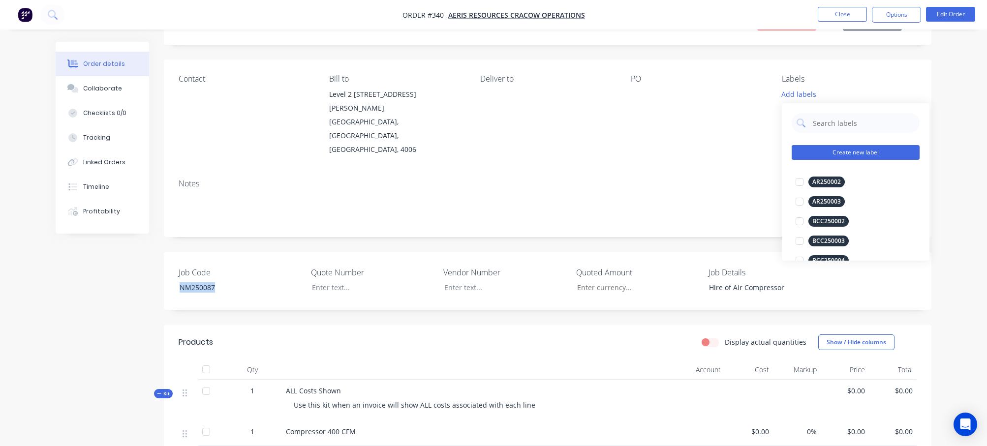
click at [783, 149] on button "Create new label" at bounding box center [855, 152] width 128 height 15
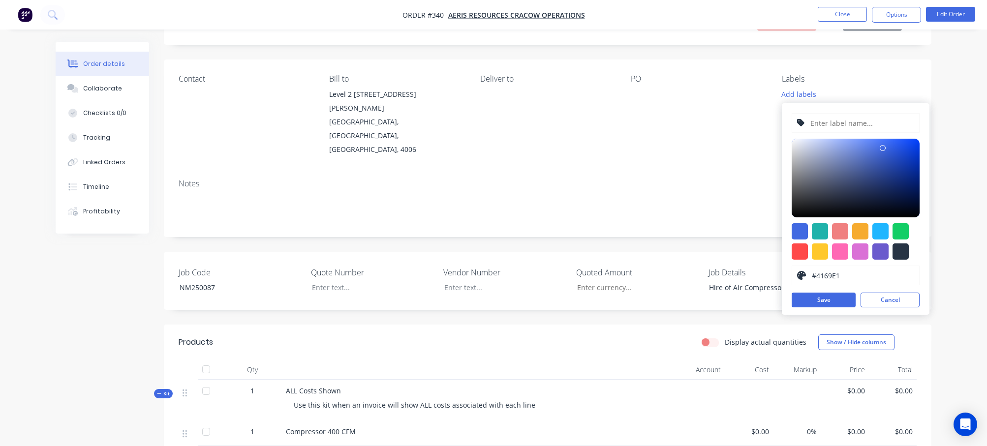
click at [783, 124] on input "text" at bounding box center [861, 123] width 105 height 19
type input "NM250087"
click at [783, 301] on button "Save" at bounding box center [823, 300] width 64 height 15
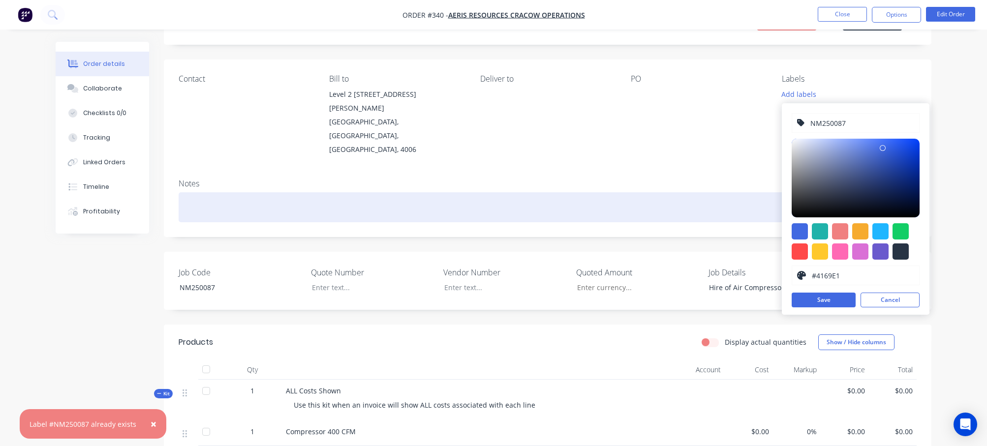
click at [665, 192] on div at bounding box center [548, 207] width 738 height 30
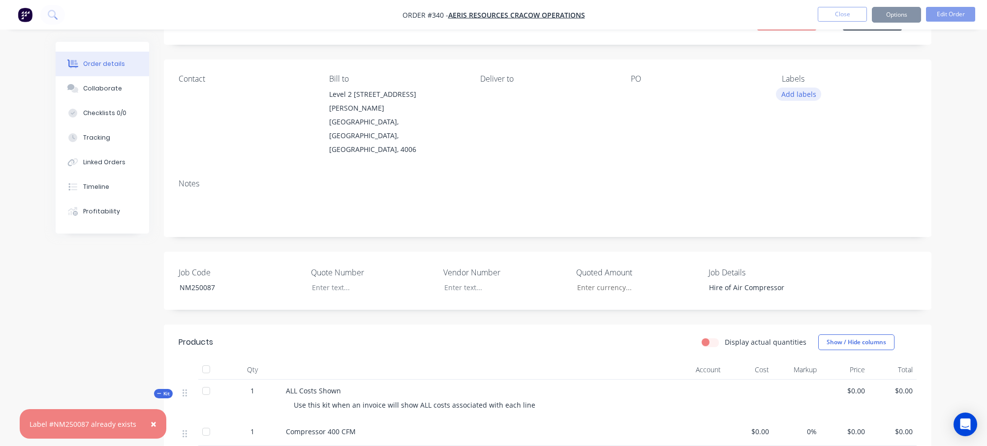
click at [783, 94] on button "Add labels" at bounding box center [798, 94] width 45 height 13
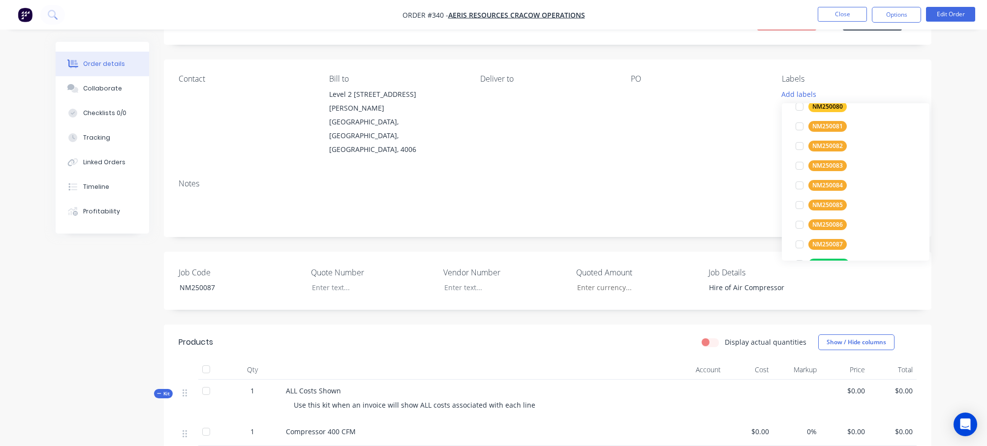
scroll to position [5410, 0]
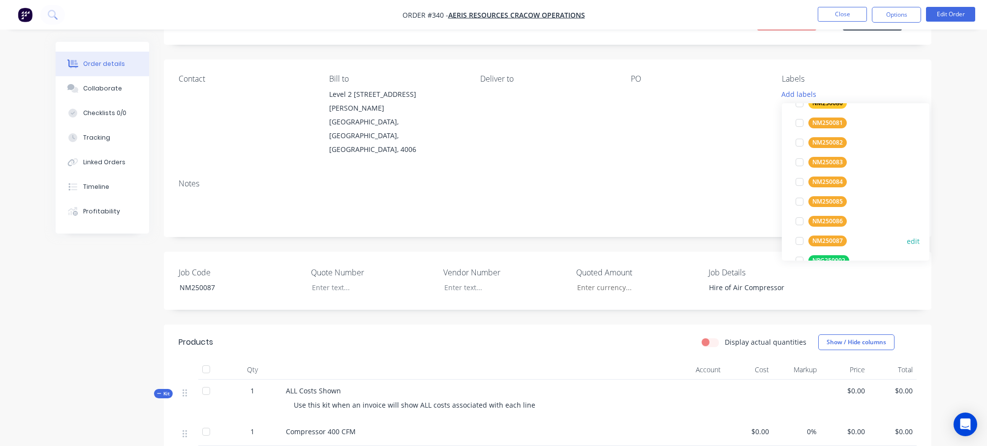
click at [783, 241] on div at bounding box center [799, 241] width 20 height 20
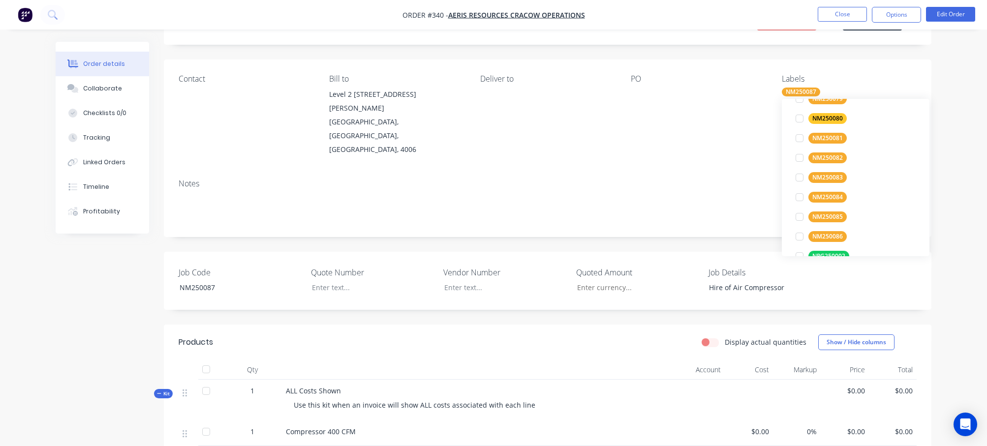
scroll to position [0, 0]
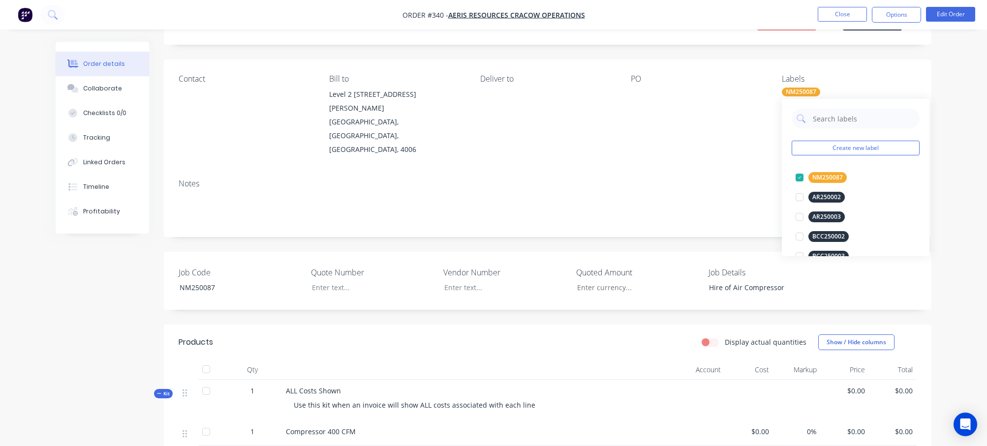
click at [716, 123] on div "PO" at bounding box center [698, 115] width 135 height 82
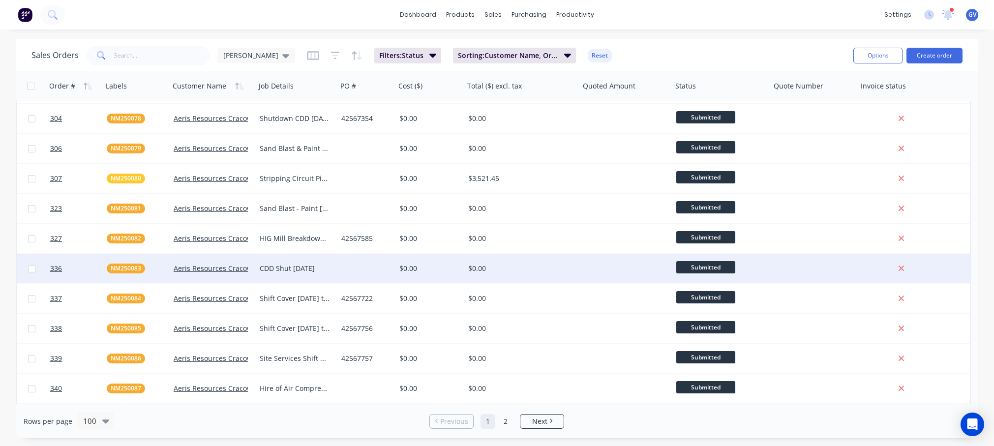
scroll to position [246, 0]
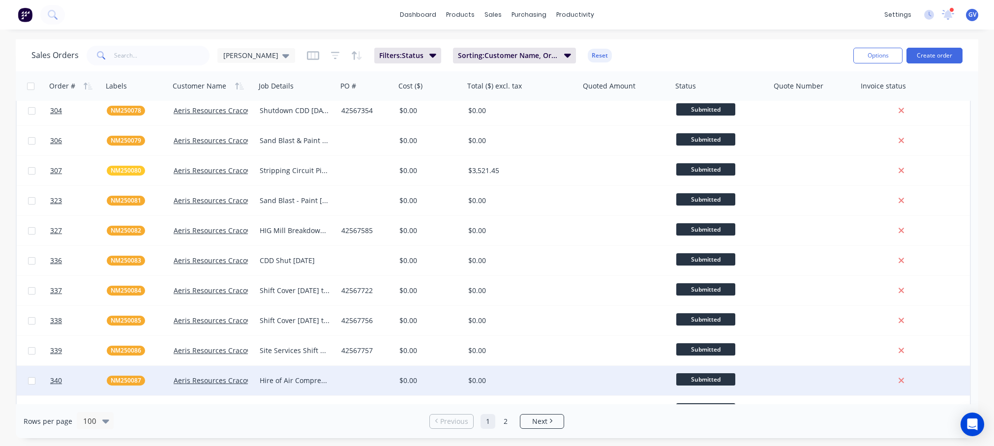
click at [381, 383] on div at bounding box center [366, 381] width 58 height 30
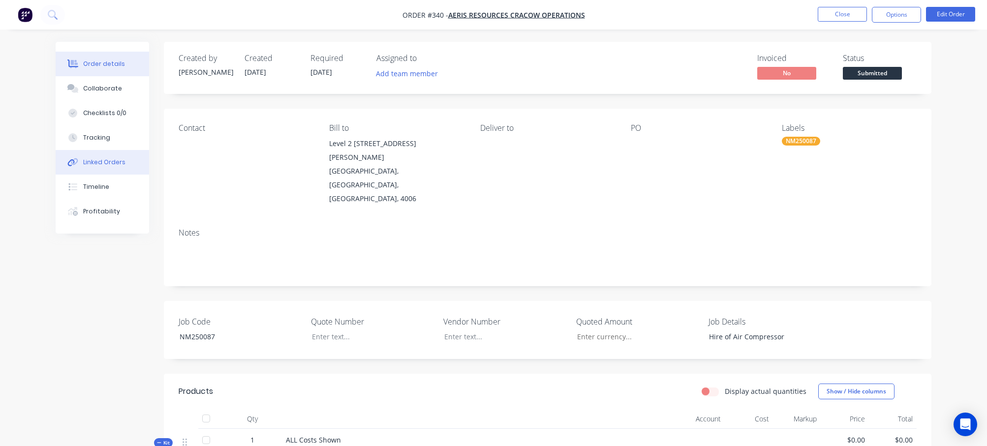
click at [112, 161] on div "Linked Orders" at bounding box center [104, 162] width 42 height 9
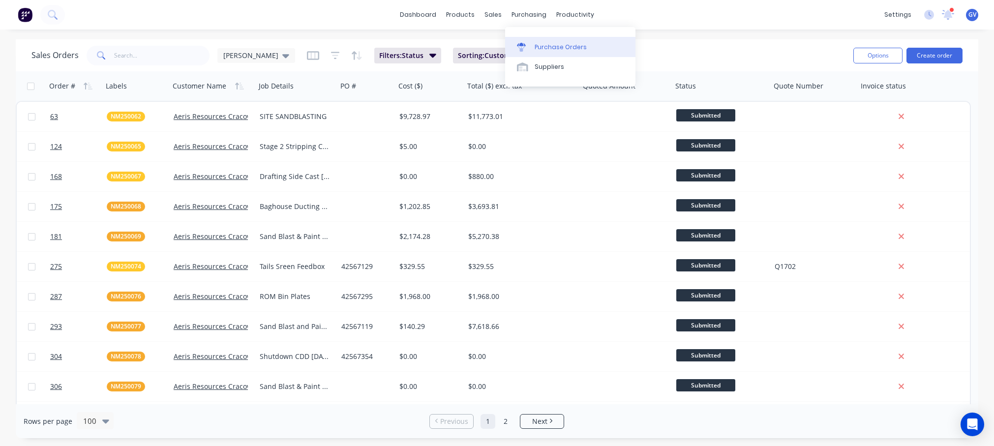
click at [545, 46] on div "Purchase Orders" at bounding box center [561, 47] width 52 height 9
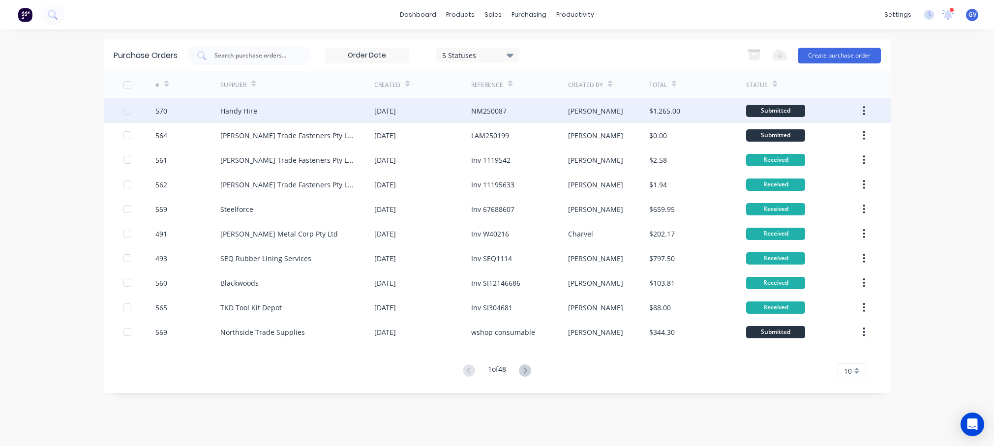
click at [547, 111] on div "NM250087" at bounding box center [519, 110] width 97 height 25
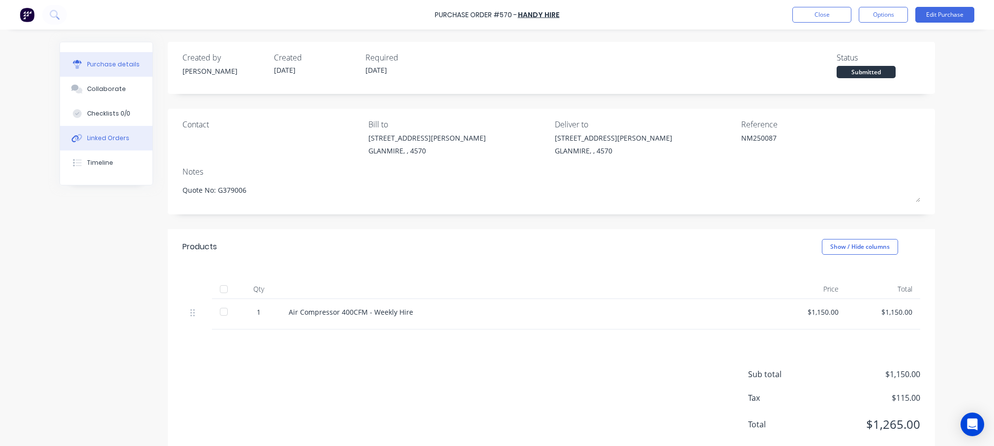
click at [99, 139] on div "Linked Orders" at bounding box center [108, 138] width 42 height 9
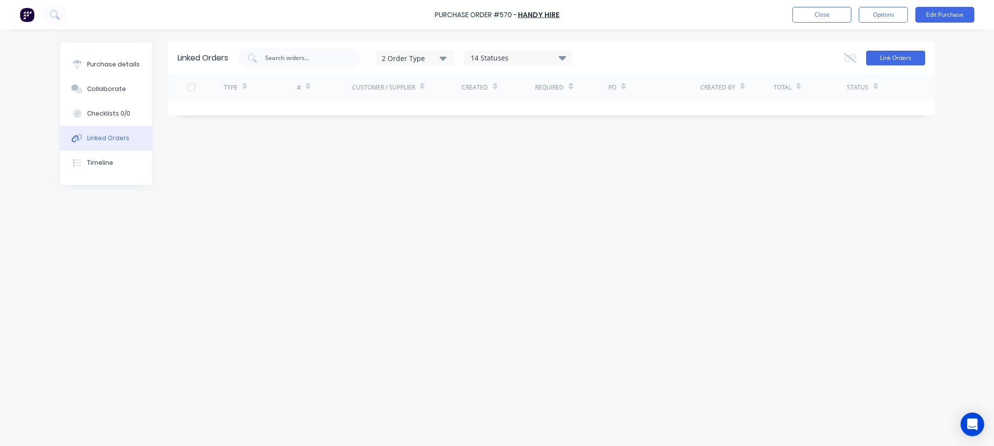
click at [783, 58] on button "Link Orders" at bounding box center [895, 58] width 59 height 15
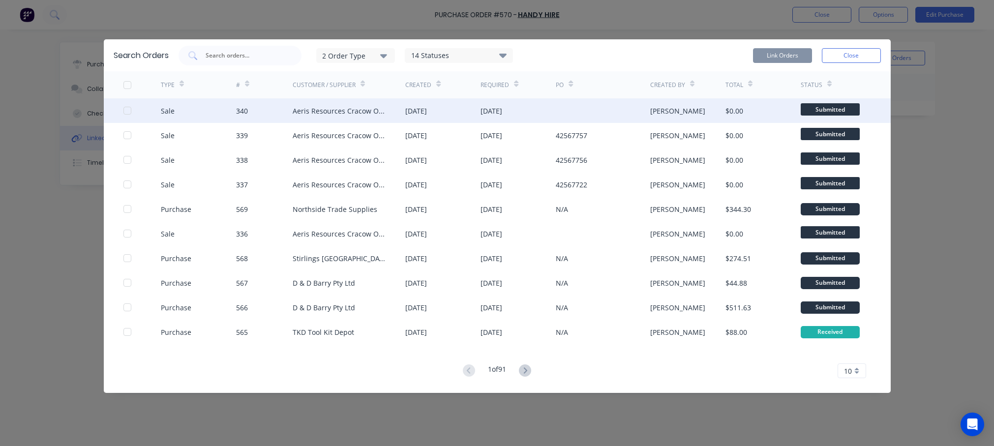
click at [223, 111] on div "Sale" at bounding box center [198, 110] width 75 height 25
click at [124, 110] on div at bounding box center [128, 111] width 20 height 20
click at [783, 53] on button "Link Orders" at bounding box center [782, 55] width 59 height 15
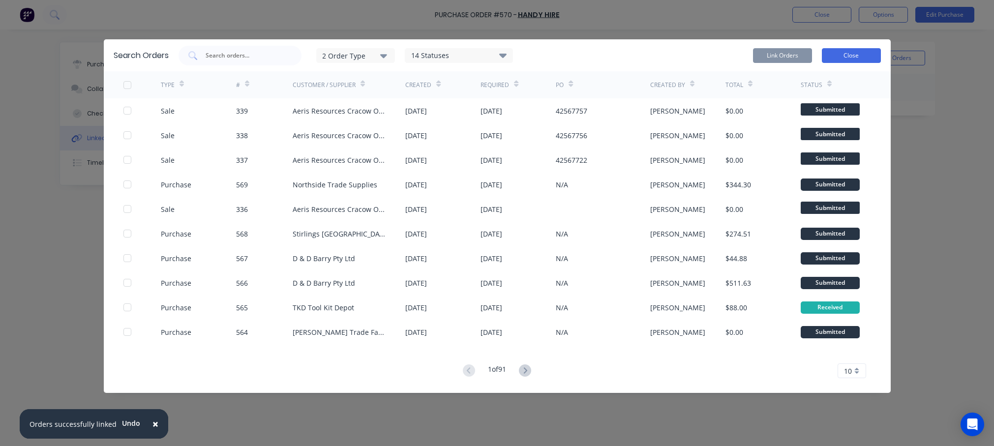
click at [783, 53] on button "Close" at bounding box center [851, 55] width 59 height 15
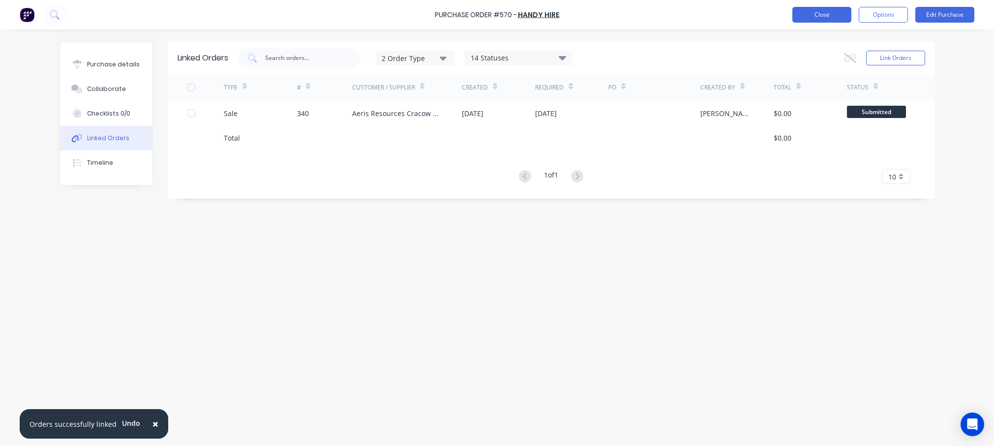
click at [783, 16] on button "Close" at bounding box center [821, 15] width 59 height 16
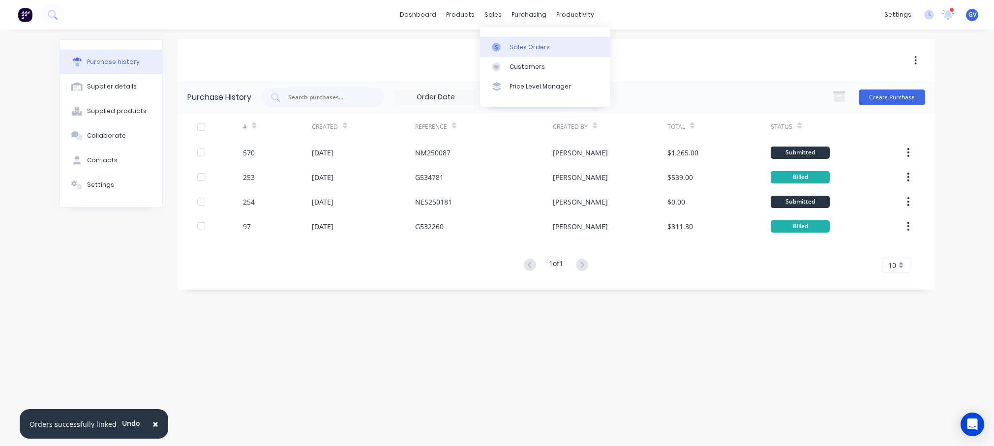
click at [526, 47] on div "Sales Orders" at bounding box center [530, 47] width 40 height 9
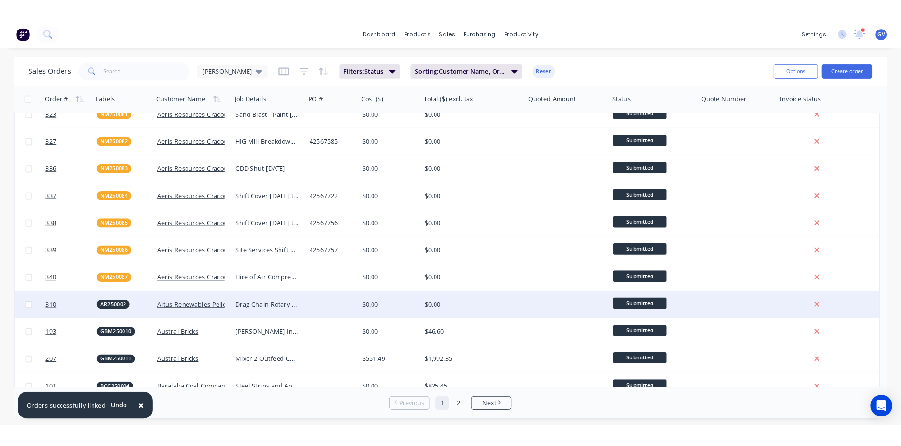
scroll to position [344, 0]
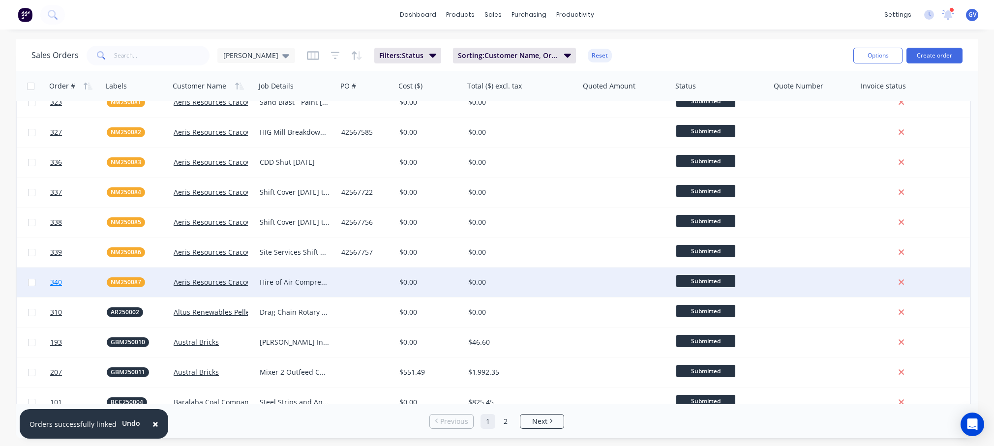
click at [90, 281] on link "340" at bounding box center [78, 283] width 57 height 30
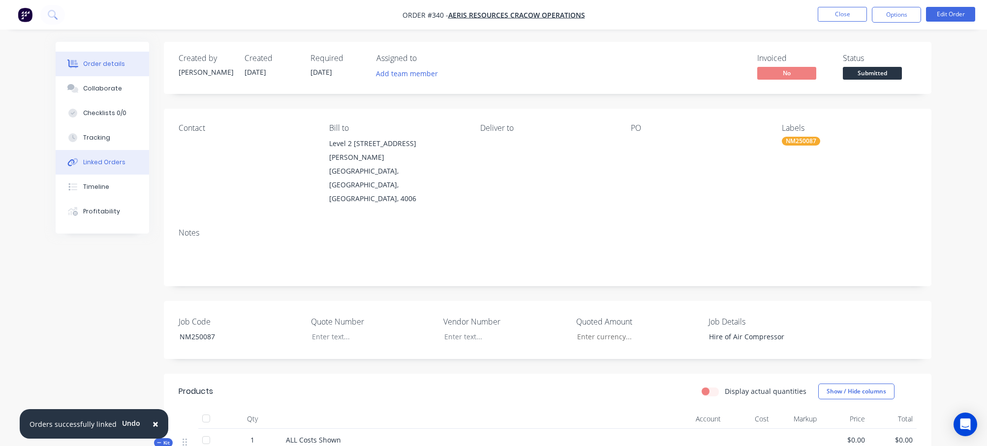
click at [106, 160] on div "Linked Orders" at bounding box center [104, 162] width 42 height 9
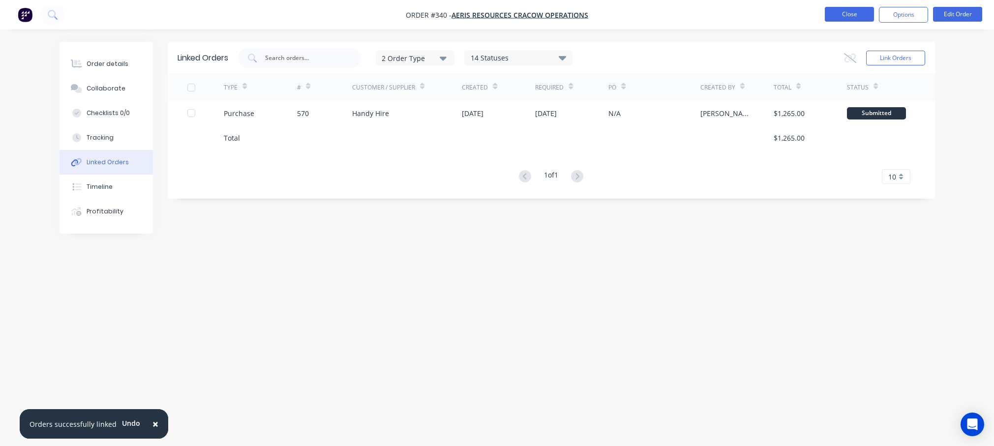
click at [783, 15] on button "Close" at bounding box center [849, 14] width 49 height 15
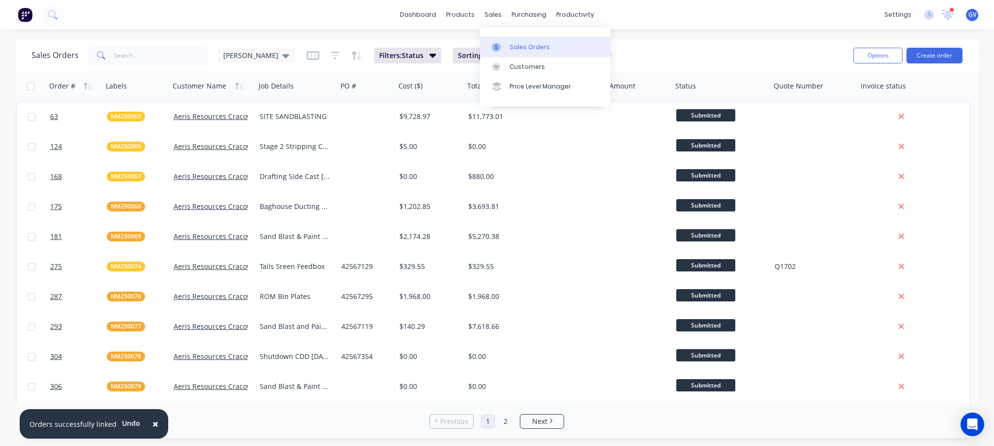
click at [518, 49] on div "Sales Orders" at bounding box center [530, 47] width 40 height 9
click at [527, 47] on div "Sales Orders" at bounding box center [530, 47] width 40 height 9
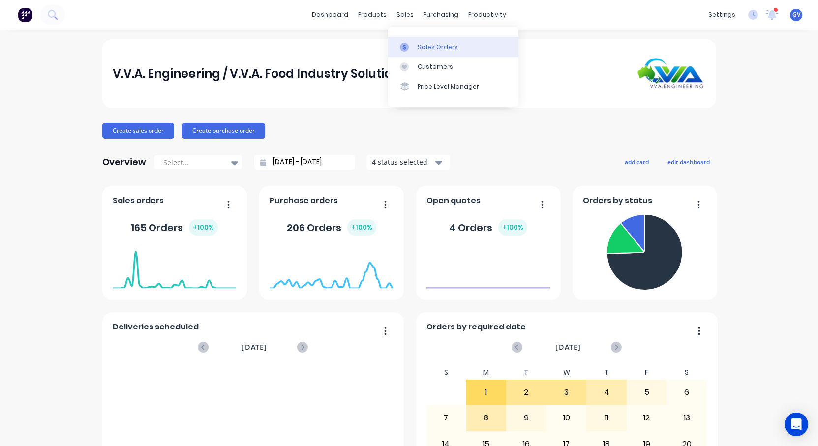
click at [430, 46] on div "Sales Orders" at bounding box center [438, 47] width 40 height 9
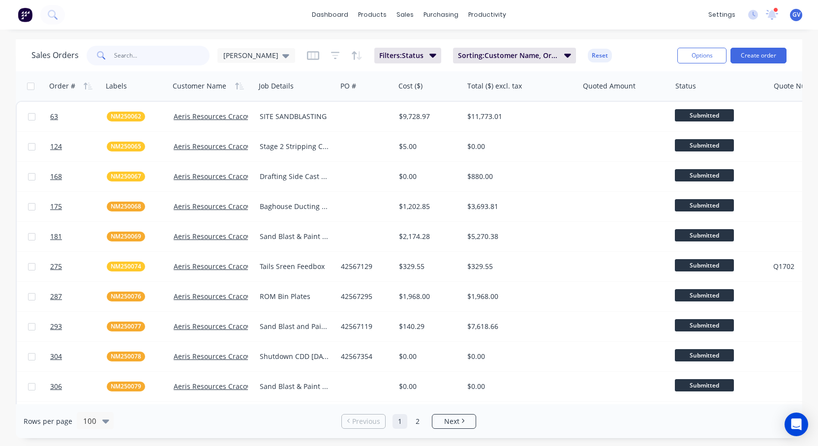
click at [144, 57] on input "text" at bounding box center [162, 56] width 96 height 20
type input "nm250061"
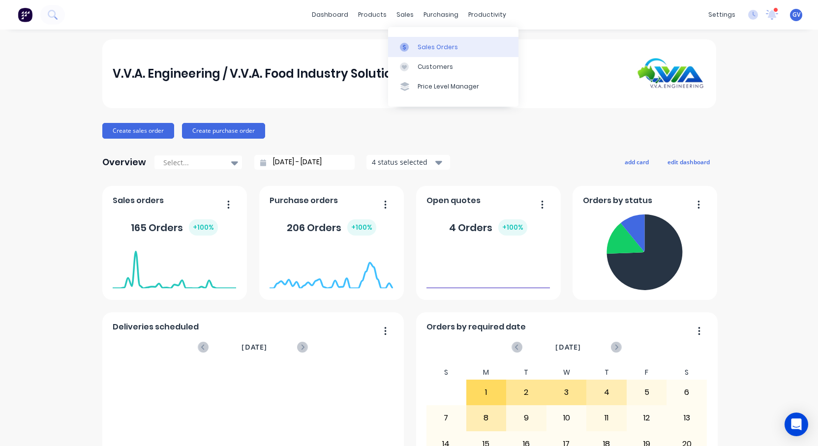
click at [442, 45] on div "Sales Orders" at bounding box center [438, 47] width 40 height 9
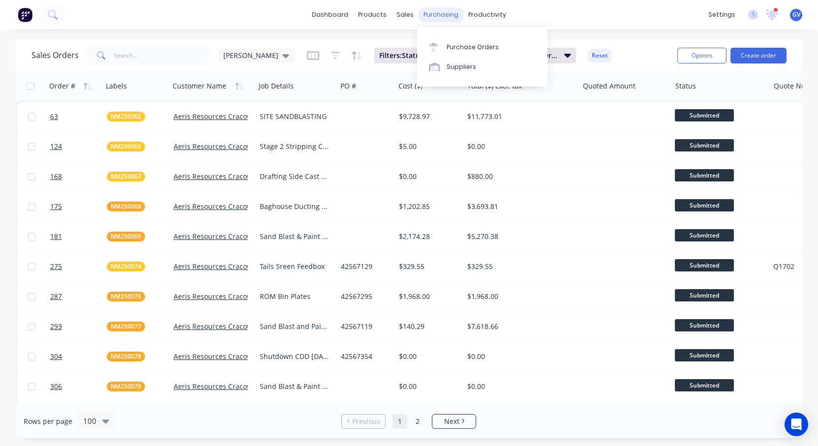
click at [439, 16] on div "purchasing" at bounding box center [441, 14] width 45 height 15
click at [405, 16] on div "sales" at bounding box center [405, 14] width 27 height 15
click at [134, 55] on input "text" at bounding box center [162, 56] width 96 height 20
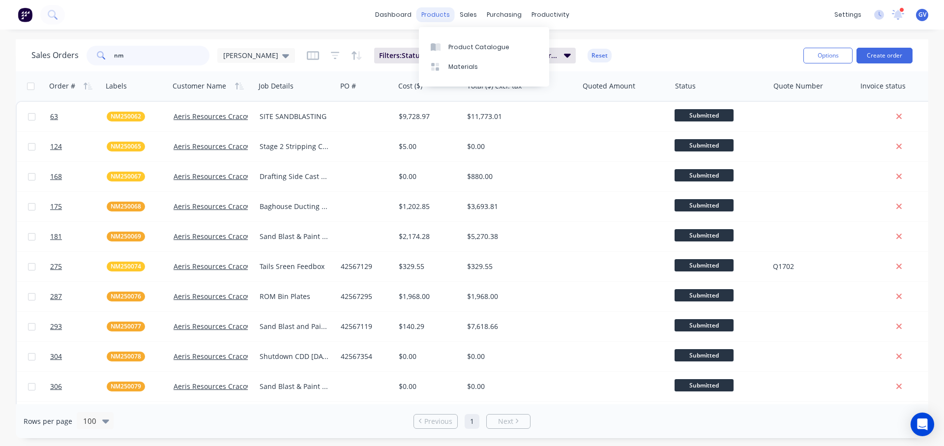
type input "nm"
click at [439, 15] on div "products" at bounding box center [436, 14] width 38 height 15
click at [403, 17] on link "dashboard" at bounding box center [393, 14] width 46 height 15
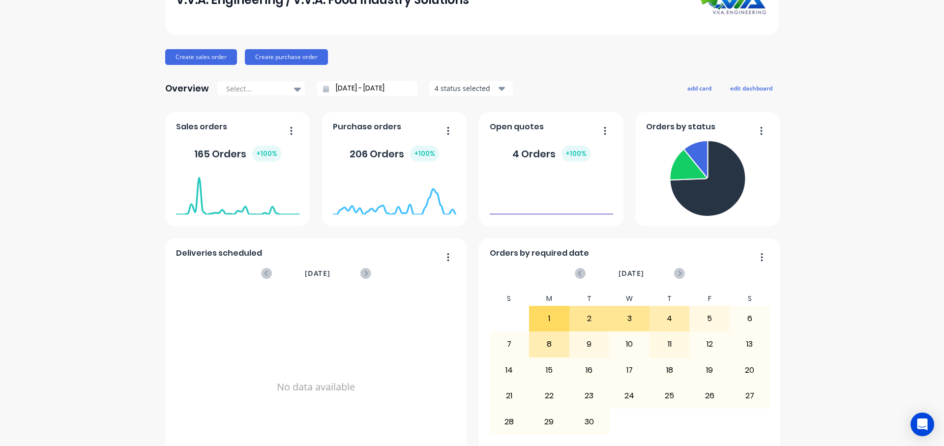
scroll to position [117, 0]
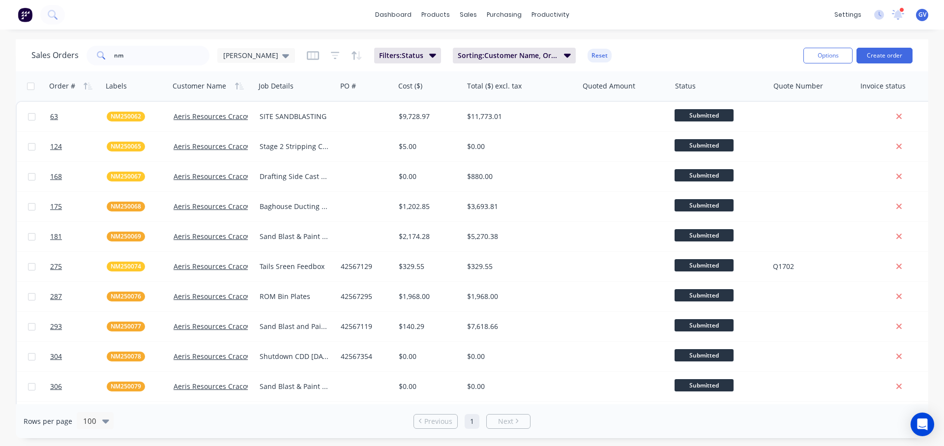
click at [102, 54] on icon at bounding box center [101, 55] width 9 height 9
drag, startPoint x: 107, startPoint y: 55, endPoint x: 101, endPoint y: 57, distance: 5.6
click at [105, 56] on div "nm" at bounding box center [148, 56] width 123 height 20
click at [471, 16] on div "sales" at bounding box center [468, 14] width 27 height 15
click at [817, 54] on button "Create order" at bounding box center [885, 56] width 56 height 16
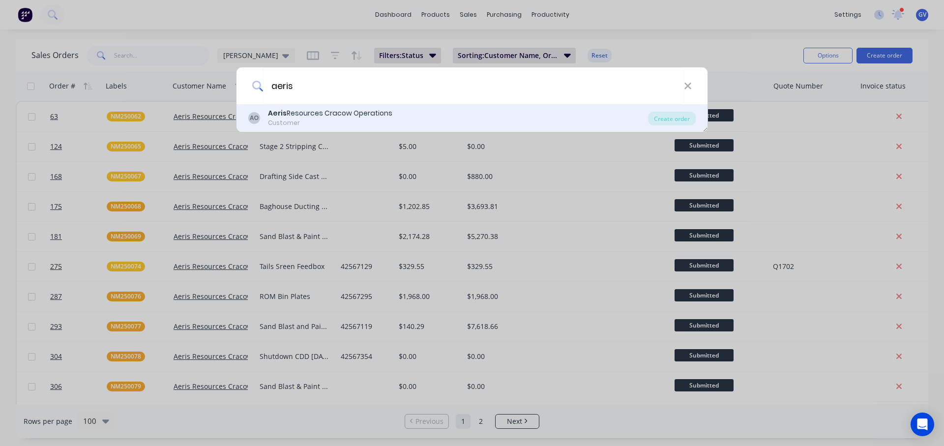
type input "aeris"
click at [307, 113] on div "Aeris Resources Cracow Operations" at bounding box center [330, 113] width 124 height 10
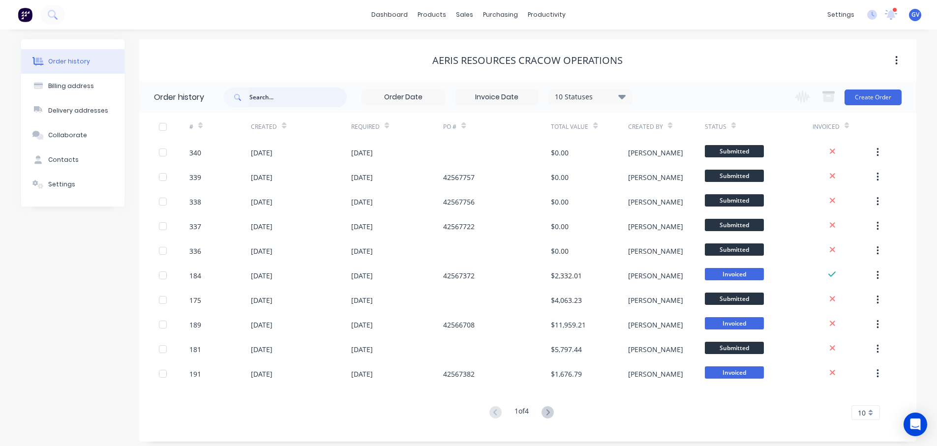
click at [261, 94] on input "text" at bounding box center [297, 98] width 97 height 20
type input "nm250061"
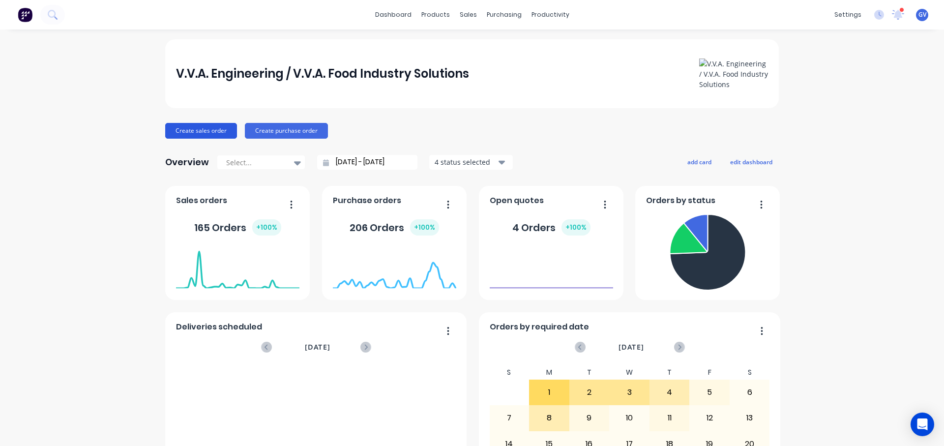
click at [197, 129] on button "Create sales order" at bounding box center [201, 131] width 72 height 16
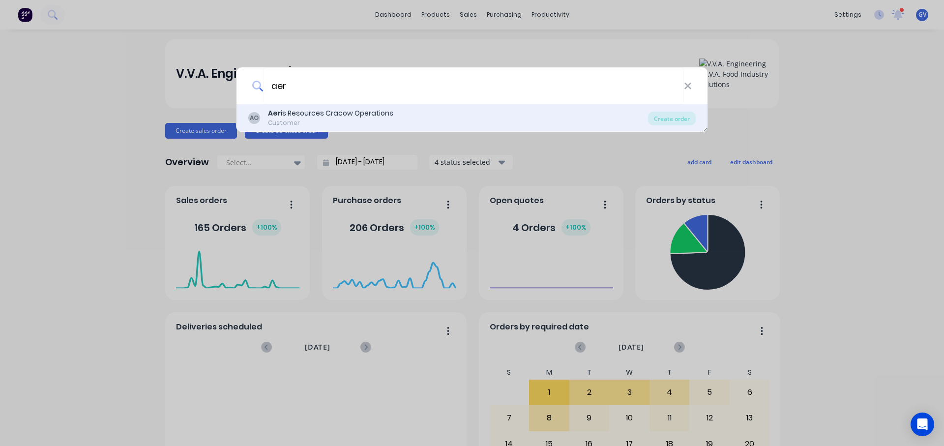
type input "aer"
click at [305, 112] on div "Aer is Resources Cracow Operations" at bounding box center [330, 113] width 125 height 10
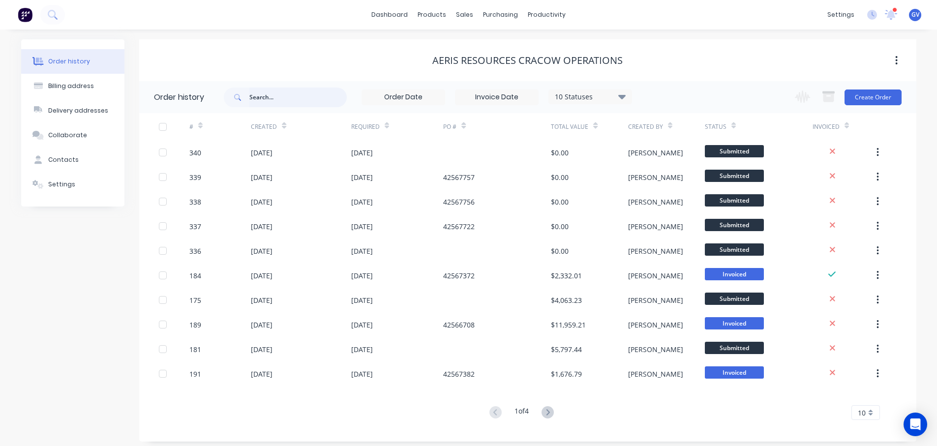
click at [286, 98] on input "text" at bounding box center [297, 98] width 97 height 20
type input "nm250061"
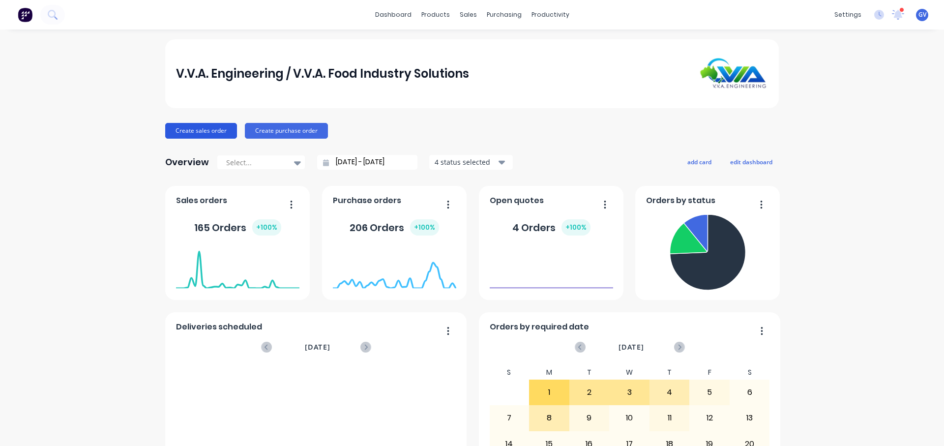
click at [208, 132] on button "Create sales order" at bounding box center [201, 131] width 72 height 16
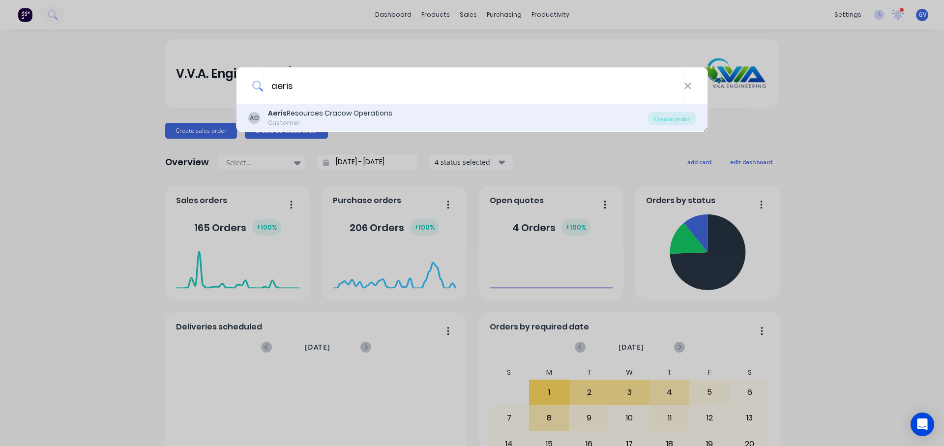
type input "aeris"
click at [303, 115] on div "Aeris Resources Cracow Operations" at bounding box center [330, 113] width 124 height 10
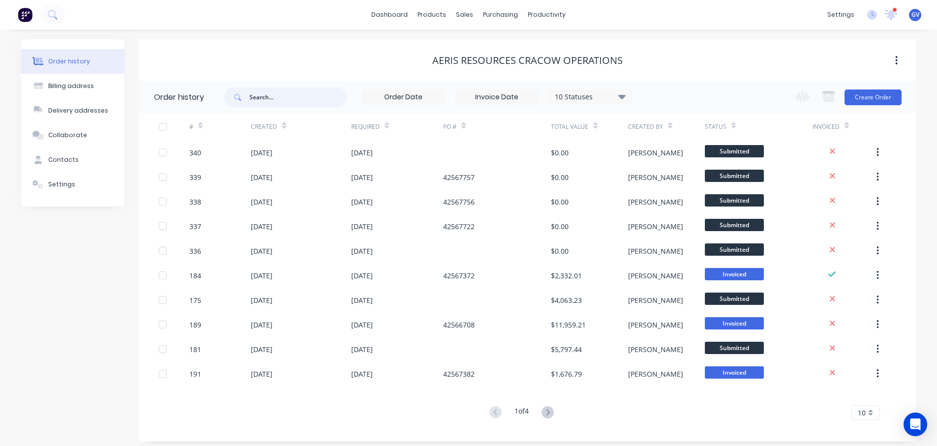
click at [269, 98] on input "text" at bounding box center [297, 98] width 97 height 20
type input "nm2500"
click at [289, 100] on input "nm2500" at bounding box center [297, 98] width 97 height 20
type input "nm250061"
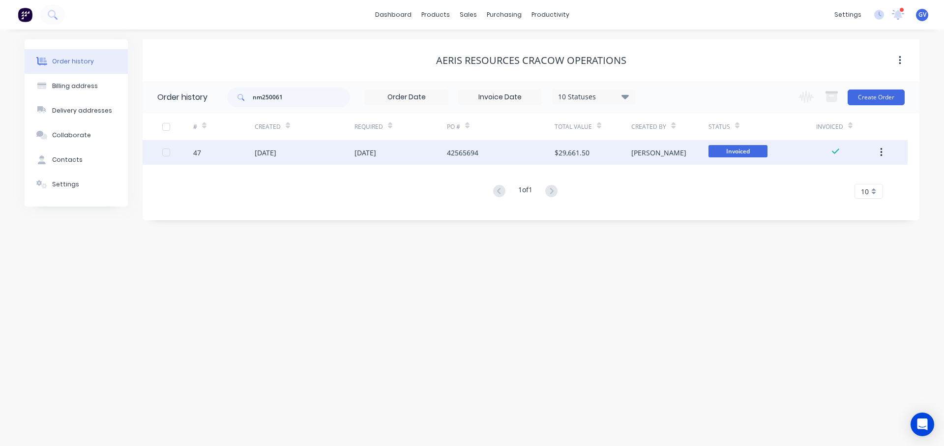
click at [225, 153] on div "47" at bounding box center [223, 152] width 61 height 25
click at [881, 151] on icon "button" at bounding box center [881, 152] width 2 height 11
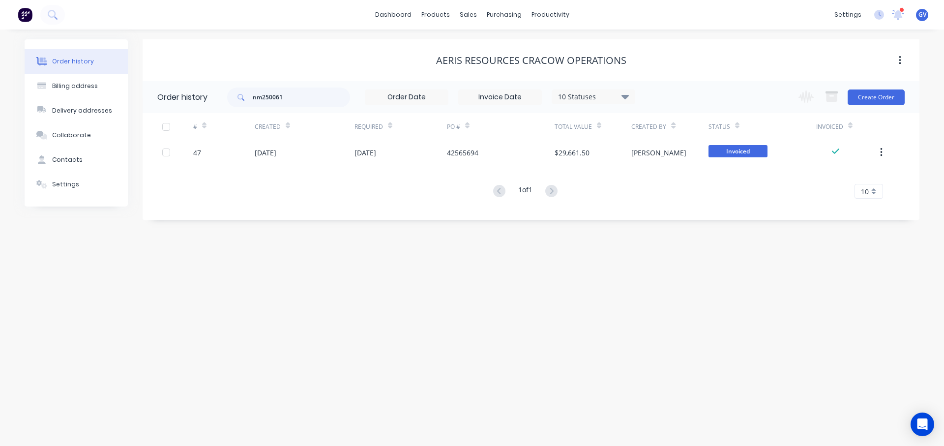
click at [504, 95] on input at bounding box center [500, 97] width 83 height 15
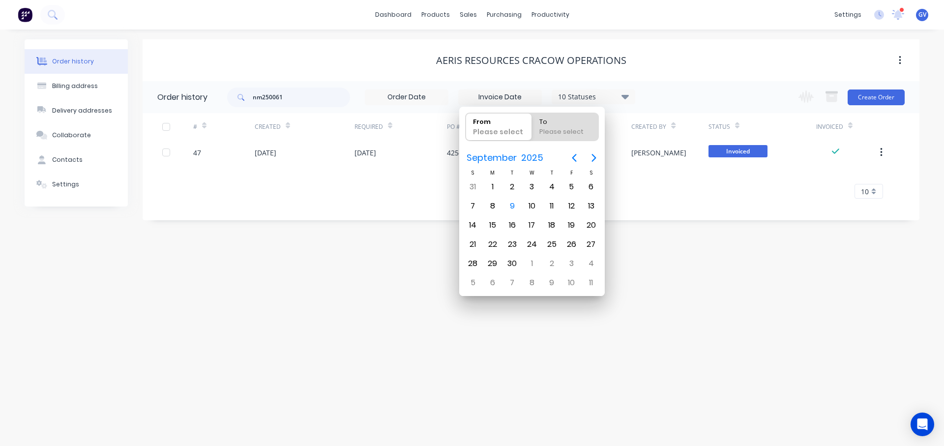
click at [411, 281] on div "Order history Billing address Delivery addresses Collaborate Contacts Settings …" at bounding box center [472, 238] width 944 height 417
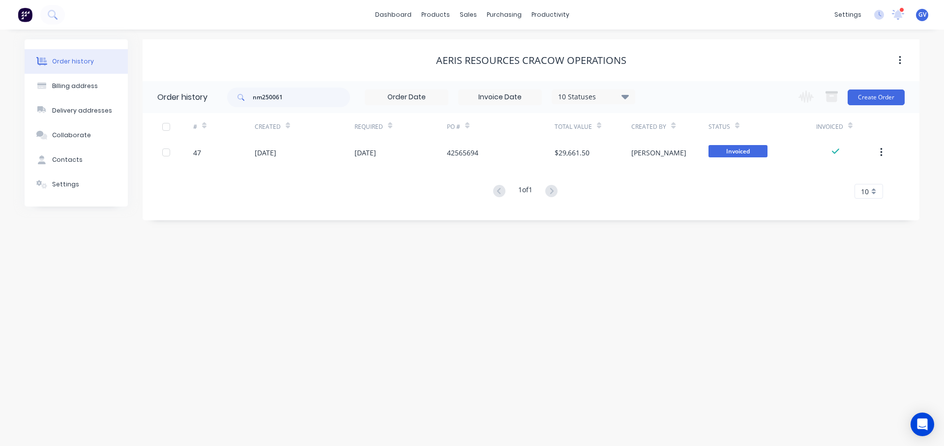
click at [420, 98] on input at bounding box center [406, 97] width 83 height 15
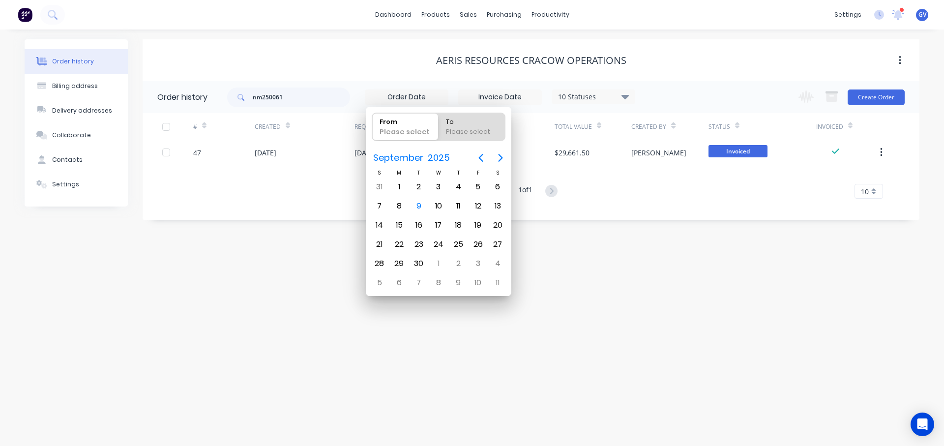
click at [350, 300] on div "Order history Billing address Delivery addresses Collaborate Contacts Settings …" at bounding box center [472, 238] width 944 height 417
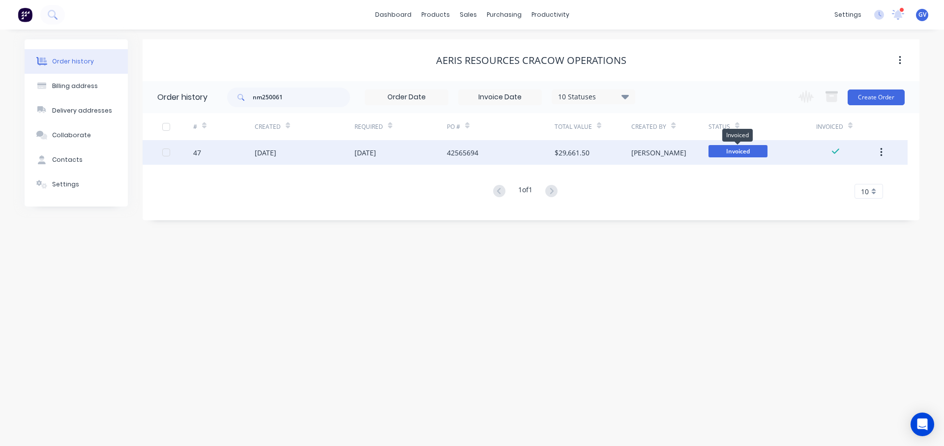
click at [747, 151] on span "Invoiced" at bounding box center [738, 151] width 59 height 12
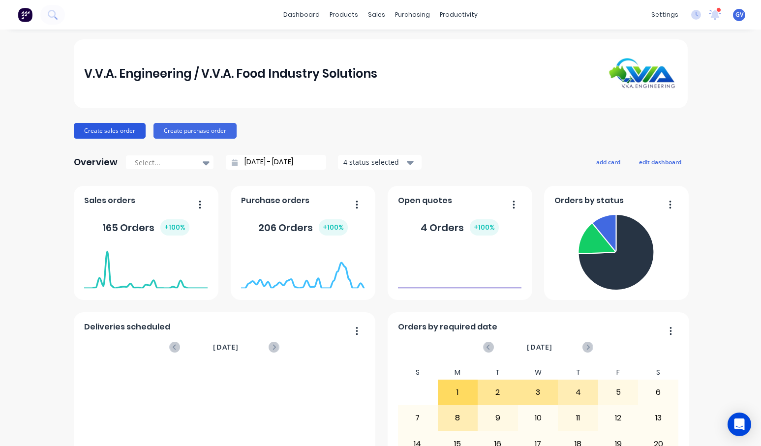
click at [117, 129] on button "Create sales order" at bounding box center [110, 131] width 72 height 16
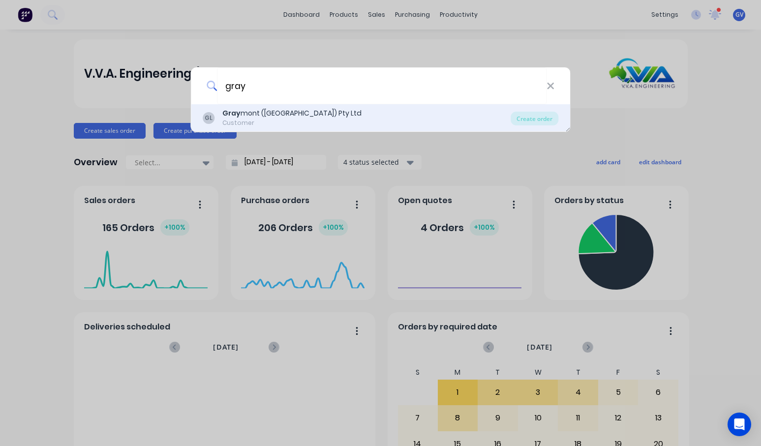
type input "gray"
click at [251, 112] on div "Gray mont ([GEOGRAPHIC_DATA]) Pty Ltd" at bounding box center [291, 113] width 139 height 10
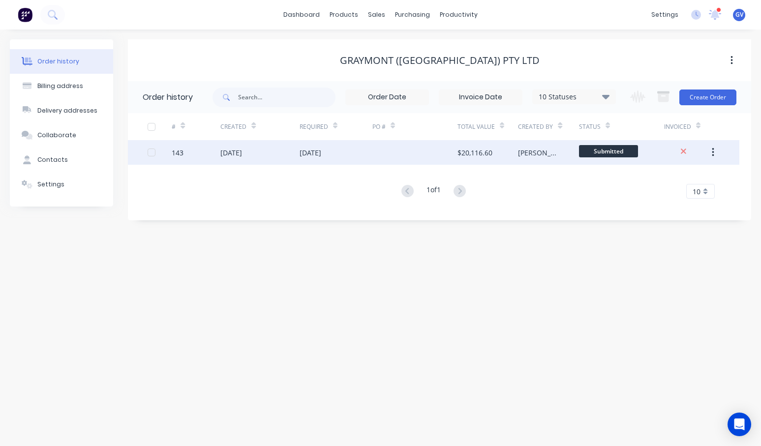
click at [211, 146] on div "143" at bounding box center [196, 152] width 49 height 25
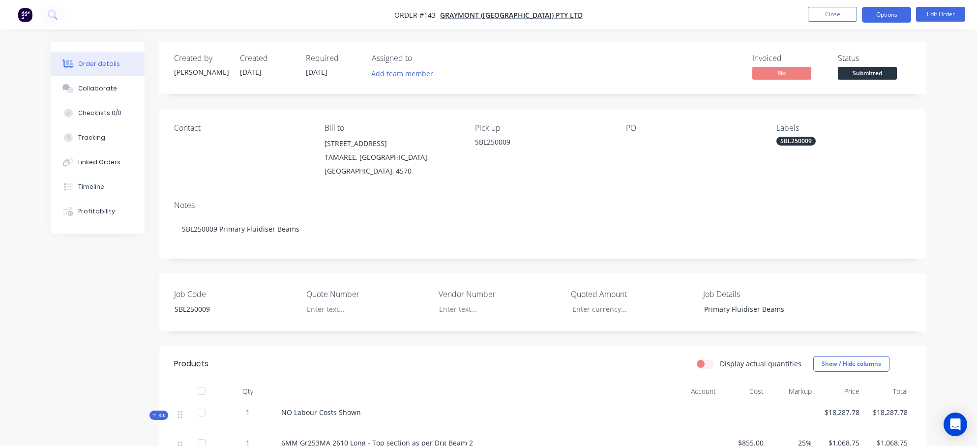
click at [760, 13] on button "Options" at bounding box center [886, 15] width 49 height 16
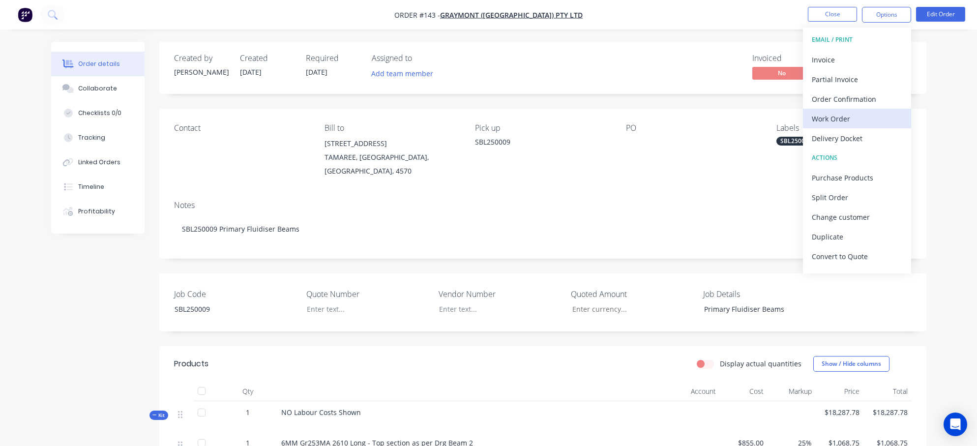
click at [760, 115] on div "Work Order" at bounding box center [857, 119] width 90 height 14
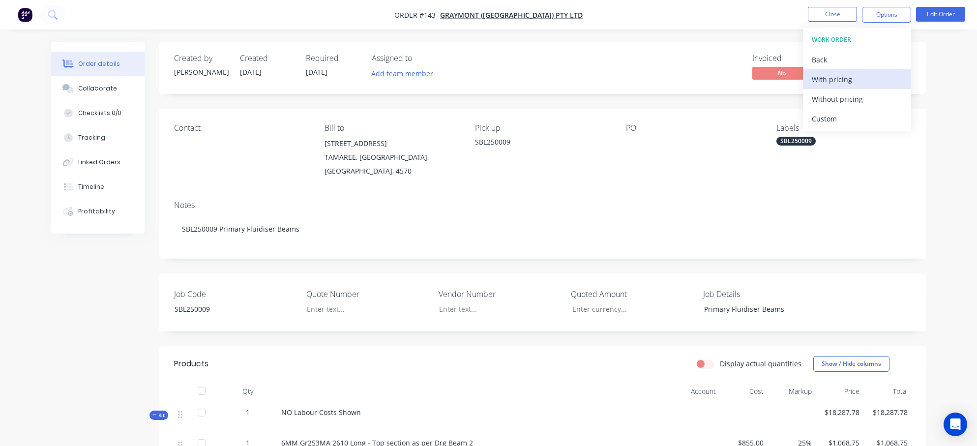
click at [760, 78] on div "With pricing" at bounding box center [857, 79] width 90 height 14
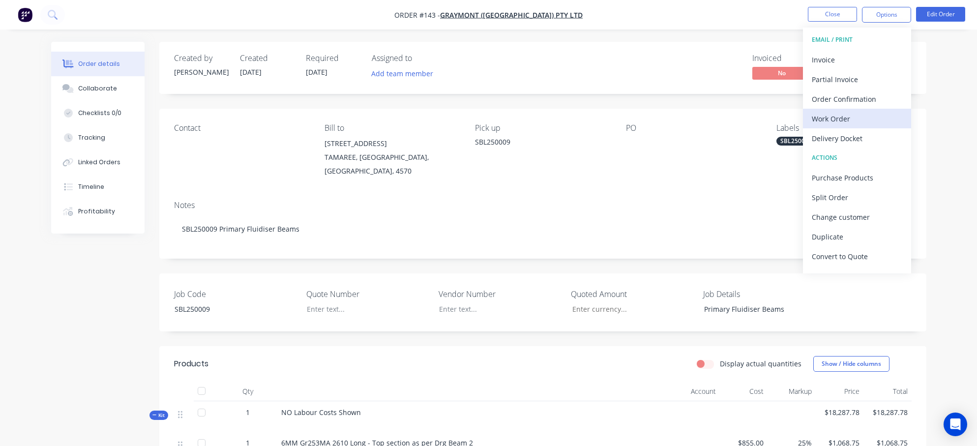
click at [760, 118] on div "Work Order" at bounding box center [857, 119] width 90 height 14
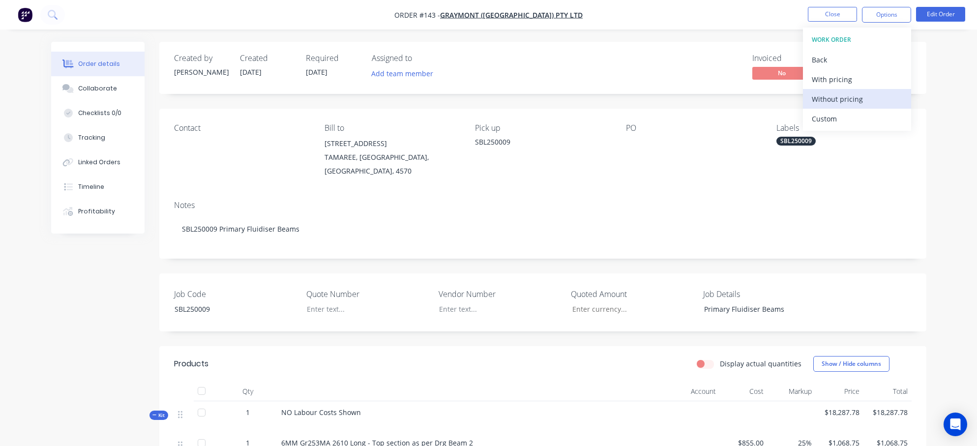
click at [760, 98] on div "Without pricing" at bounding box center [857, 99] width 90 height 14
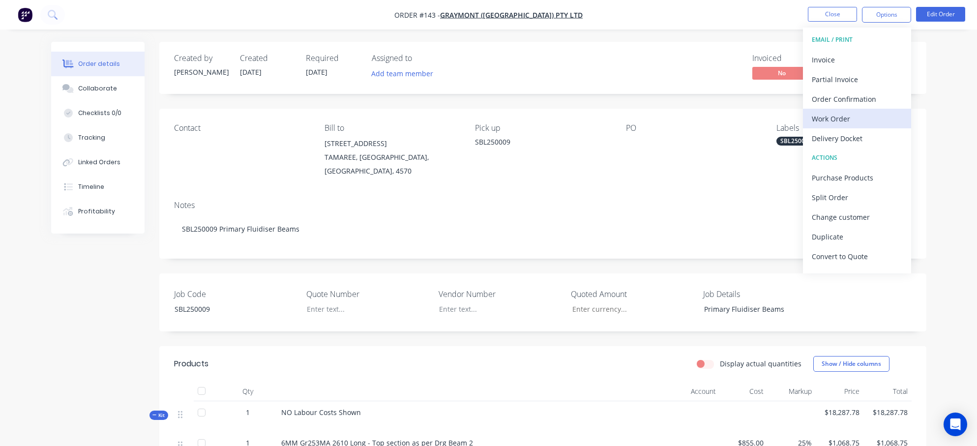
click at [760, 120] on div "Work Order" at bounding box center [857, 119] width 90 height 14
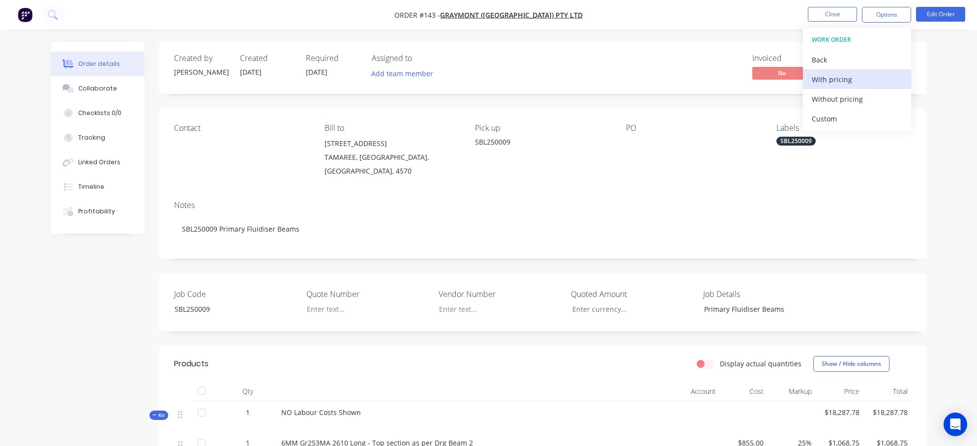
click at [760, 80] on div "With pricing" at bounding box center [857, 79] width 90 height 14
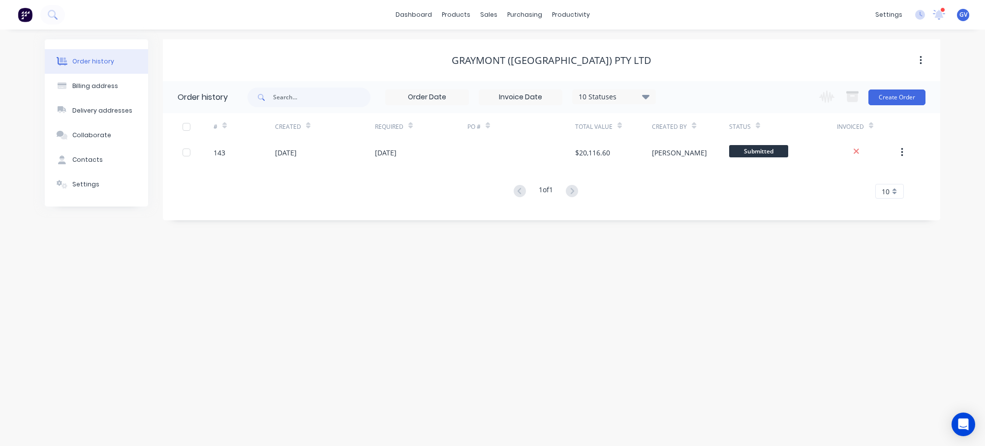
drag, startPoint x: 480, startPoint y: 289, endPoint x: 375, endPoint y: 357, distance: 124.1
click at [375, 357] on div "Order history Billing address Delivery addresses Collaborate Contacts Settings …" at bounding box center [492, 238] width 985 height 417
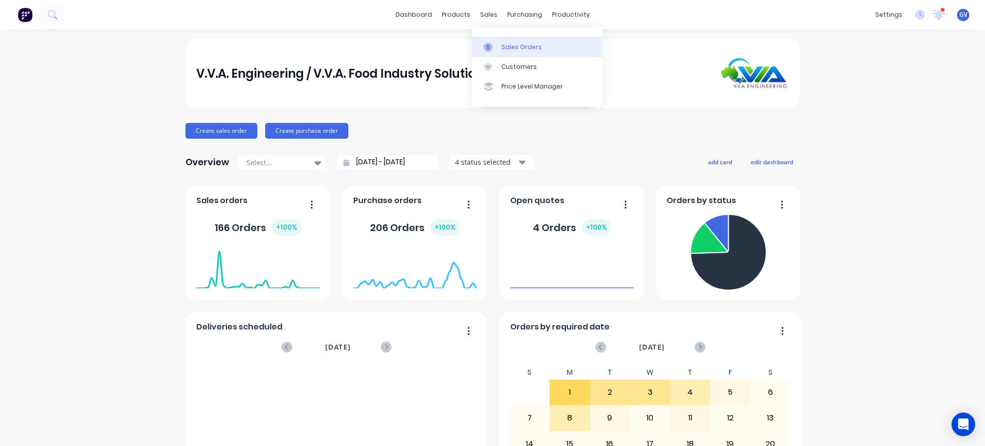
click at [519, 47] on div "Sales Orders" at bounding box center [521, 47] width 40 height 9
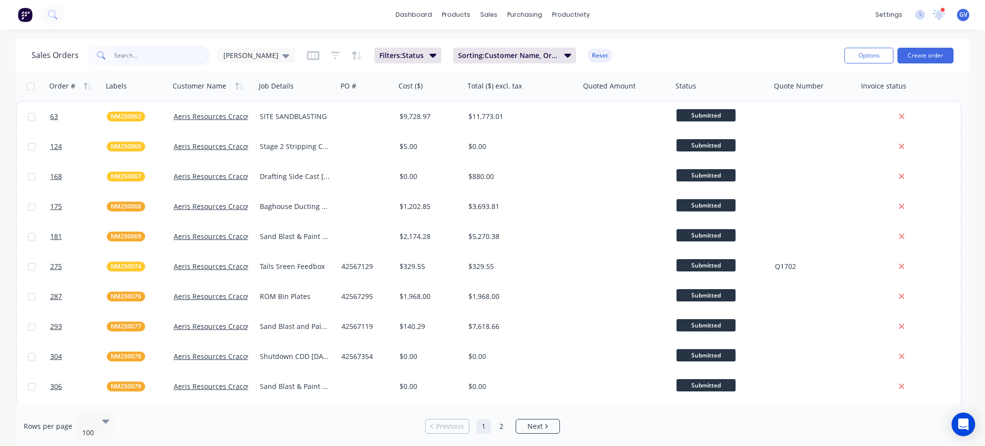
click at [135, 52] on input "text" at bounding box center [162, 56] width 96 height 20
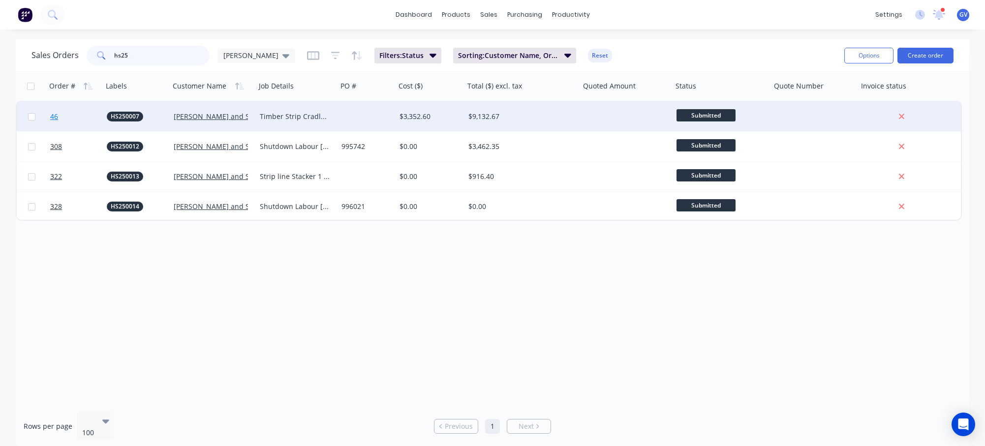
type input "hs25"
click at [92, 115] on link "46" at bounding box center [78, 117] width 57 height 30
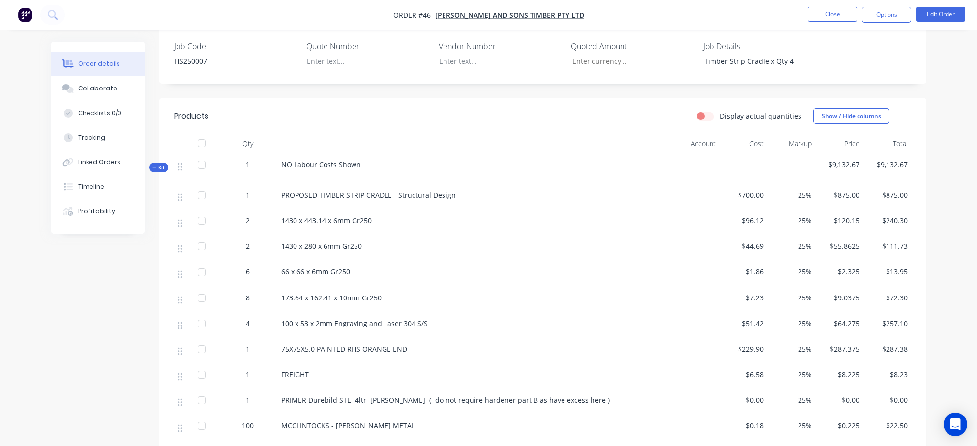
scroll to position [295, 0]
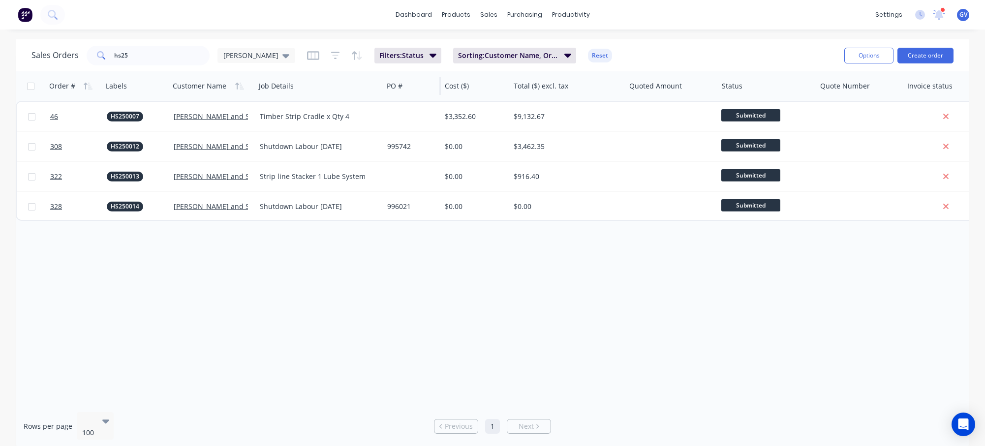
drag, startPoint x: 336, startPoint y: 84, endPoint x: 382, endPoint y: 85, distance: 45.3
click at [382, 85] on div at bounding box center [381, 86] width 1 height 18
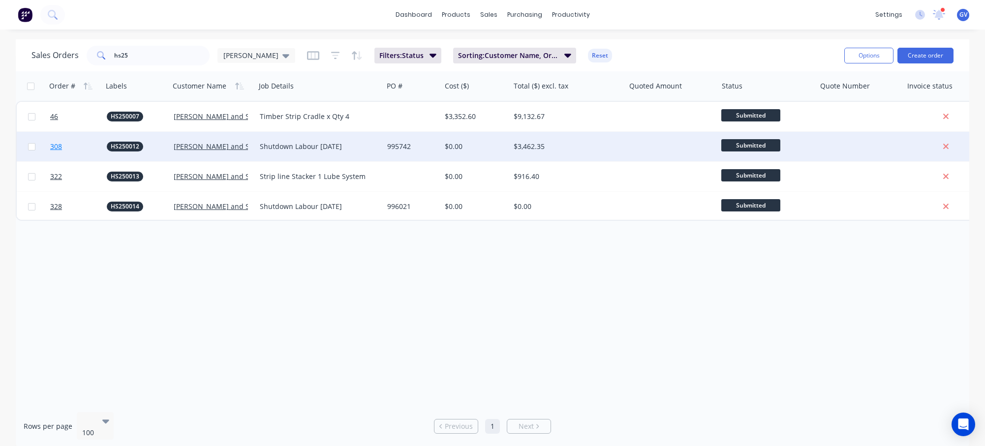
click at [78, 142] on link "308" at bounding box center [78, 147] width 57 height 30
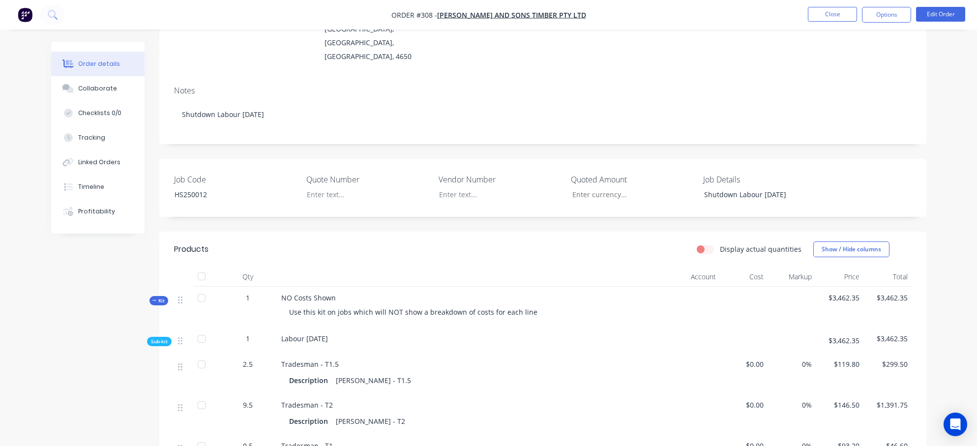
scroll to position [97, 0]
